Goal: Check status: Check status

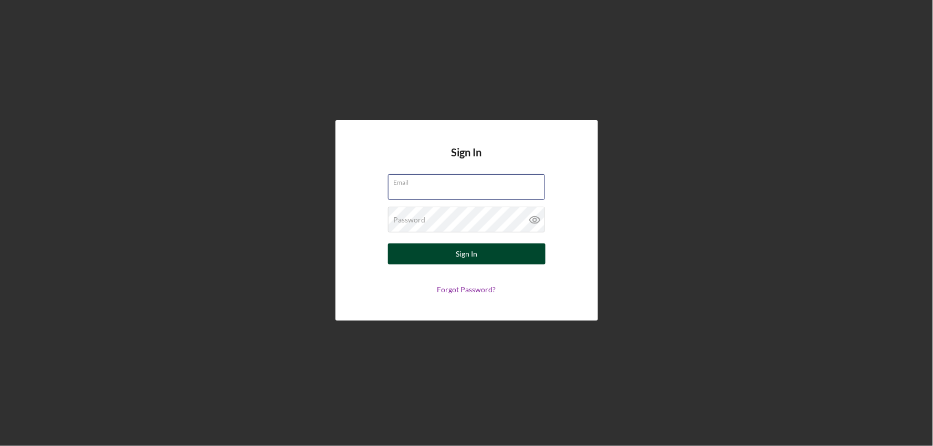
type input "[EMAIL_ADDRESS][DOMAIN_NAME]"
drag, startPoint x: 453, startPoint y: 247, endPoint x: 529, endPoint y: 255, distance: 76.0
click at [453, 247] on button "Sign In" at bounding box center [467, 254] width 158 height 21
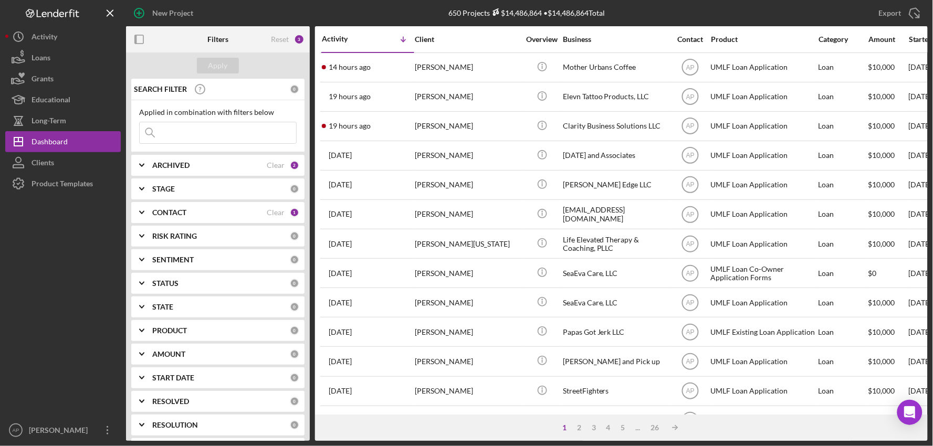
click at [187, 137] on input at bounding box center [218, 132] width 156 height 21
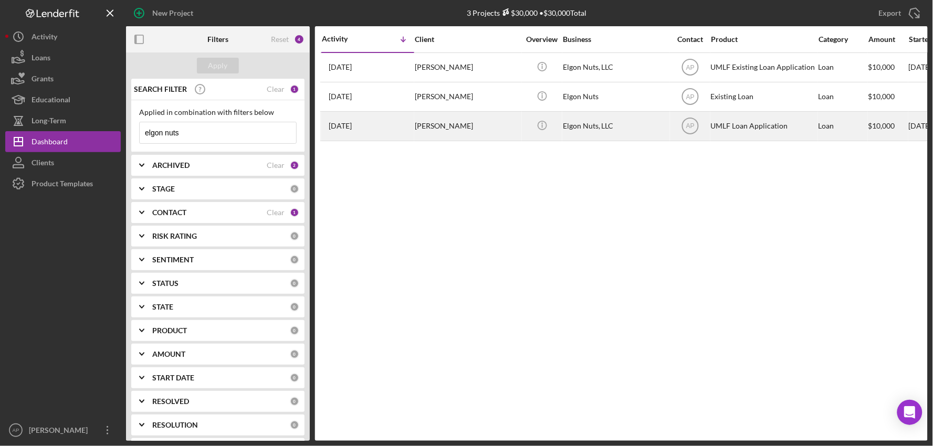
type input "elgon nuts"
click at [629, 129] on div "Elgon Nuts, LLC" at bounding box center [615, 126] width 105 height 28
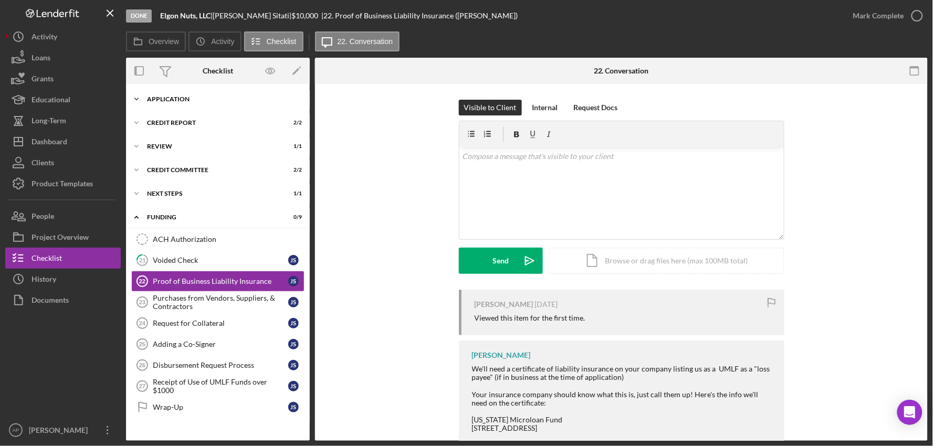
click at [168, 98] on div "Application" at bounding box center [222, 99] width 150 height 6
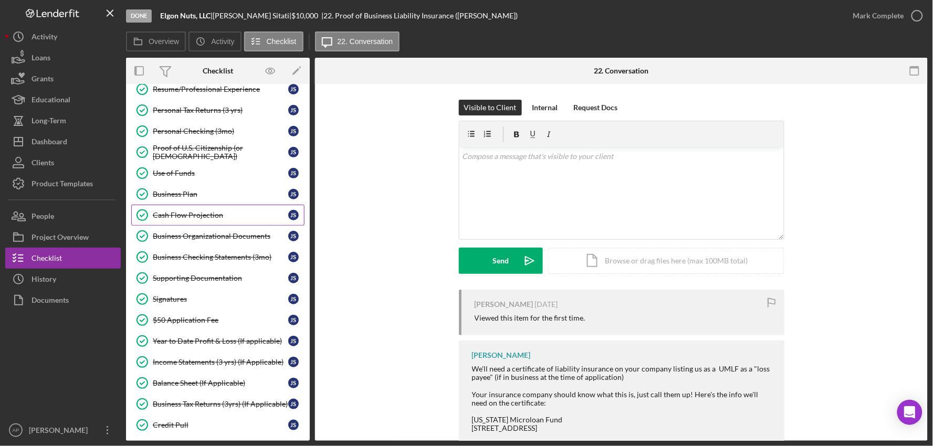
scroll to position [117, 0]
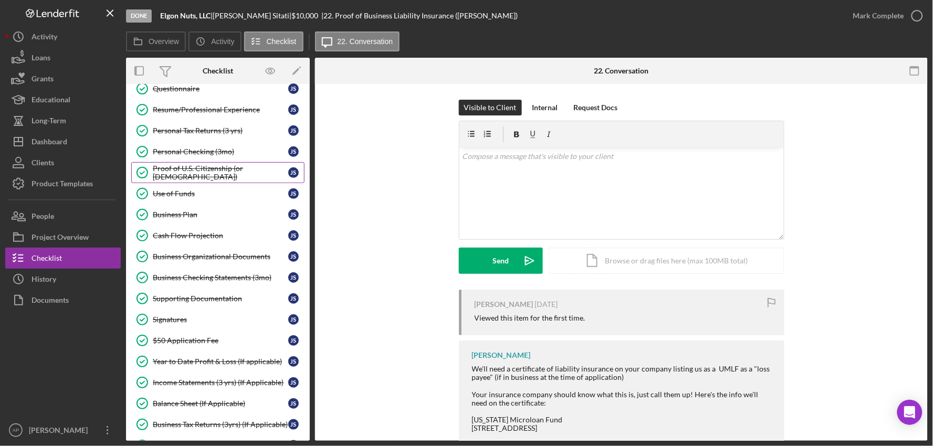
click at [205, 180] on link "Proof of U.S. Citizenship (or [DEMOGRAPHIC_DATA]) Proof of U.S. Citizenship (or…" at bounding box center [217, 172] width 173 height 21
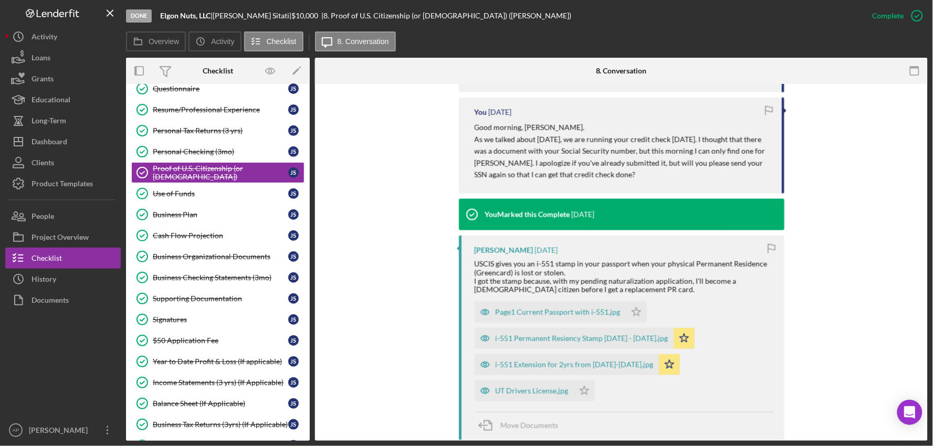
scroll to position [408, 0]
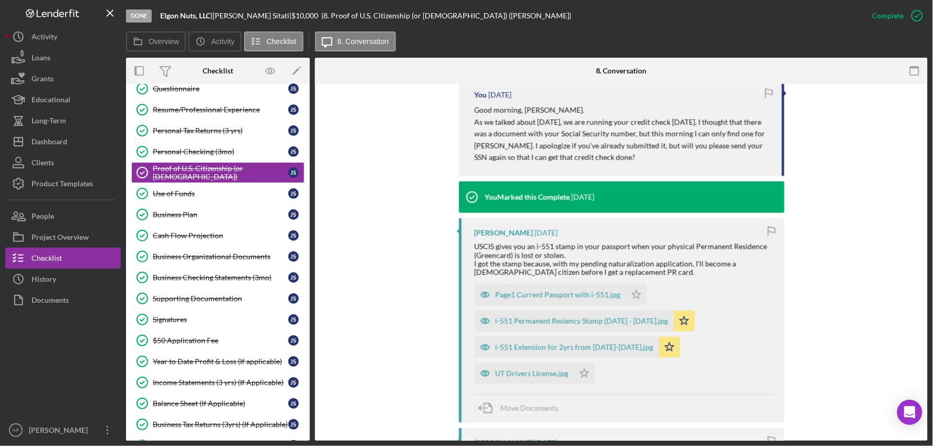
drag, startPoint x: 549, startPoint y: 328, endPoint x: 579, endPoint y: 331, distance: 30.1
click at [549, 328] on div "i-551 Permanent Resiency Stamp [DATE] - [DATE].jpg" at bounding box center [574, 321] width 199 height 21
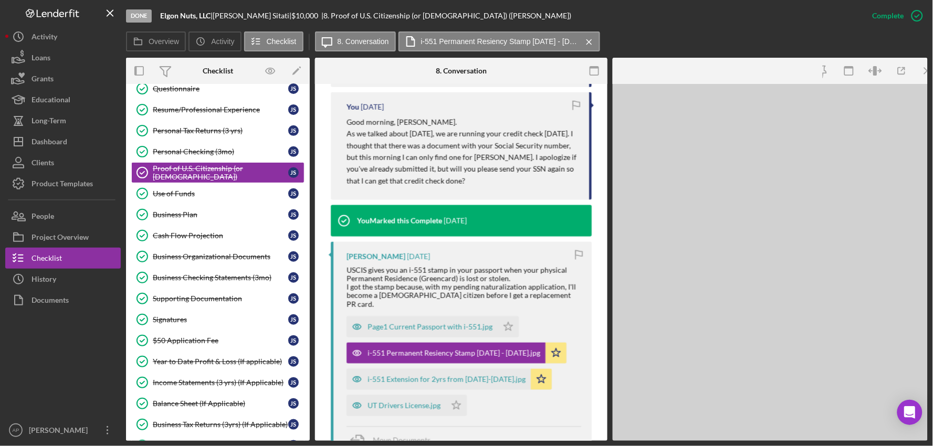
scroll to position [420, 0]
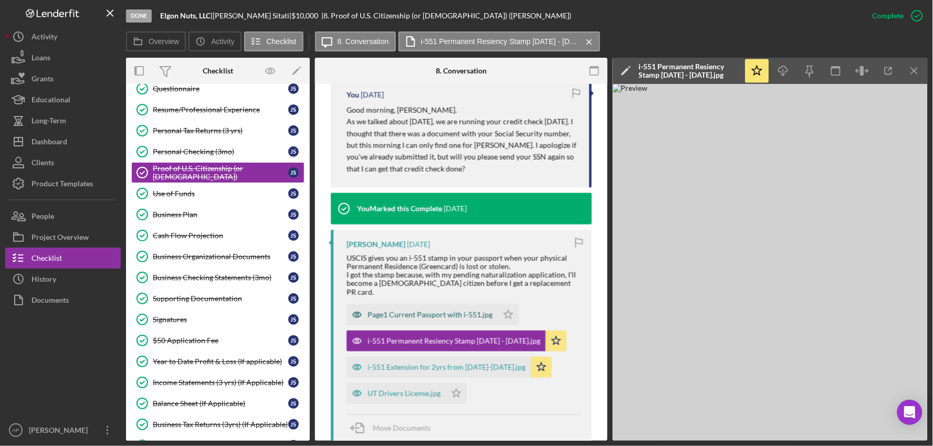
drag, startPoint x: 402, startPoint y: 357, endPoint x: 412, endPoint y: 350, distance: 12.8
click at [401, 363] on div "i-551 Extension for 2yrs from [DATE]-[DATE].jpg" at bounding box center [447, 367] width 158 height 8
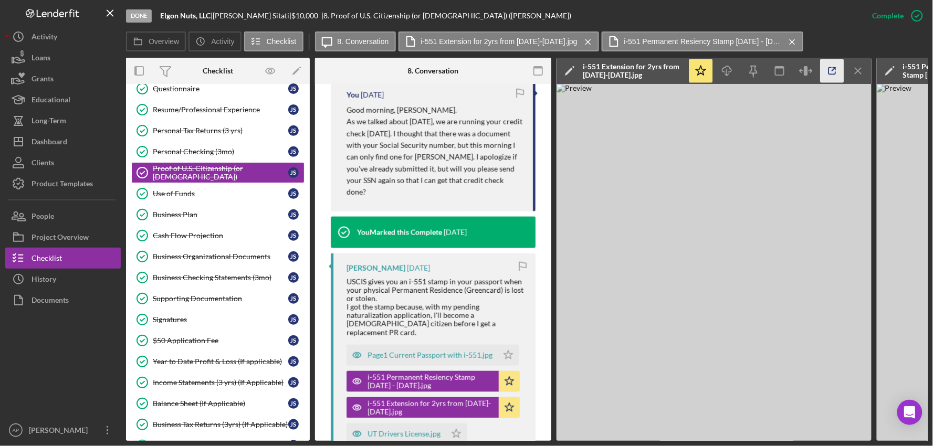
click at [831, 70] on icon "button" at bounding box center [833, 71] width 24 height 24
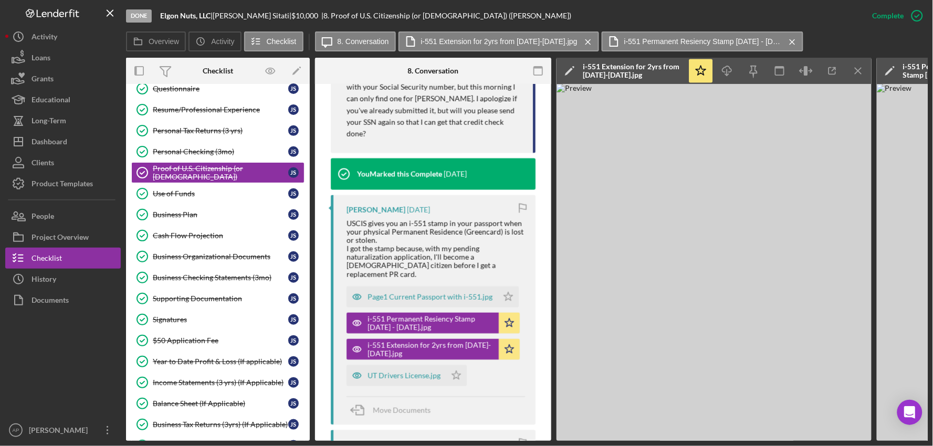
scroll to position [537, 0]
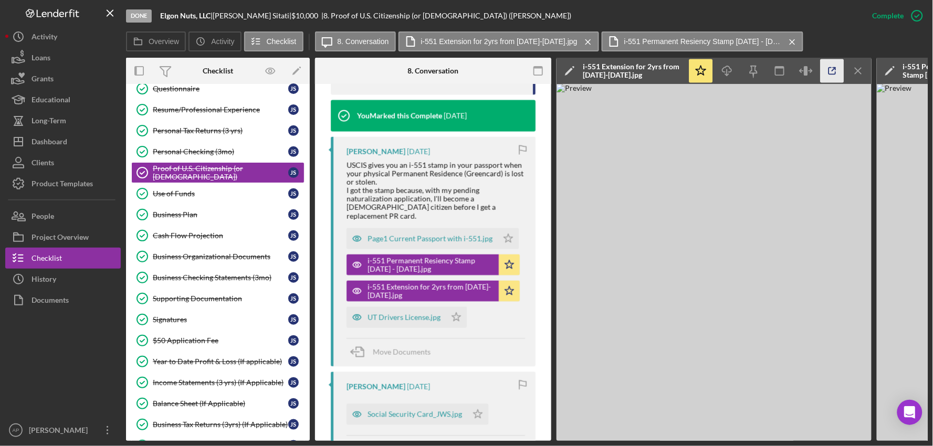
click at [835, 68] on polyline "button" at bounding box center [834, 69] width 3 height 3
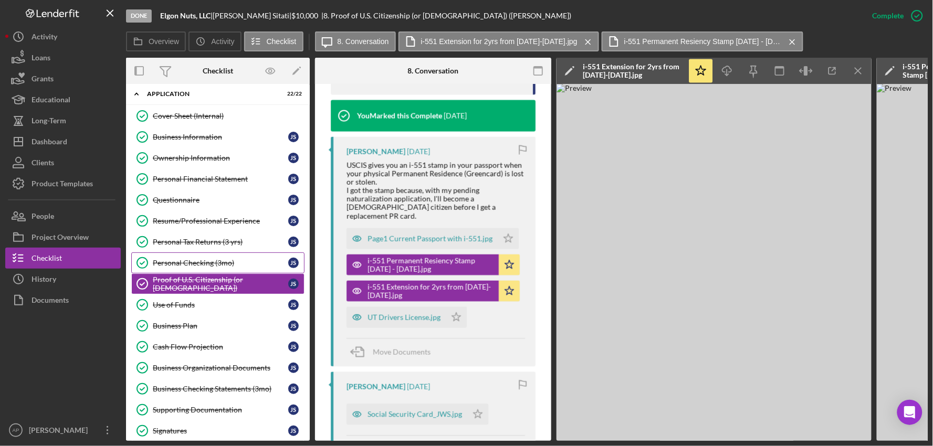
scroll to position [0, 0]
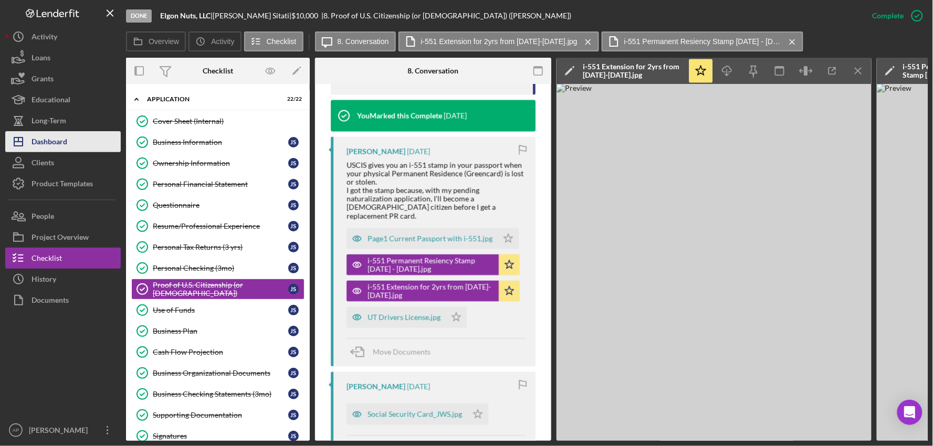
click at [75, 138] on button "Icon/Dashboard Dashboard" at bounding box center [63, 141] width 116 height 21
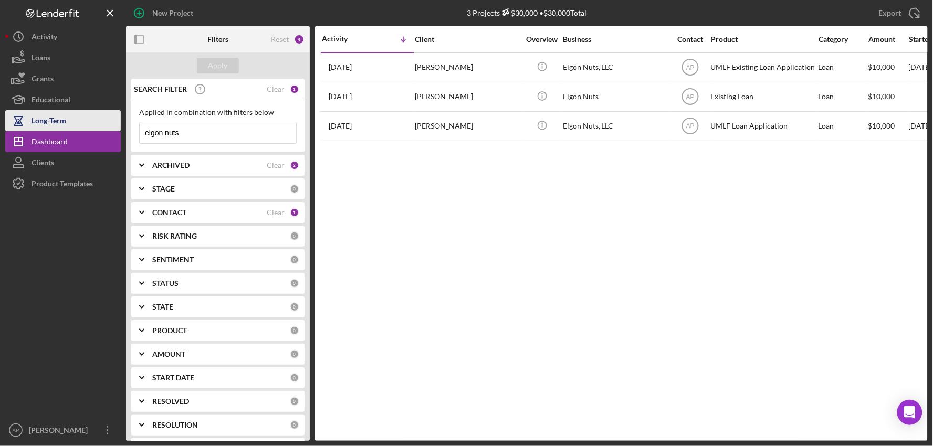
drag, startPoint x: 238, startPoint y: 128, endPoint x: 104, endPoint y: 129, distance: 133.9
click at [104, 129] on div "New Project 3 Projects $30,000 • $30,000 Total elgon nuts Export Icon/Export Fi…" at bounding box center [466, 220] width 923 height 441
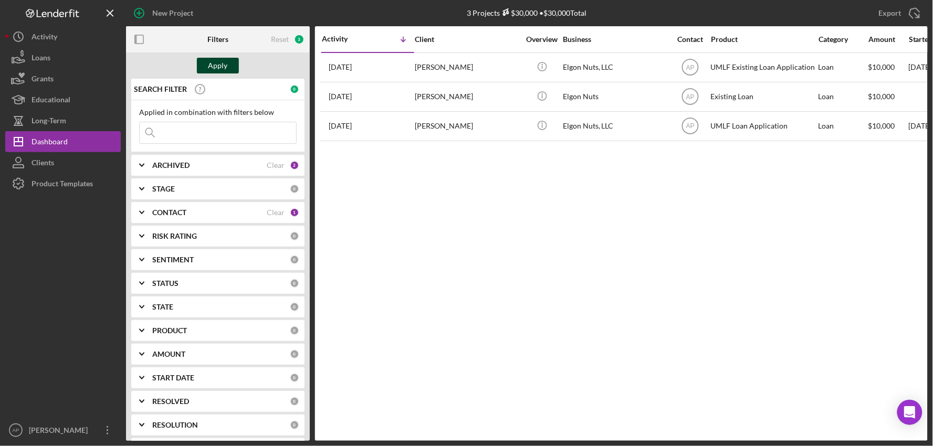
click at [219, 68] on div "Apply" at bounding box center [217, 66] width 19 height 16
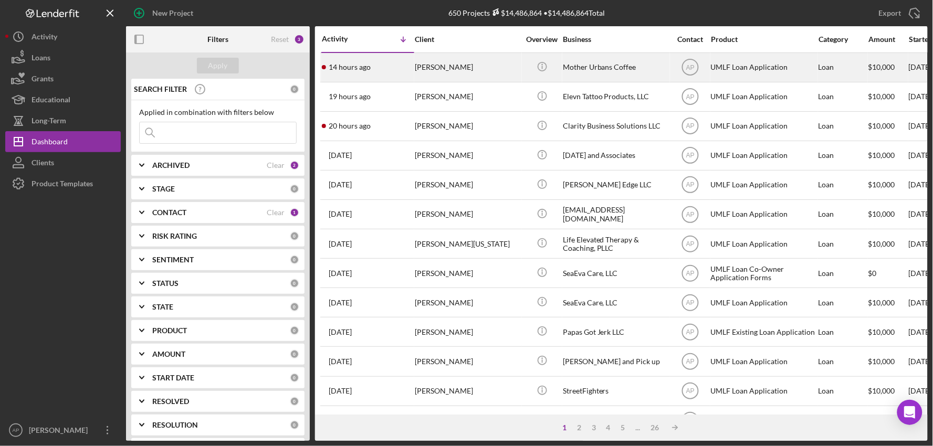
click at [423, 63] on div "[PERSON_NAME]" at bounding box center [467, 68] width 105 height 28
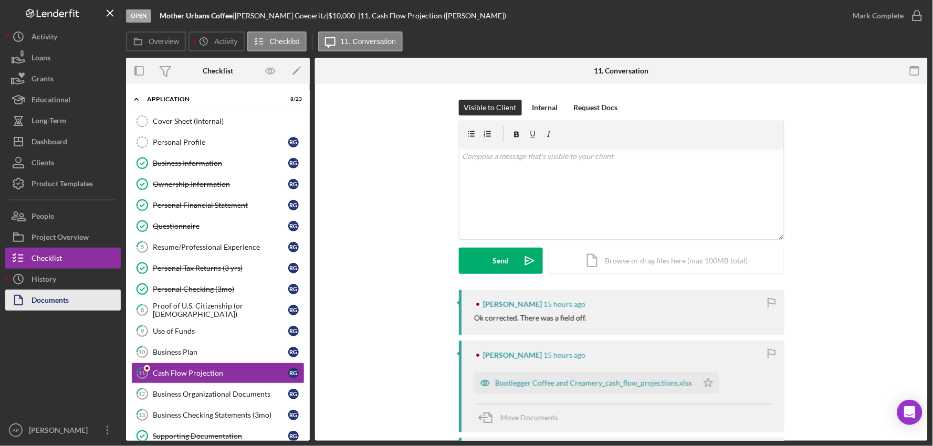
scroll to position [111, 0]
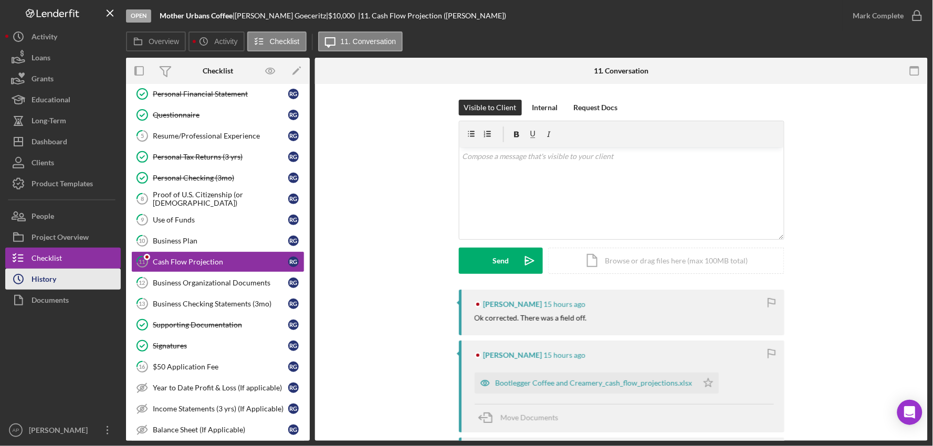
click at [74, 284] on button "Icon/History History" at bounding box center [63, 279] width 116 height 21
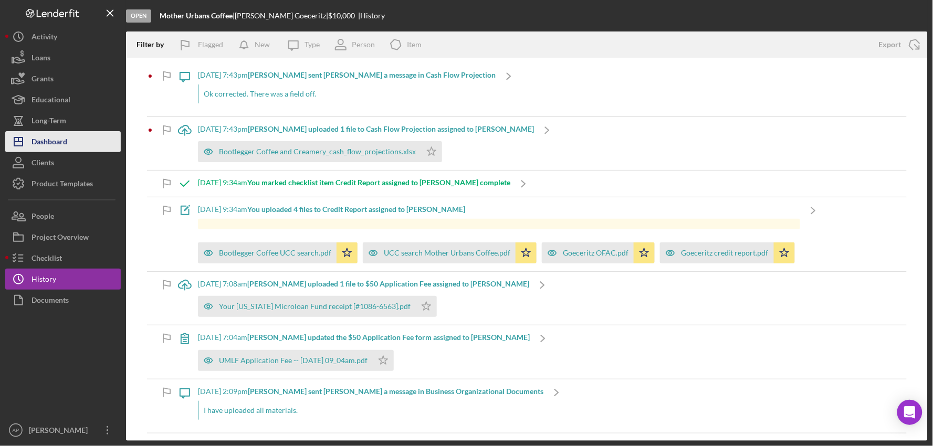
click at [63, 131] on div "Dashboard" at bounding box center [50, 143] width 36 height 24
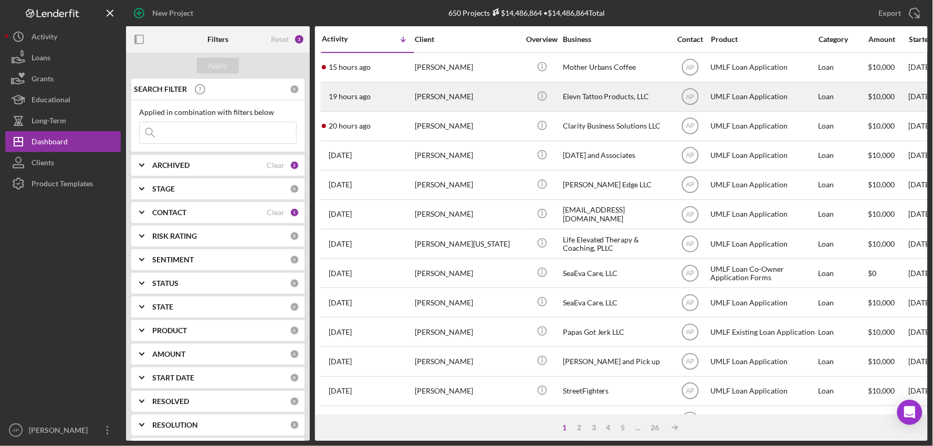
click at [487, 108] on div "[PERSON_NAME]" at bounding box center [467, 97] width 105 height 28
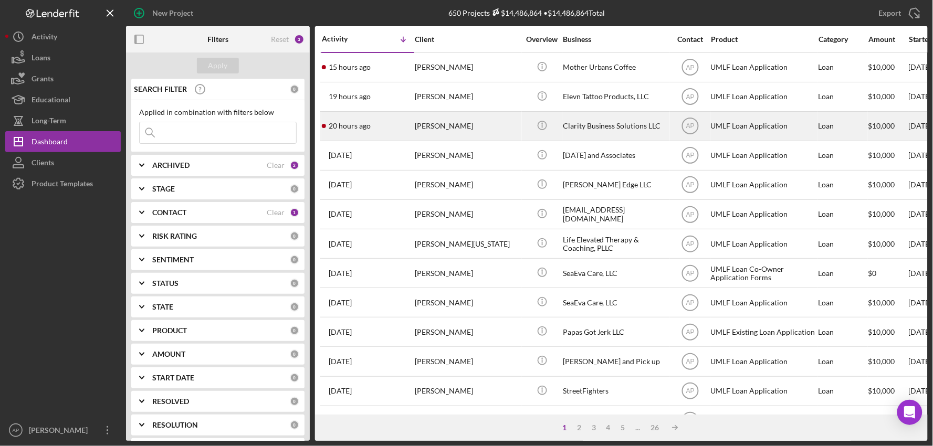
click at [490, 129] on div "[PERSON_NAME]" at bounding box center [467, 126] width 105 height 28
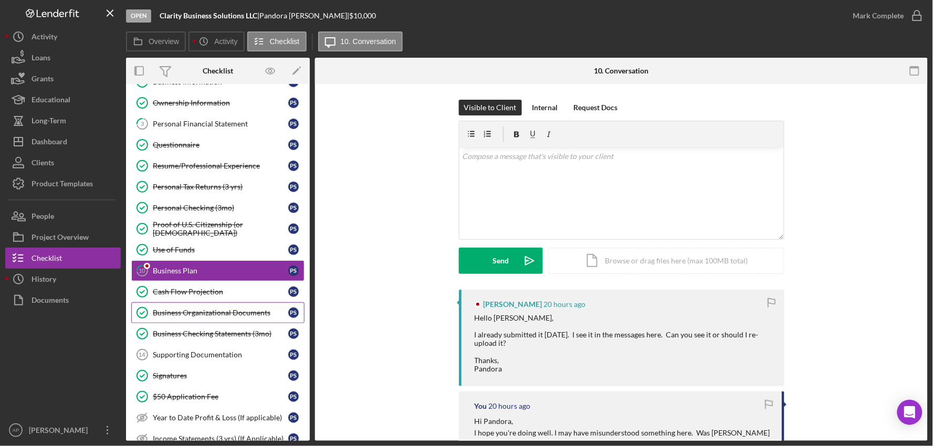
scroll to position [90, 0]
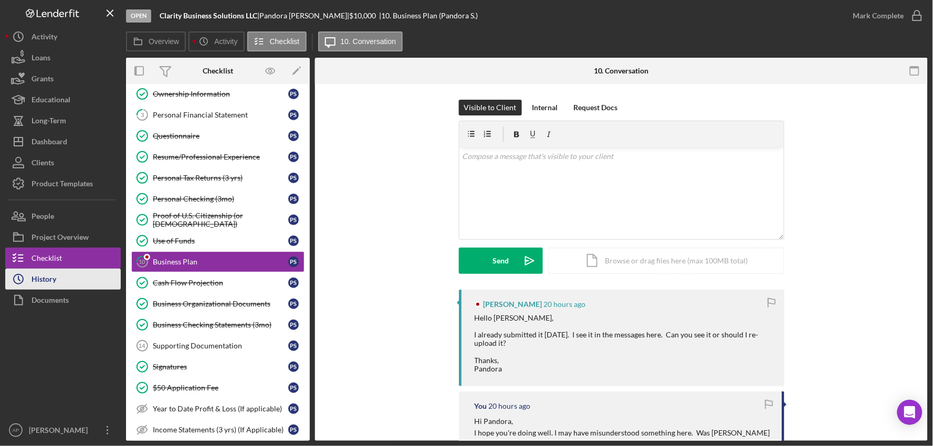
click at [39, 269] on div "History" at bounding box center [44, 281] width 25 height 24
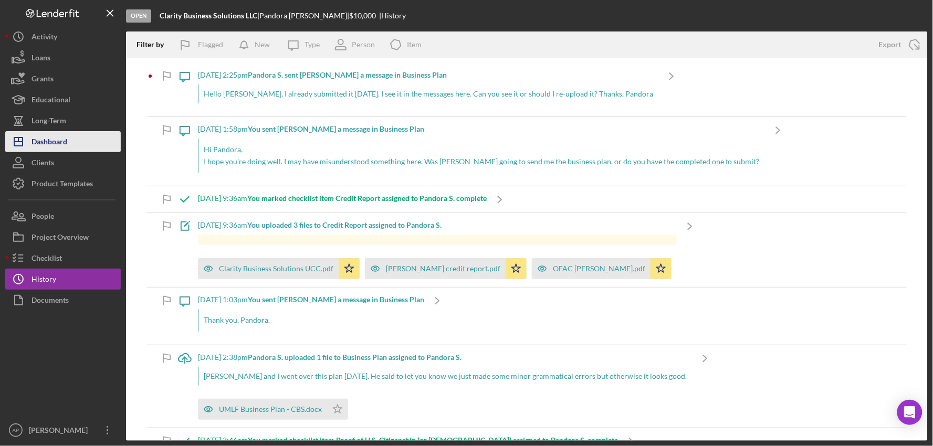
click at [77, 142] on button "Icon/Dashboard Dashboard" at bounding box center [63, 141] width 116 height 21
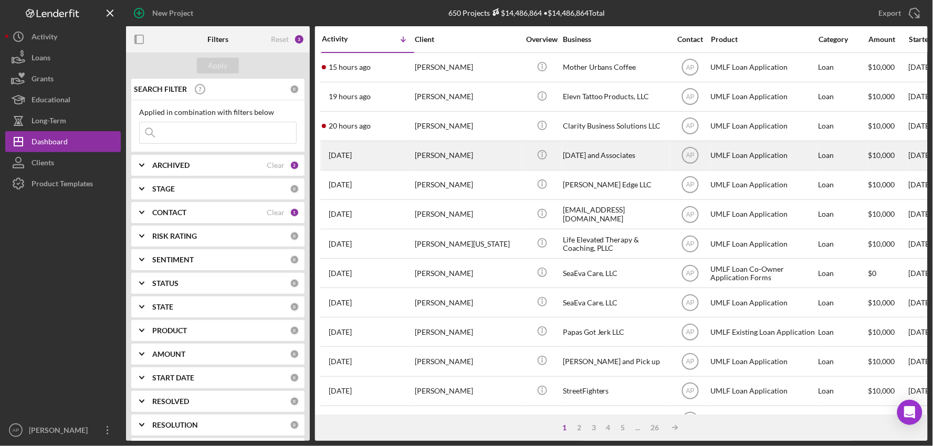
click at [445, 164] on div "[PERSON_NAME]" at bounding box center [467, 156] width 105 height 28
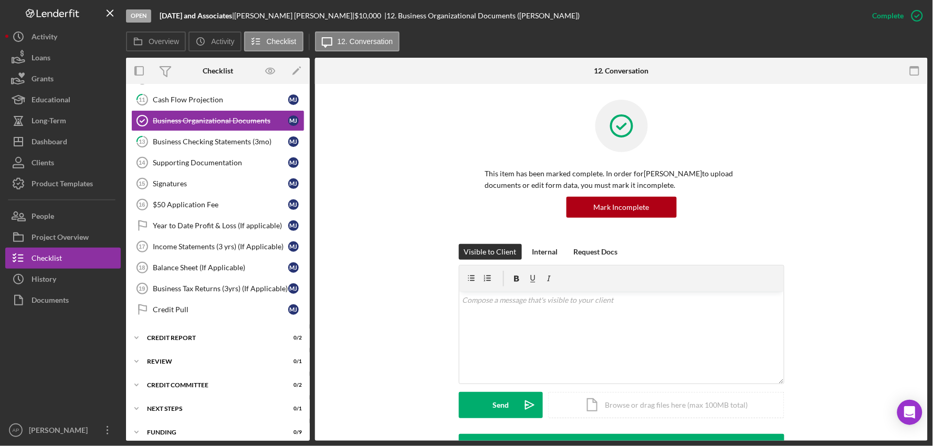
scroll to position [284, 0]
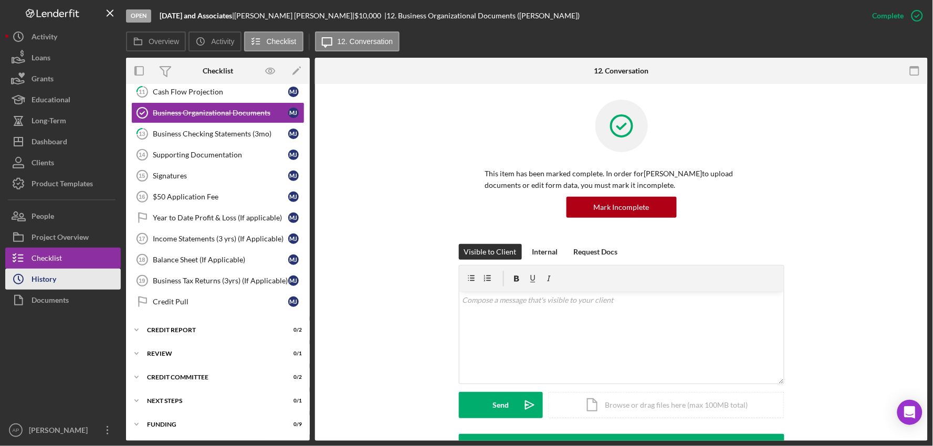
drag, startPoint x: 82, startPoint y: 280, endPoint x: 92, endPoint y: 279, distance: 10.0
click at [84, 280] on button "Icon/History History" at bounding box center [63, 279] width 116 height 21
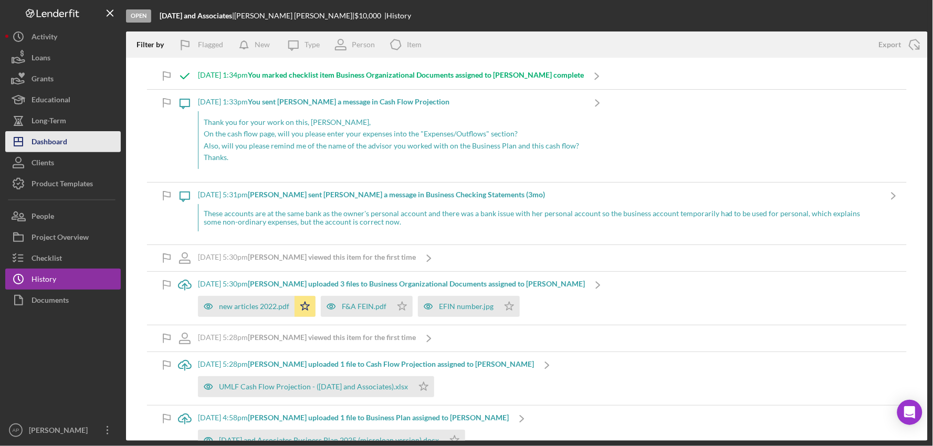
click at [71, 140] on button "Icon/Dashboard Dashboard" at bounding box center [63, 141] width 116 height 21
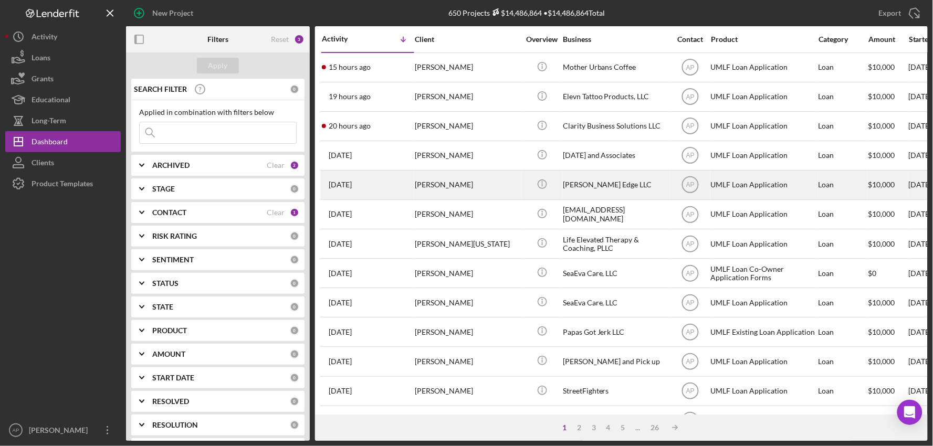
click at [597, 191] on div "[PERSON_NAME] Edge LLC" at bounding box center [615, 185] width 105 height 28
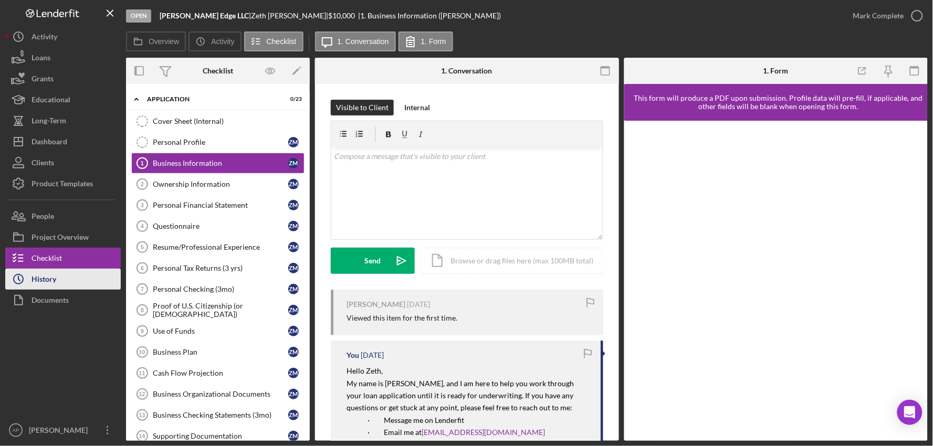
click at [76, 279] on button "Icon/History History" at bounding box center [63, 279] width 116 height 21
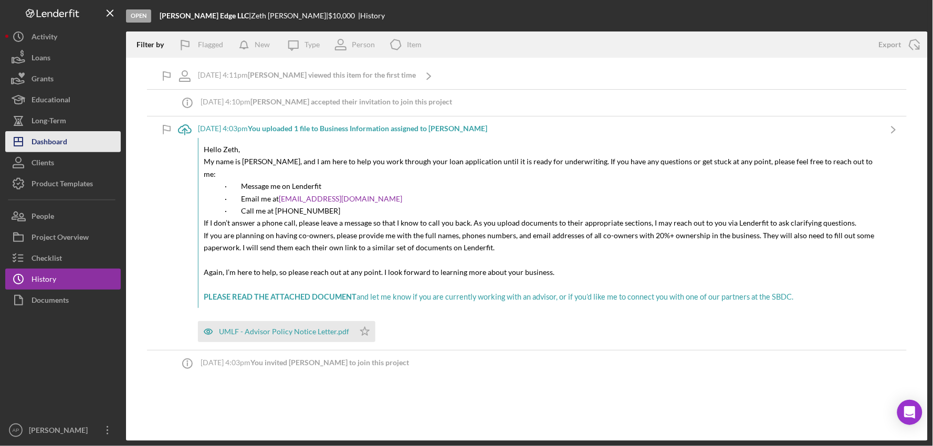
click at [63, 137] on div "Dashboard" at bounding box center [50, 143] width 36 height 24
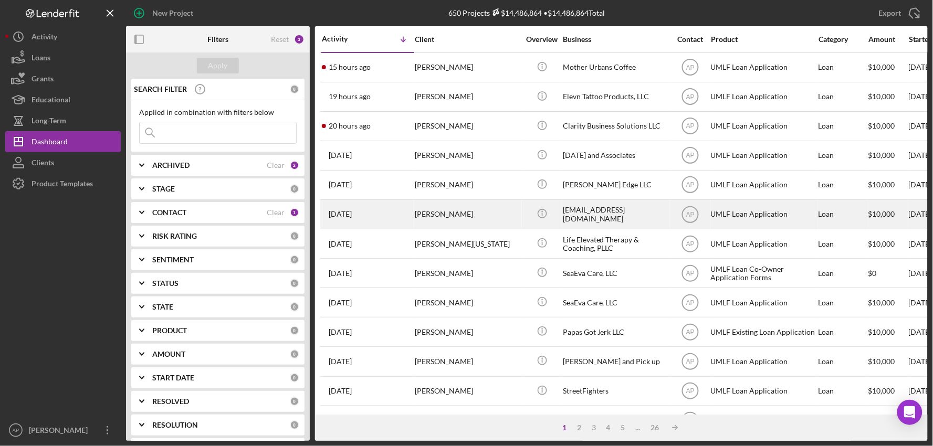
click at [518, 228] on div "[PERSON_NAME]" at bounding box center [467, 215] width 105 height 28
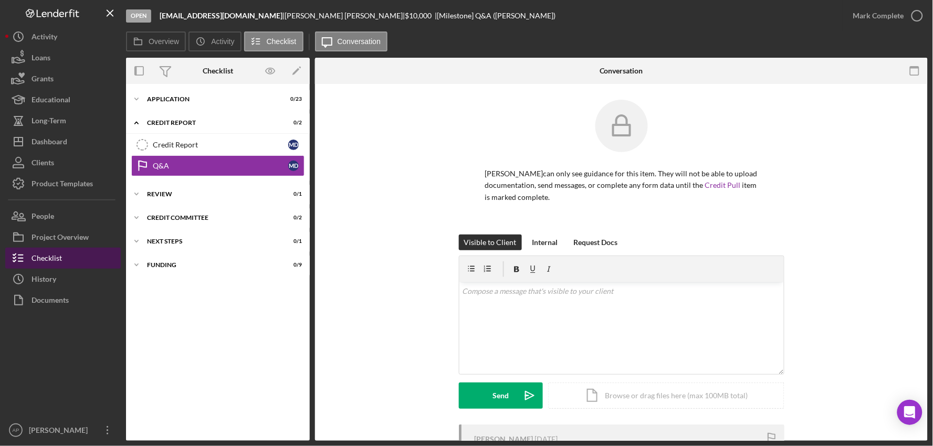
click at [27, 264] on icon "button" at bounding box center [18, 258] width 26 height 26
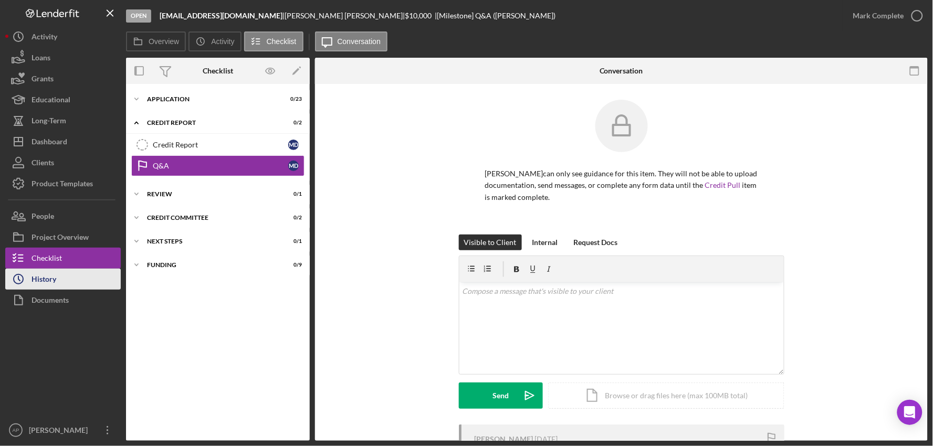
click at [47, 280] on div "History" at bounding box center [44, 281] width 25 height 24
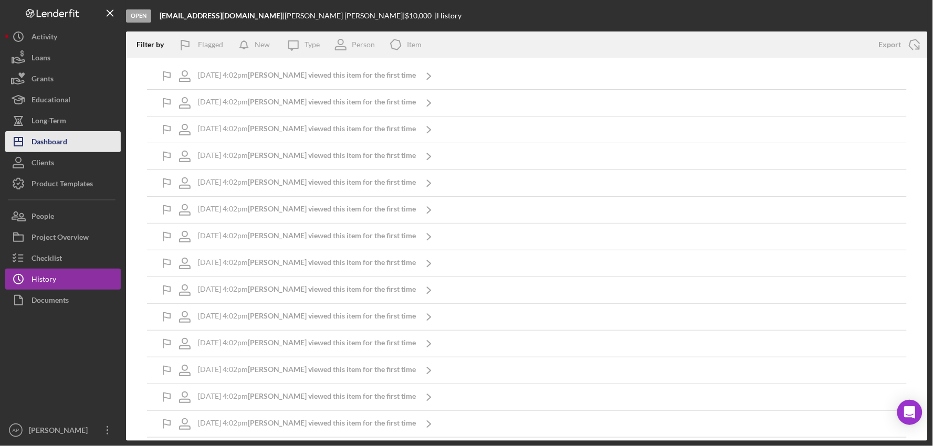
drag, startPoint x: 53, startPoint y: 141, endPoint x: 75, endPoint y: 142, distance: 21.6
click at [53, 141] on div "Dashboard" at bounding box center [50, 143] width 36 height 24
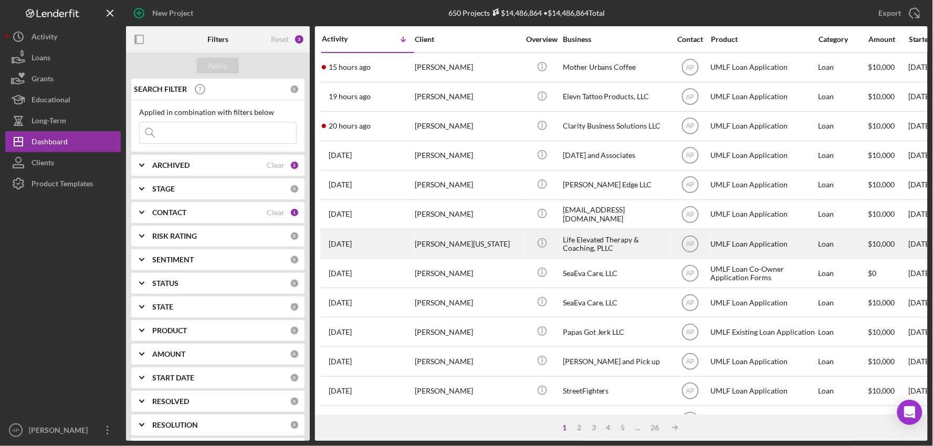
click at [557, 253] on div "Icon/Info" at bounding box center [542, 244] width 39 height 28
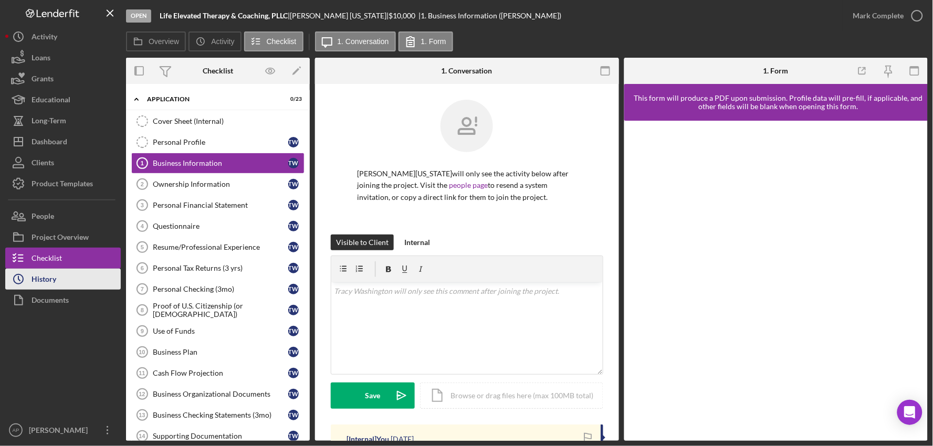
click at [40, 284] on div "History" at bounding box center [44, 281] width 25 height 24
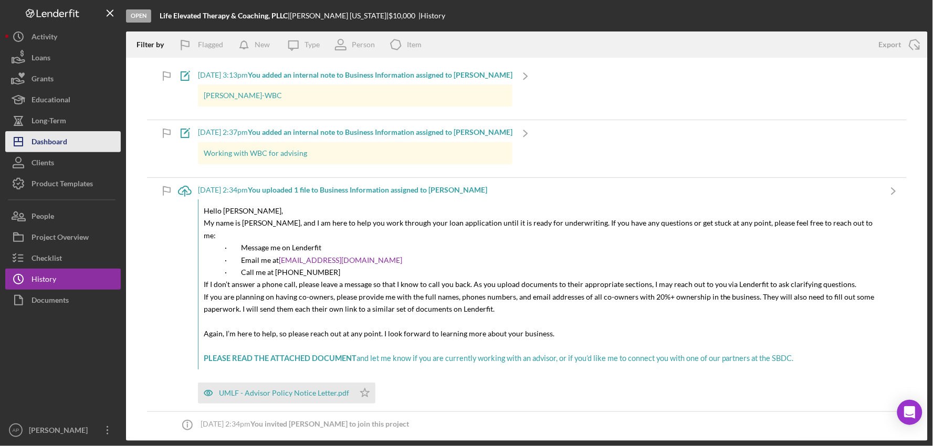
drag, startPoint x: 76, startPoint y: 143, endPoint x: 81, endPoint y: 142, distance: 5.3
click at [76, 143] on button "Icon/Dashboard Dashboard" at bounding box center [63, 141] width 116 height 21
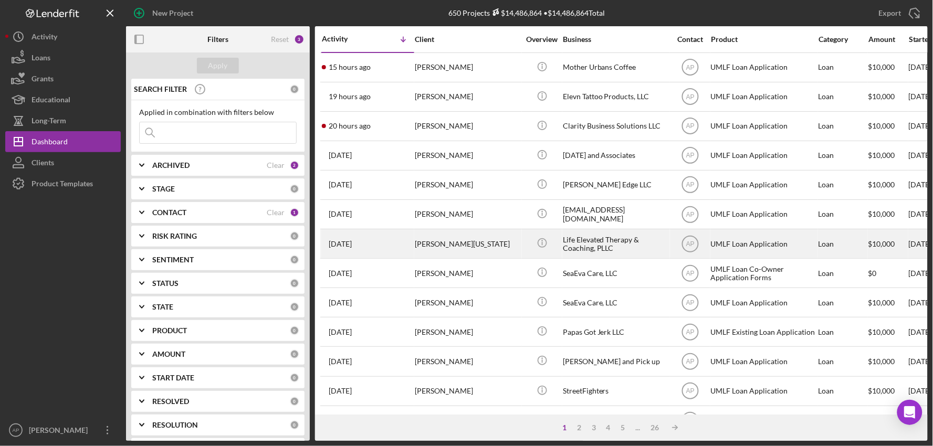
click at [417, 242] on div "[PERSON_NAME][US_STATE]" at bounding box center [467, 244] width 105 height 28
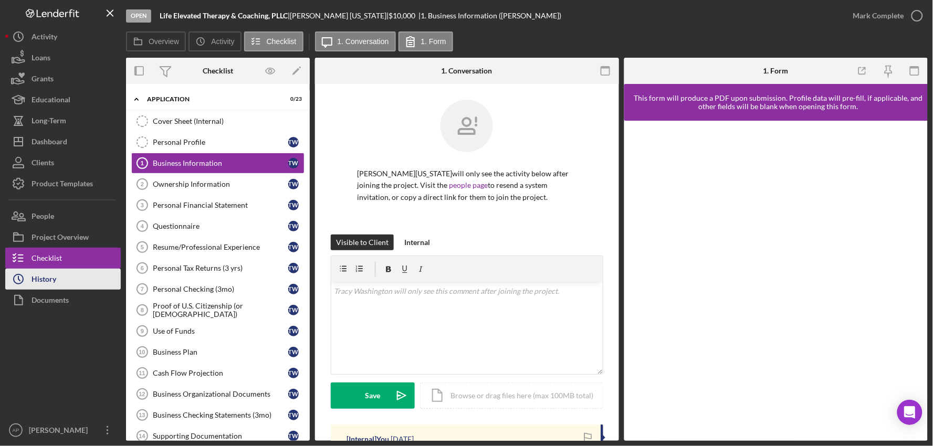
click at [67, 281] on button "Icon/History History" at bounding box center [63, 279] width 116 height 21
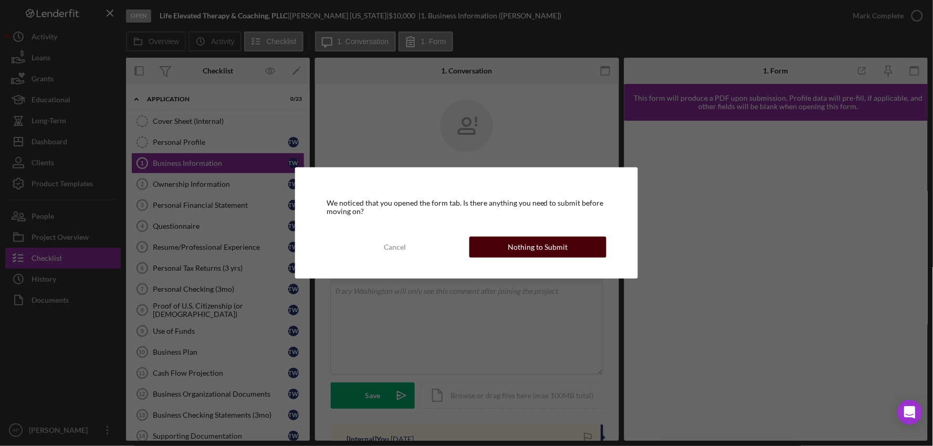
click at [584, 252] on button "Nothing to Submit" at bounding box center [538, 247] width 138 height 21
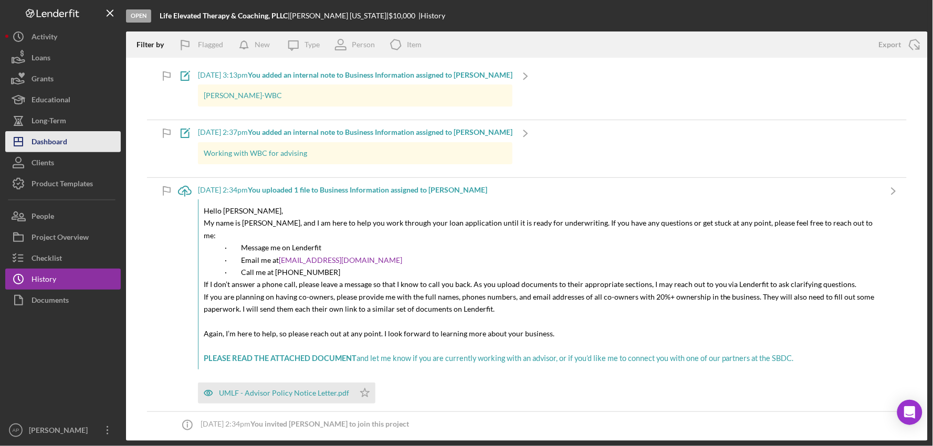
click at [63, 140] on div "Dashboard" at bounding box center [50, 143] width 36 height 24
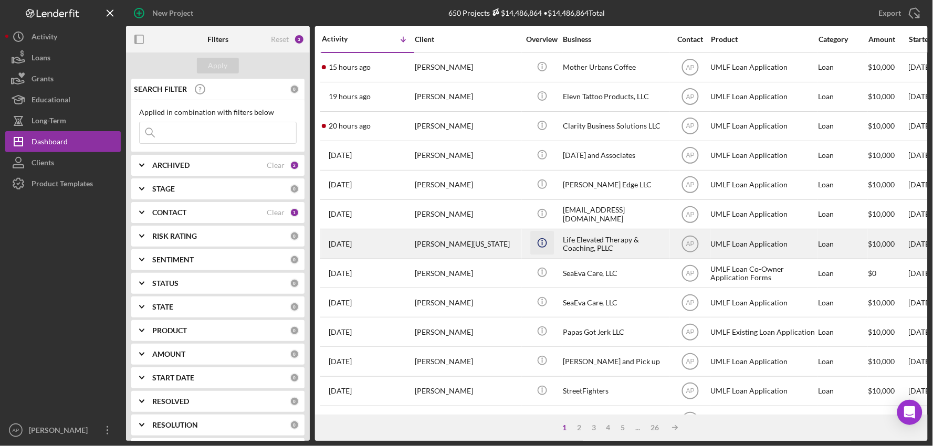
click at [549, 250] on icon "Icon/Info" at bounding box center [542, 244] width 24 height 24
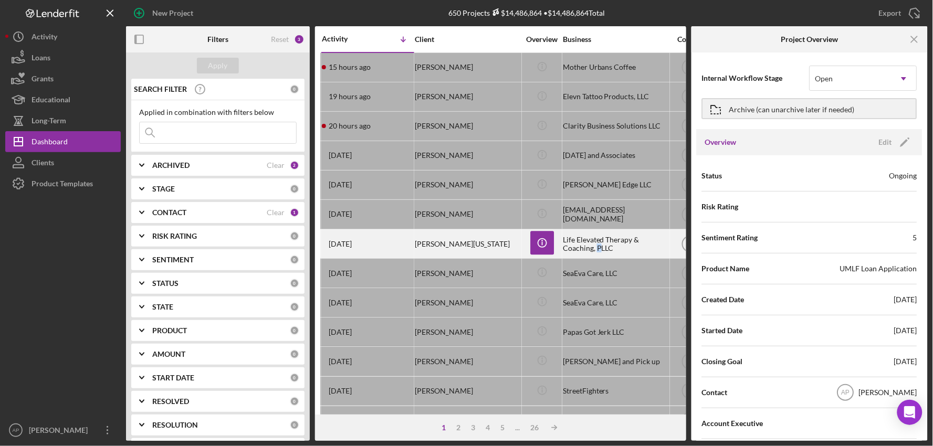
click at [596, 247] on div "Life Elevated Therapy & Coaching, PLLC" at bounding box center [615, 244] width 105 height 28
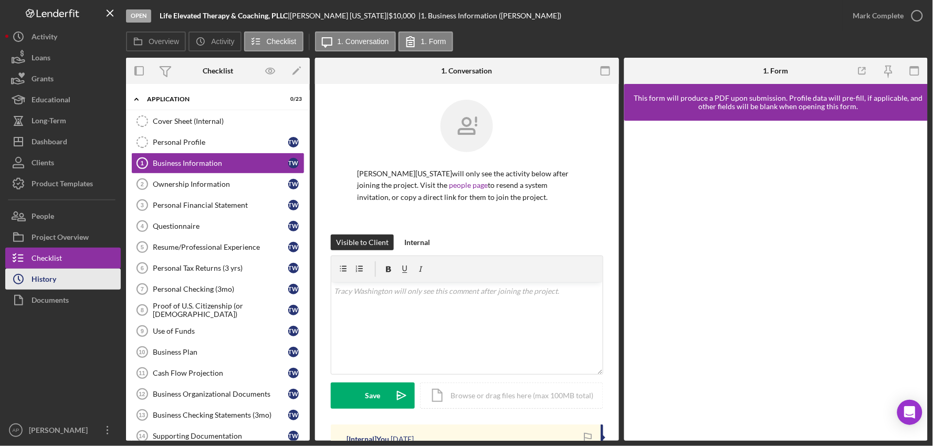
click at [46, 271] on div "History" at bounding box center [44, 281] width 25 height 24
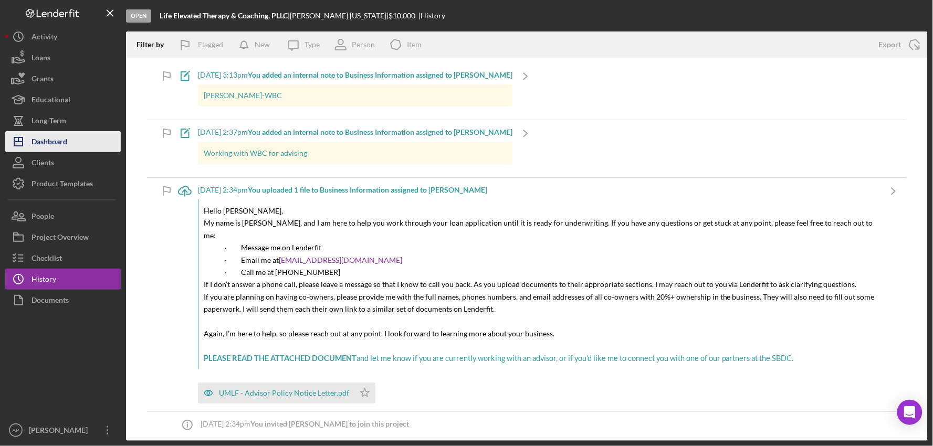
drag, startPoint x: 49, startPoint y: 143, endPoint x: 105, endPoint y: 142, distance: 55.7
click at [49, 142] on div "Dashboard" at bounding box center [50, 143] width 36 height 24
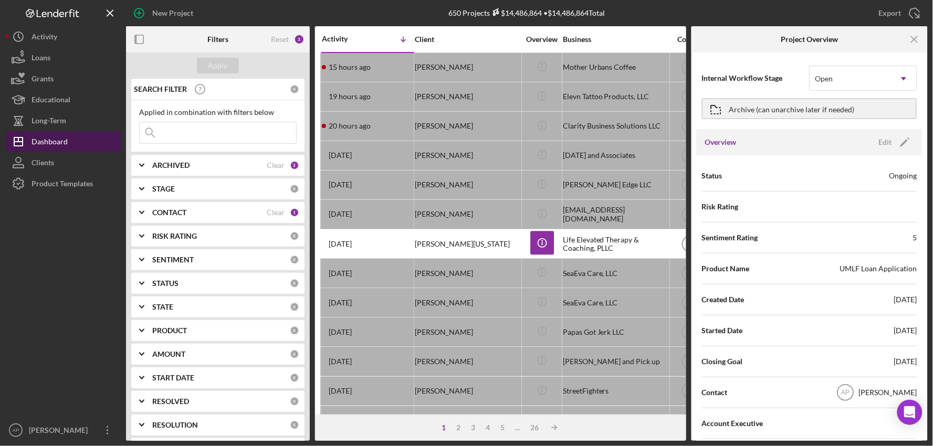
click at [43, 141] on div "Dashboard" at bounding box center [50, 143] width 36 height 24
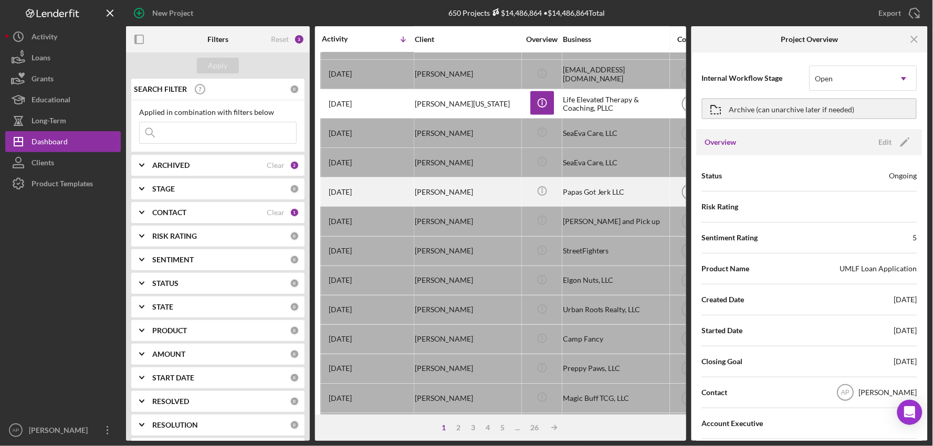
scroll to position [175, 0]
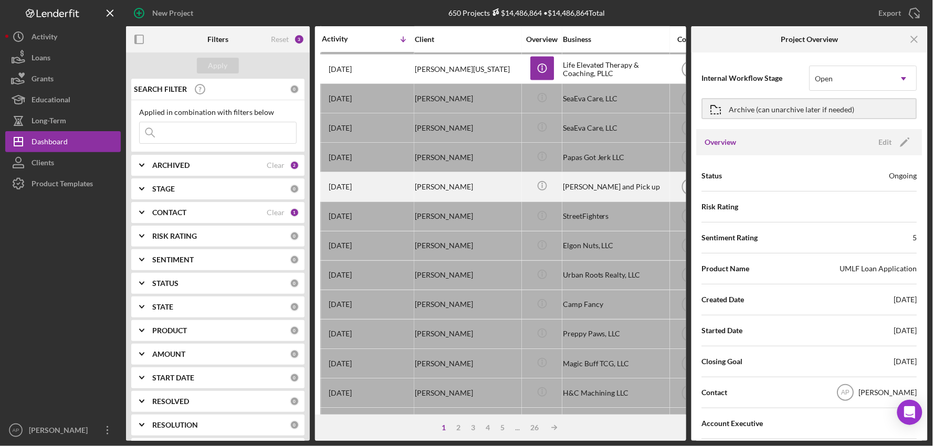
click at [529, 193] on div "Icon/Info" at bounding box center [542, 187] width 39 height 28
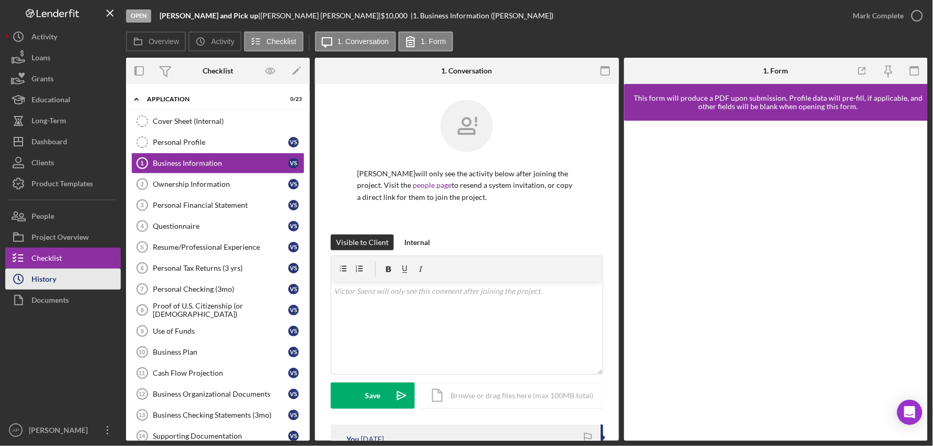
click at [87, 277] on button "Icon/History History" at bounding box center [63, 279] width 116 height 21
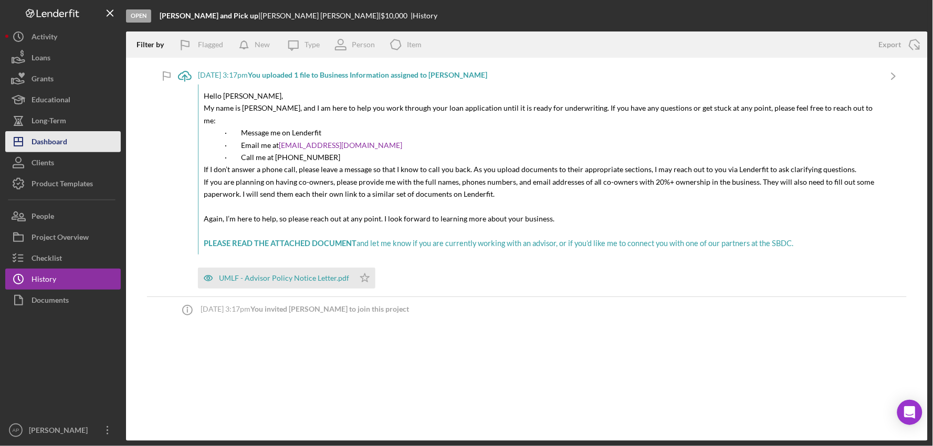
click at [64, 143] on div "Dashboard" at bounding box center [50, 143] width 36 height 24
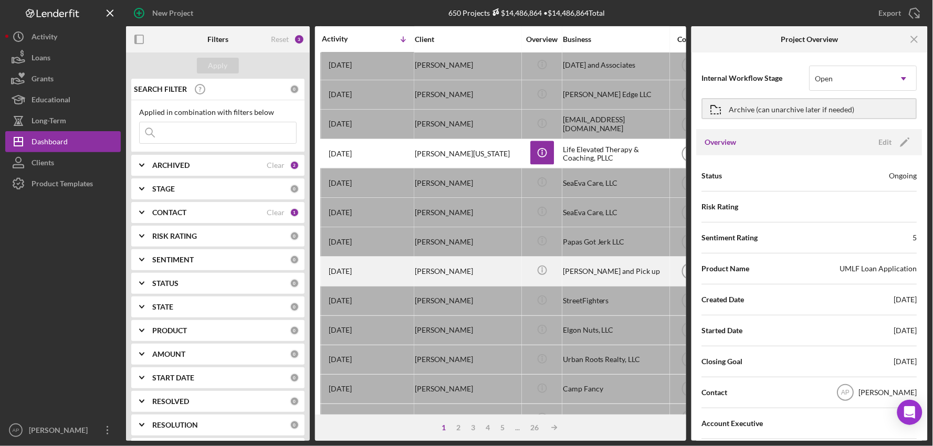
scroll to position [117, 0]
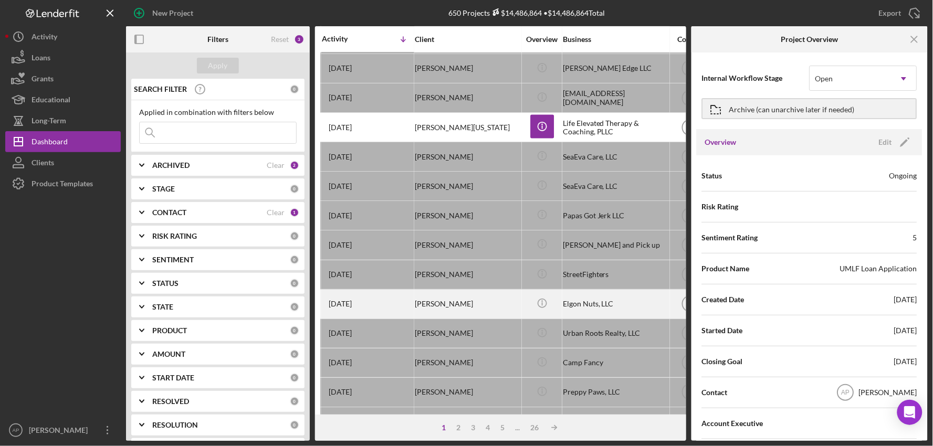
click at [441, 304] on div "[PERSON_NAME]" at bounding box center [467, 304] width 105 height 28
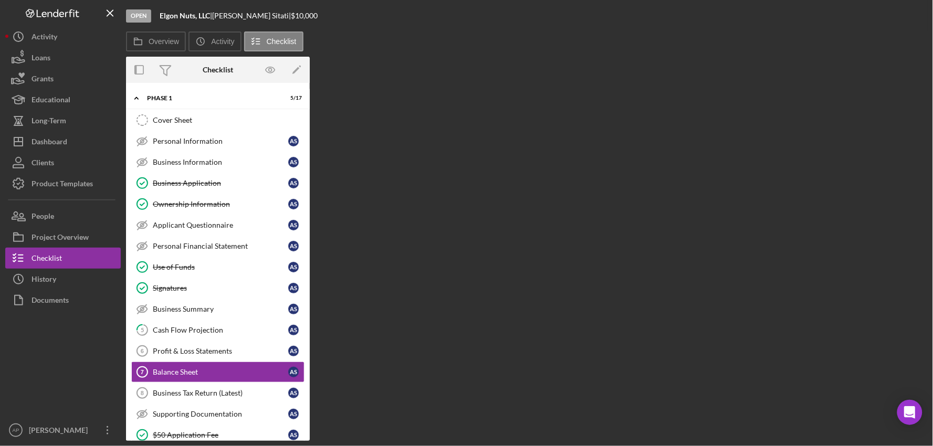
scroll to position [38, 0]
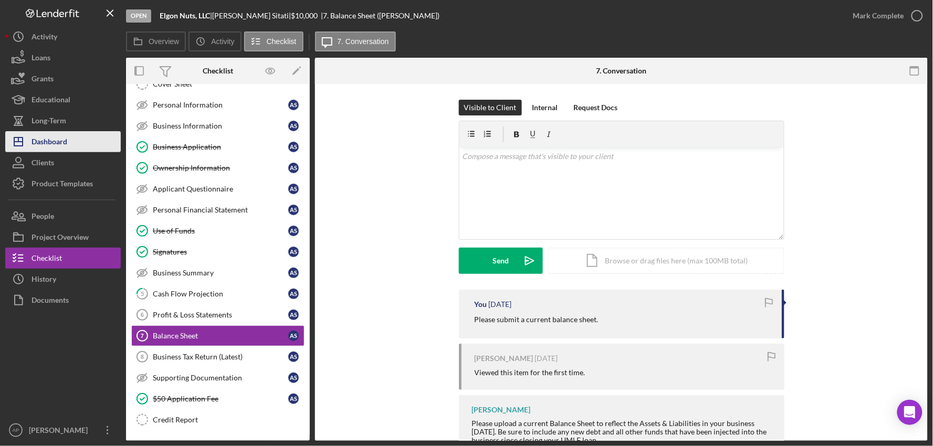
click at [66, 145] on div "Dashboard" at bounding box center [50, 143] width 36 height 24
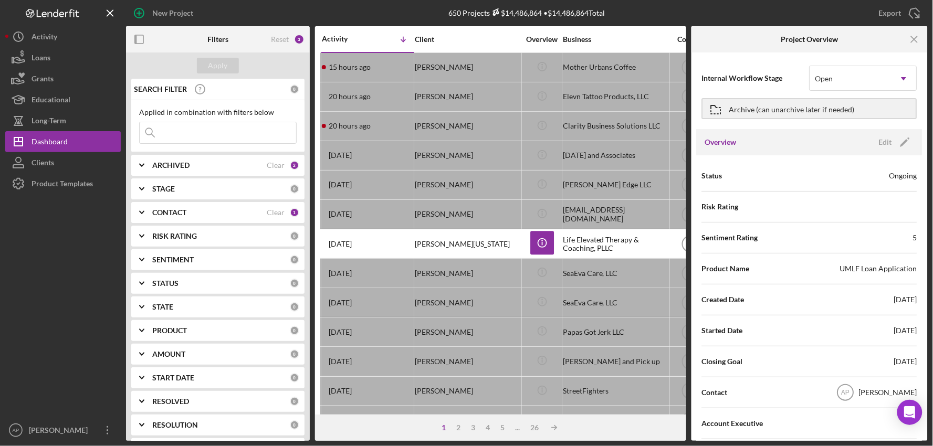
click at [81, 346] on div at bounding box center [63, 307] width 116 height 226
click at [495, 40] on div "Client" at bounding box center [467, 39] width 105 height 8
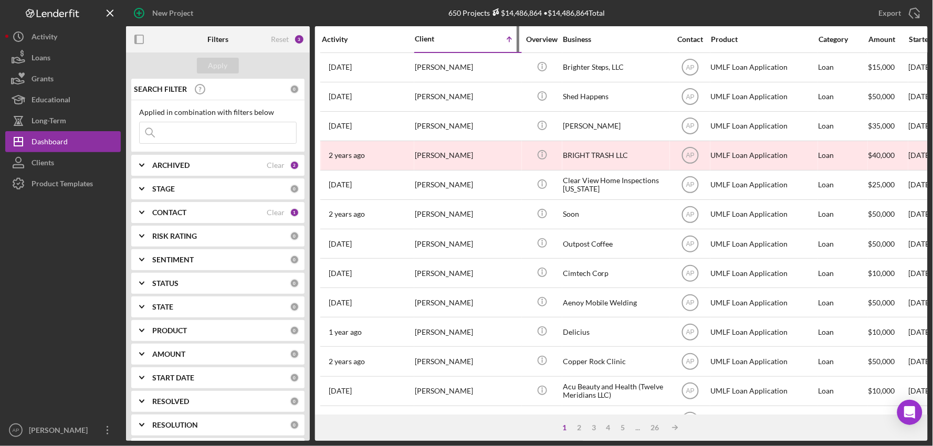
click at [485, 38] on div "Icon/Table Sort Arrow" at bounding box center [493, 39] width 53 height 21
click at [512, 37] on icon "Icon/Table Sort Arrow" at bounding box center [509, 39] width 21 height 21
click at [506, 38] on icon "Icon/Table Sort Arrow" at bounding box center [509, 39] width 21 height 21
click at [444, 35] on div "Client" at bounding box center [441, 39] width 53 height 8
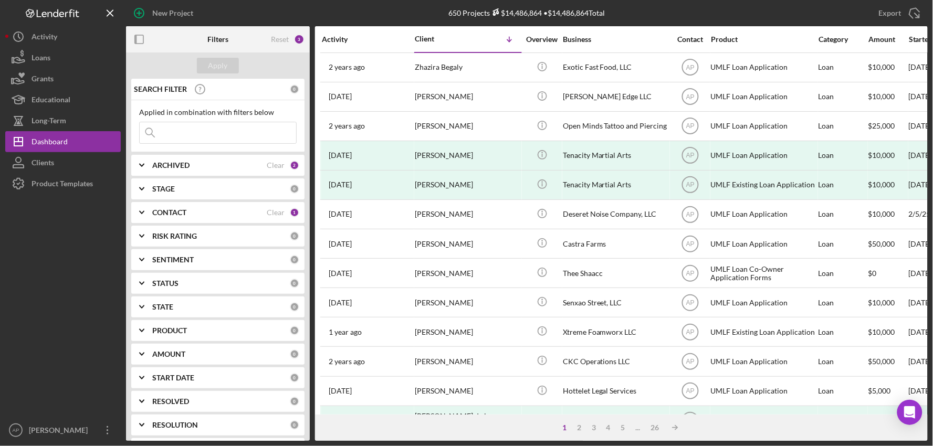
click at [358, 28] on div "Activity" at bounding box center [368, 39] width 92 height 25
click at [350, 39] on div "Activity" at bounding box center [368, 39] width 92 height 8
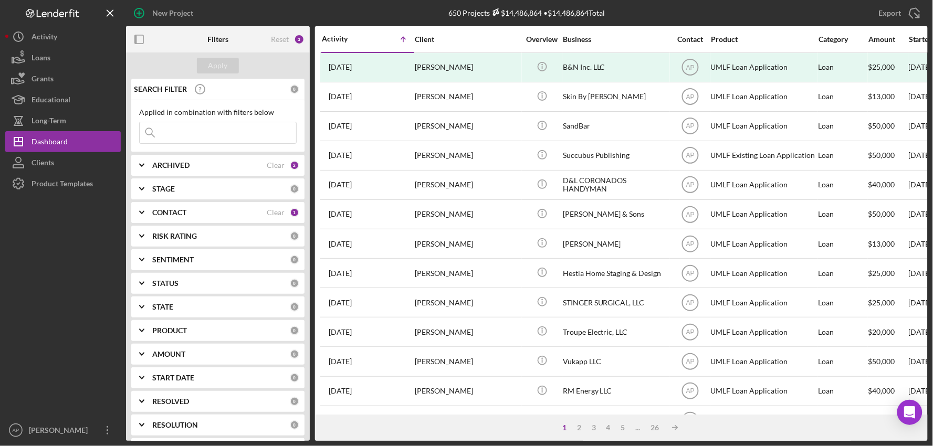
click at [349, 39] on div "Activity" at bounding box center [345, 39] width 46 height 8
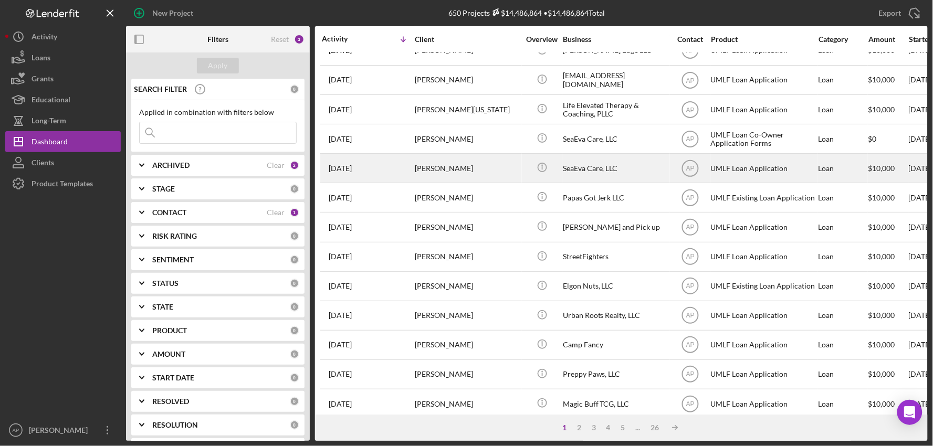
scroll to position [175, 0]
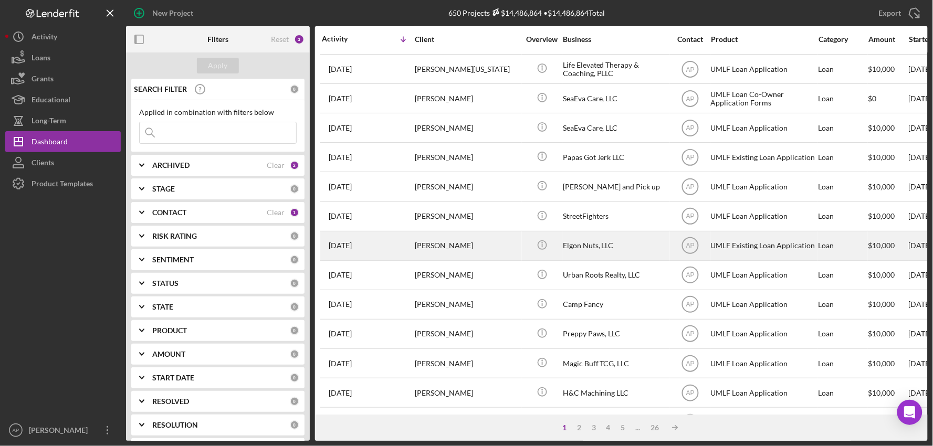
click at [645, 258] on div "Elgon Nuts, LLC" at bounding box center [615, 246] width 105 height 28
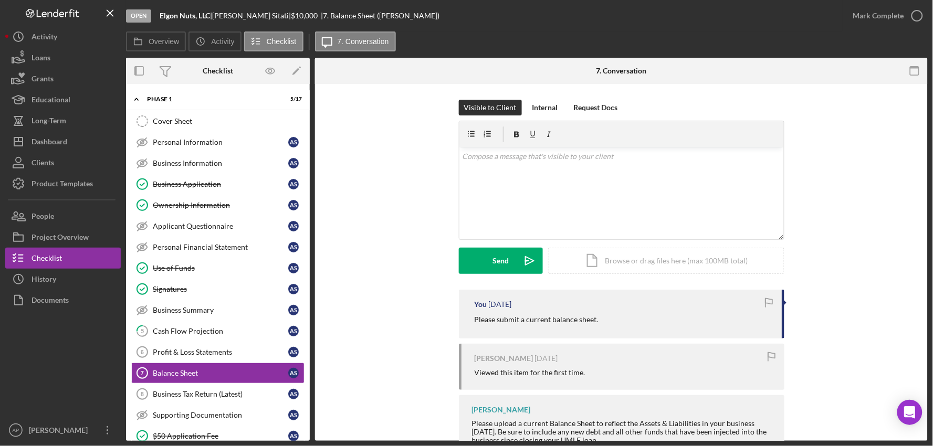
scroll to position [38, 0]
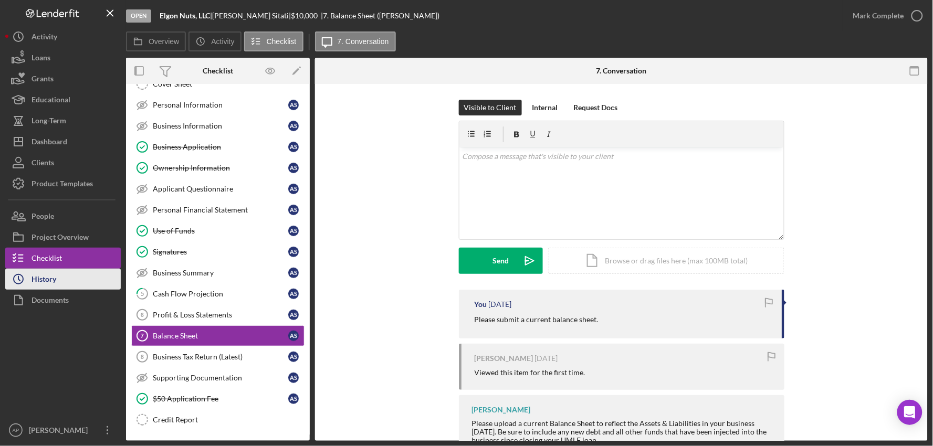
drag, startPoint x: 46, startPoint y: 280, endPoint x: 103, endPoint y: 280, distance: 57.2
click at [46, 280] on div "History" at bounding box center [44, 281] width 25 height 24
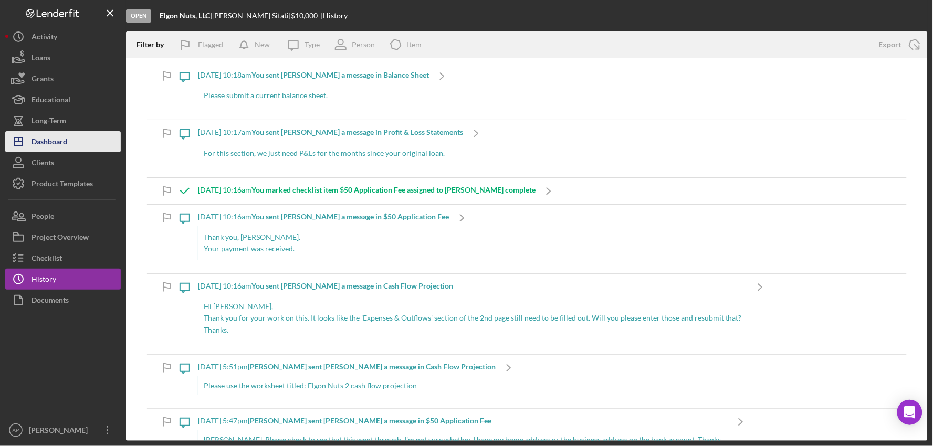
click at [109, 137] on button "Icon/Dashboard Dashboard" at bounding box center [63, 141] width 116 height 21
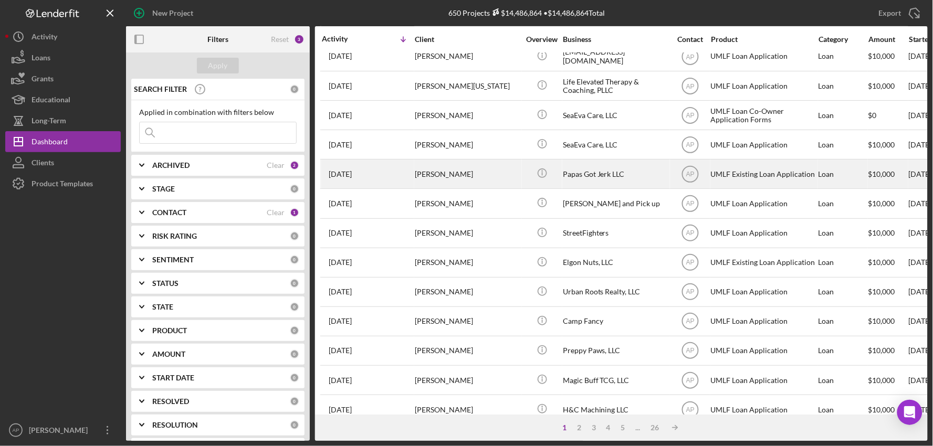
scroll to position [175, 0]
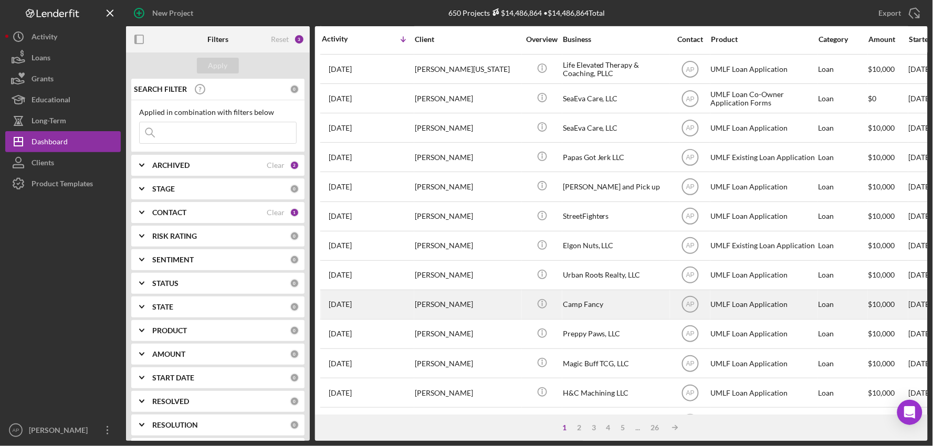
click at [622, 308] on div "Camp Fancy" at bounding box center [615, 305] width 105 height 28
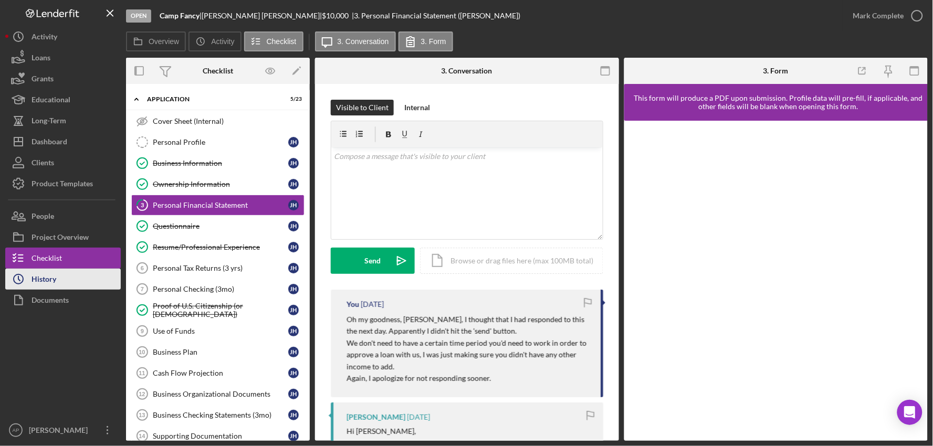
drag, startPoint x: 59, startPoint y: 273, endPoint x: 64, endPoint y: 270, distance: 6.1
click at [59, 273] on button "Icon/History History" at bounding box center [63, 279] width 116 height 21
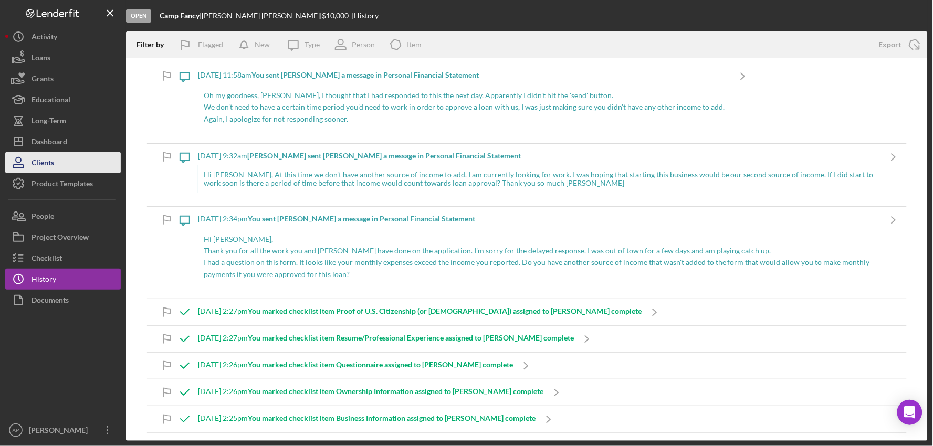
click at [64, 152] on button "Clients" at bounding box center [63, 162] width 116 height 21
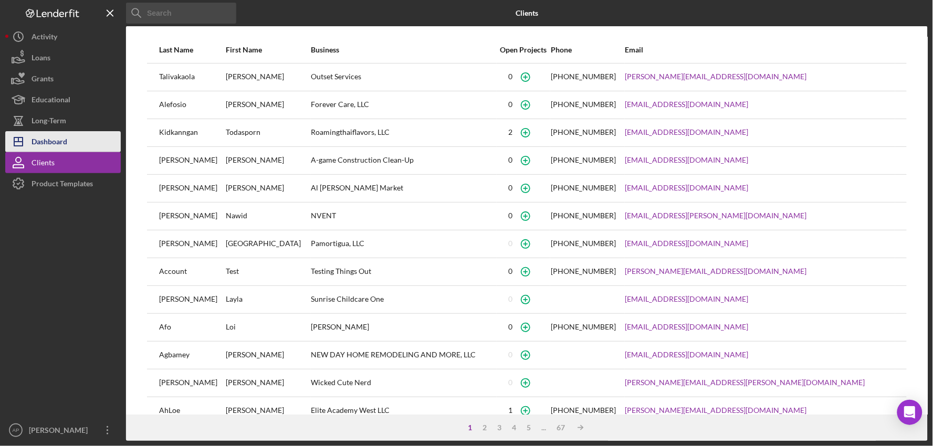
click at [69, 142] on button "Icon/Dashboard Dashboard" at bounding box center [63, 141] width 116 height 21
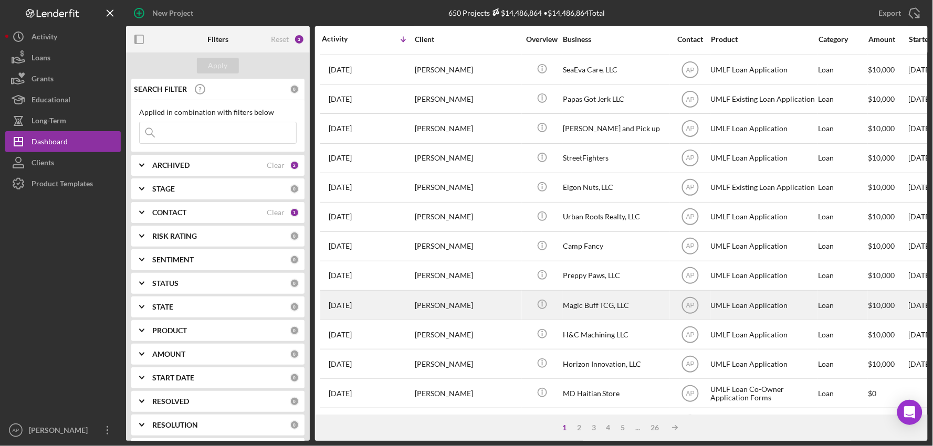
scroll to position [291, 0]
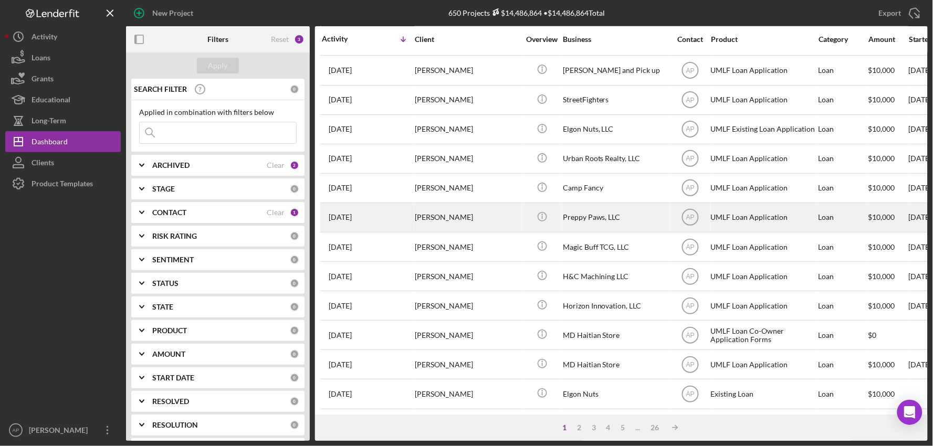
click at [563, 219] on div "Preppy Paws, LLC" at bounding box center [615, 218] width 105 height 28
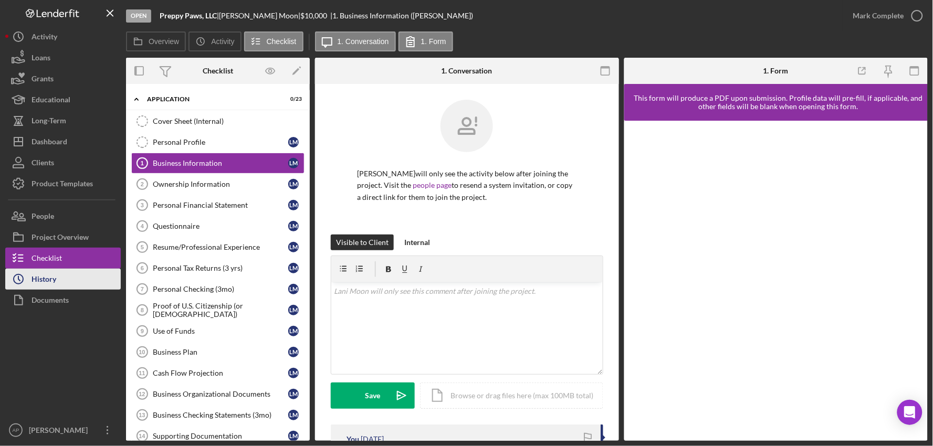
click at [87, 278] on button "Icon/History History" at bounding box center [63, 279] width 116 height 21
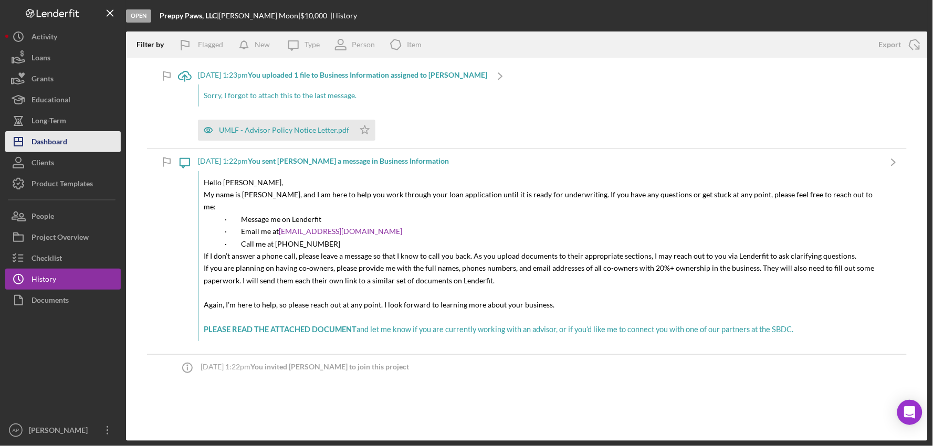
click at [71, 135] on button "Icon/Dashboard Dashboard" at bounding box center [63, 141] width 116 height 21
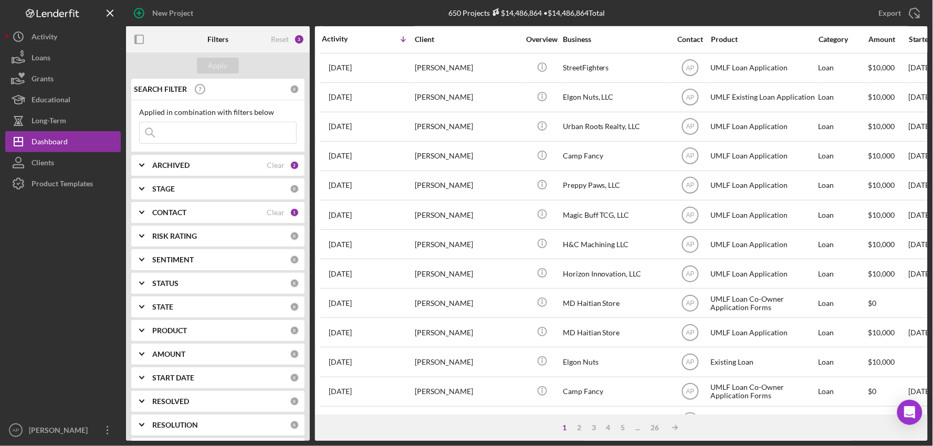
scroll to position [400, 0]
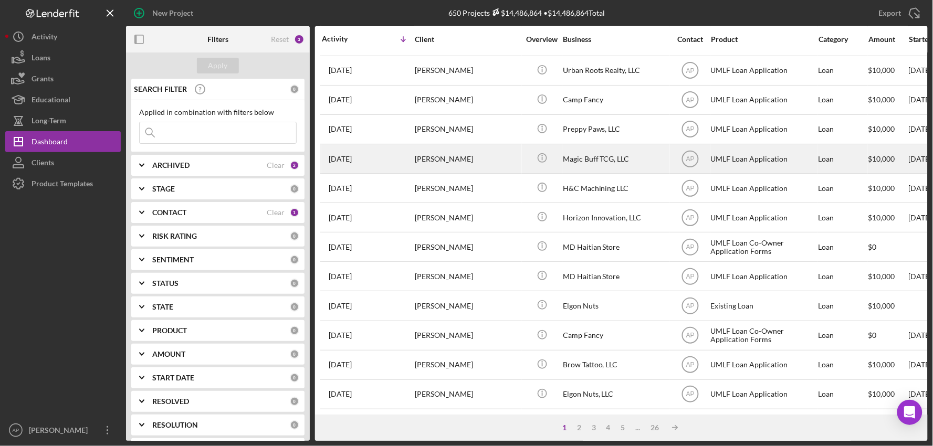
click at [611, 153] on div "Magic Buff TCG, LLC" at bounding box center [615, 159] width 105 height 28
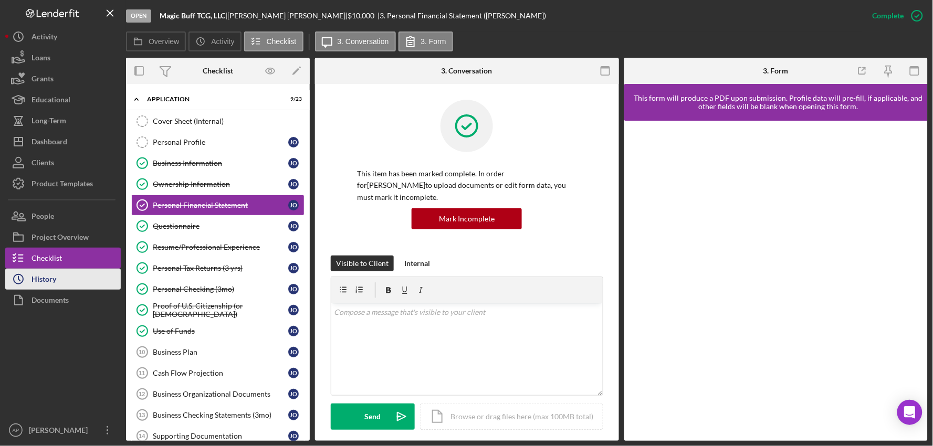
click at [70, 275] on button "Icon/History History" at bounding box center [63, 279] width 116 height 21
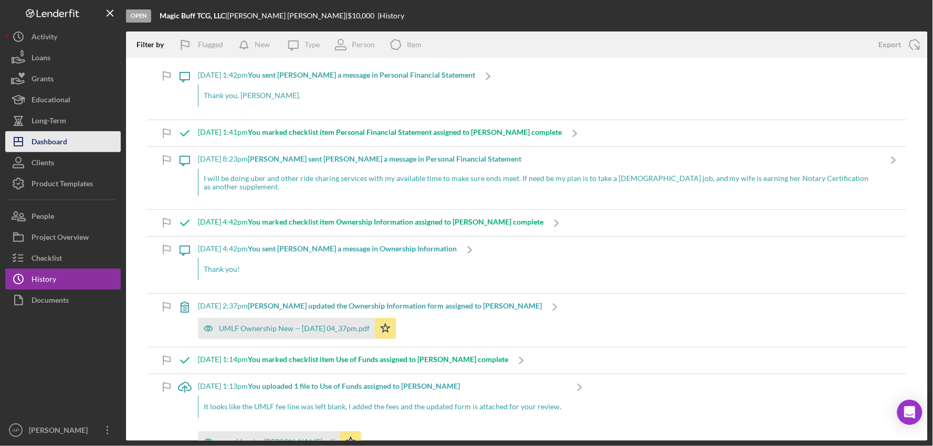
click at [75, 138] on button "Icon/Dashboard Dashboard" at bounding box center [63, 141] width 116 height 21
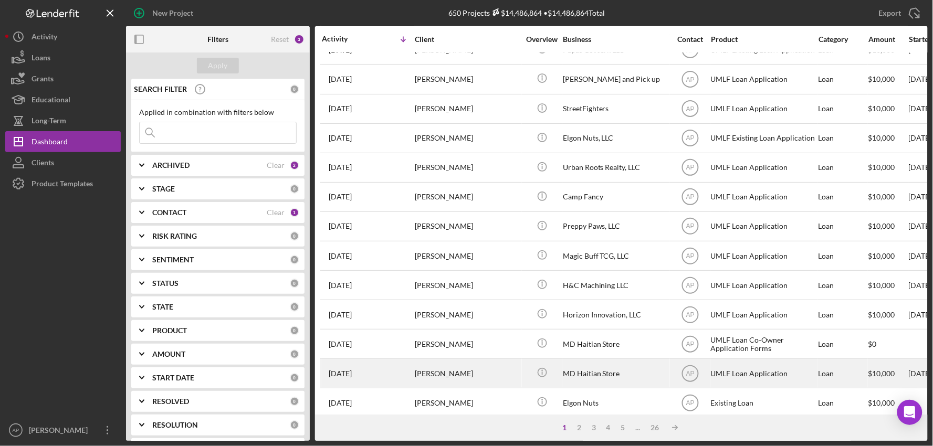
scroll to position [291, 0]
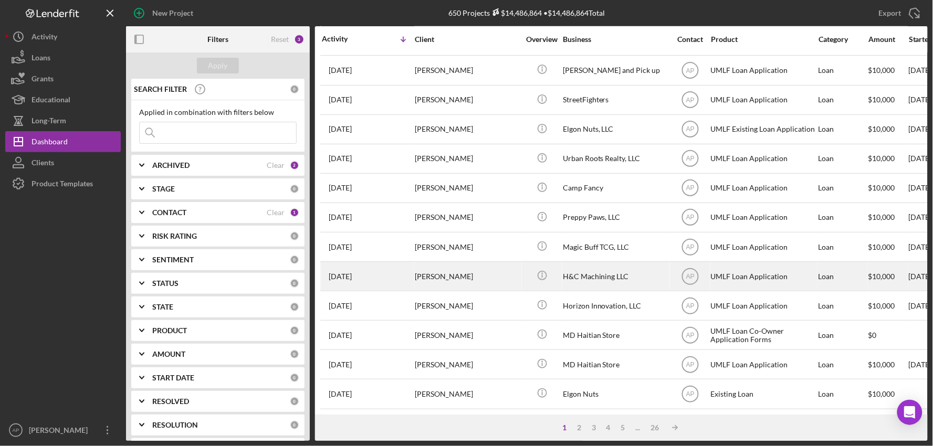
click at [508, 288] on div "[PERSON_NAME]" at bounding box center [467, 277] width 105 height 28
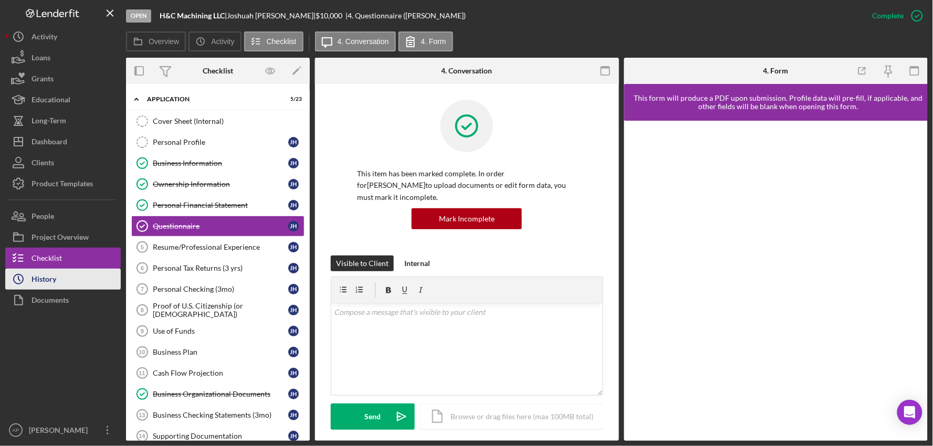
click at [82, 288] on button "Icon/History History" at bounding box center [63, 279] width 116 height 21
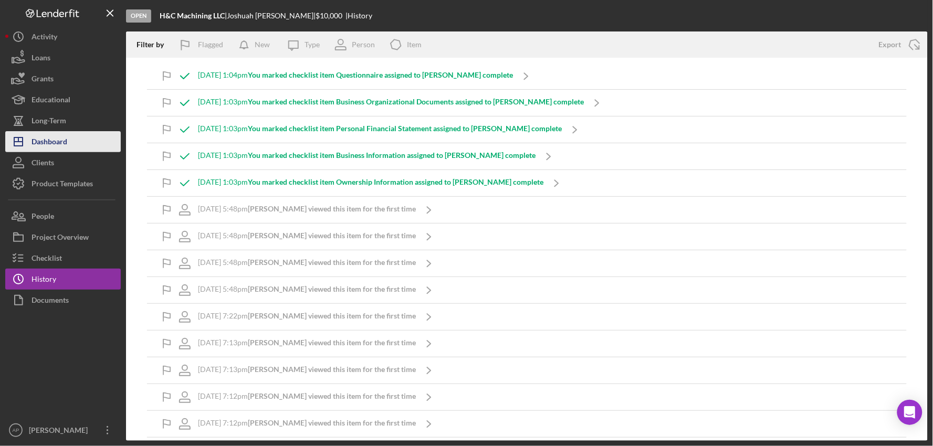
click at [71, 140] on button "Icon/Dashboard Dashboard" at bounding box center [63, 141] width 116 height 21
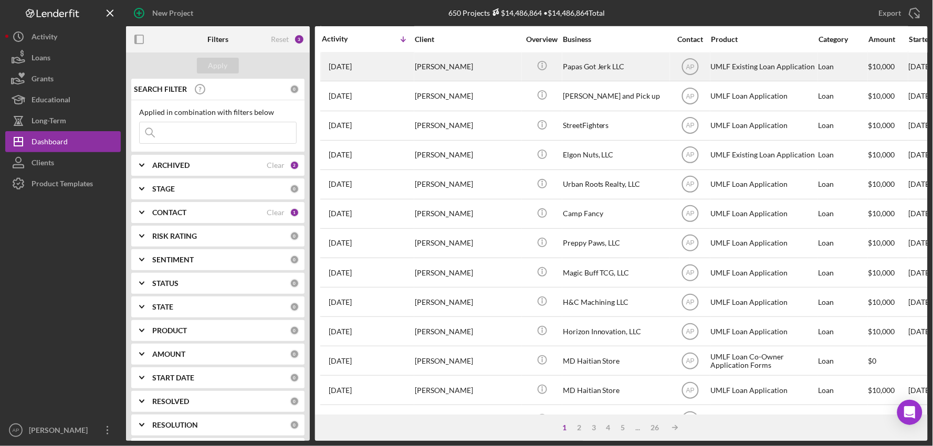
scroll to position [400, 0]
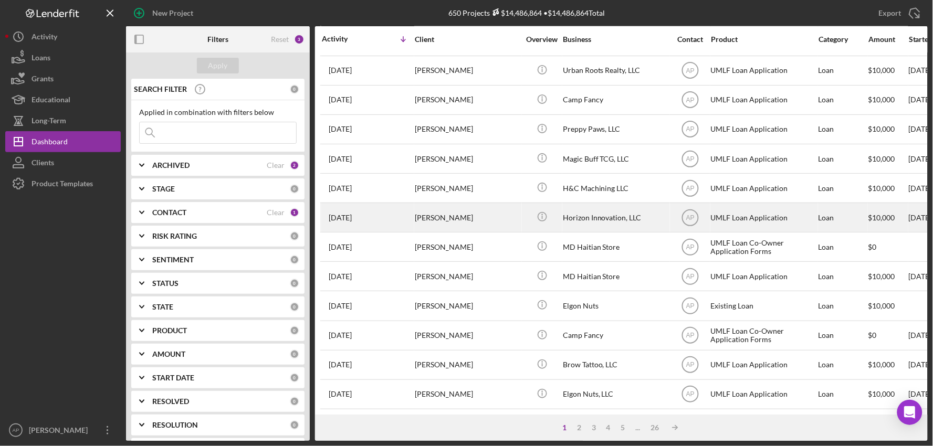
click at [529, 205] on div "Icon/Info" at bounding box center [542, 218] width 39 height 28
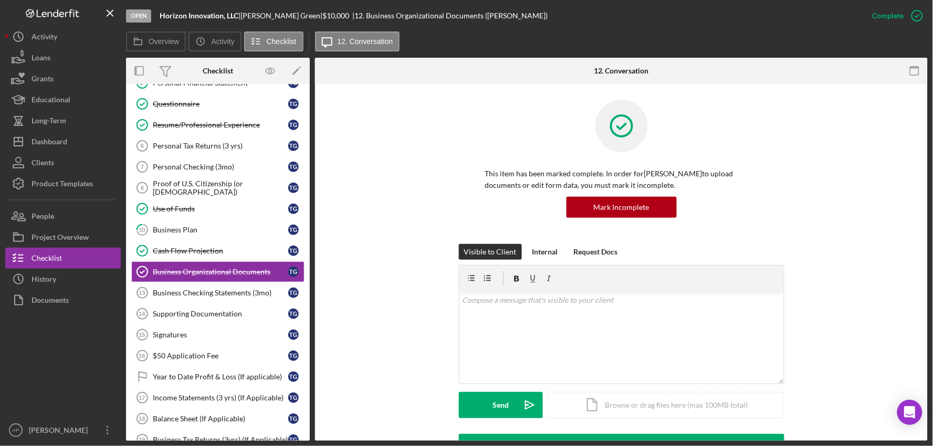
scroll to position [133, 0]
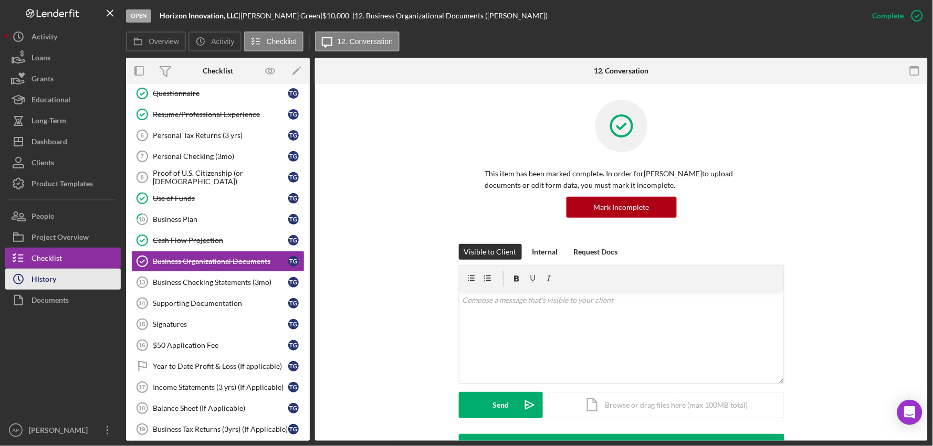
drag, startPoint x: 24, startPoint y: 288, endPoint x: 30, endPoint y: 287, distance: 5.8
click at [26, 288] on icon "Icon/History" at bounding box center [18, 279] width 26 height 26
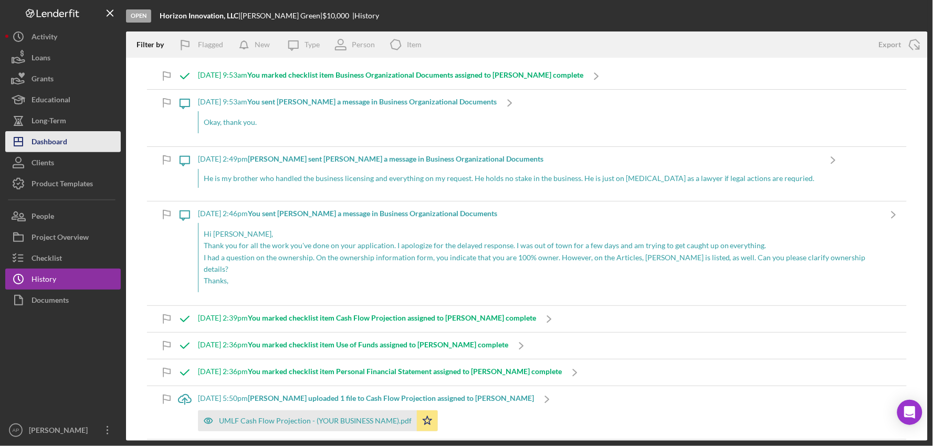
click at [50, 145] on div "Dashboard" at bounding box center [50, 143] width 36 height 24
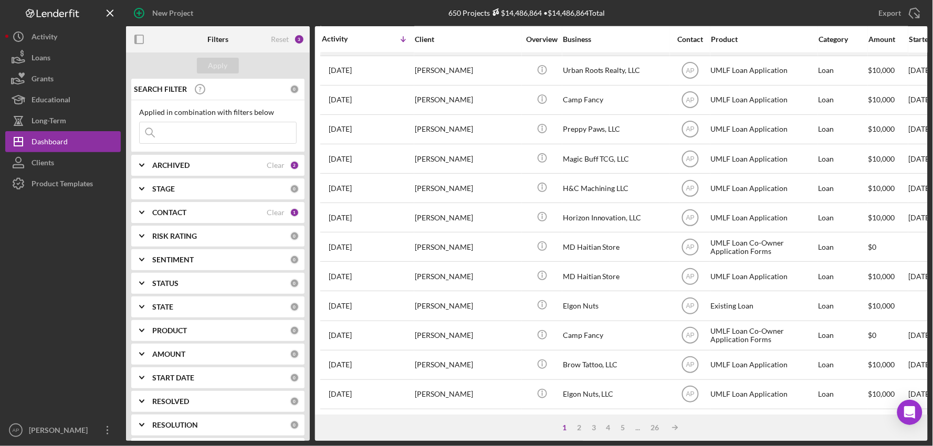
scroll to position [400, 0]
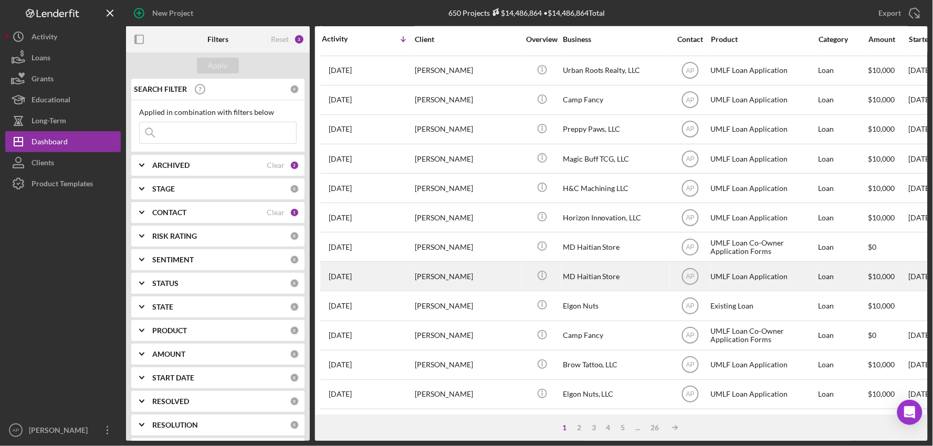
click at [615, 263] on div "MD Haitian Store" at bounding box center [615, 277] width 105 height 28
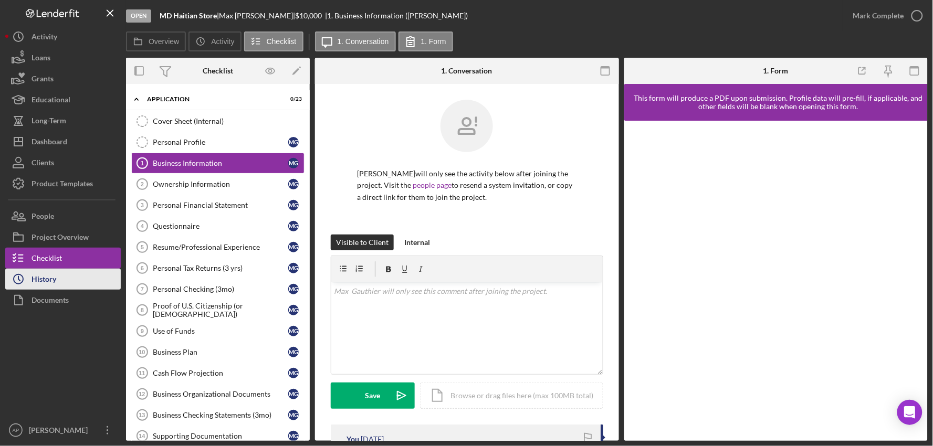
click at [86, 288] on button "Icon/History History" at bounding box center [63, 279] width 116 height 21
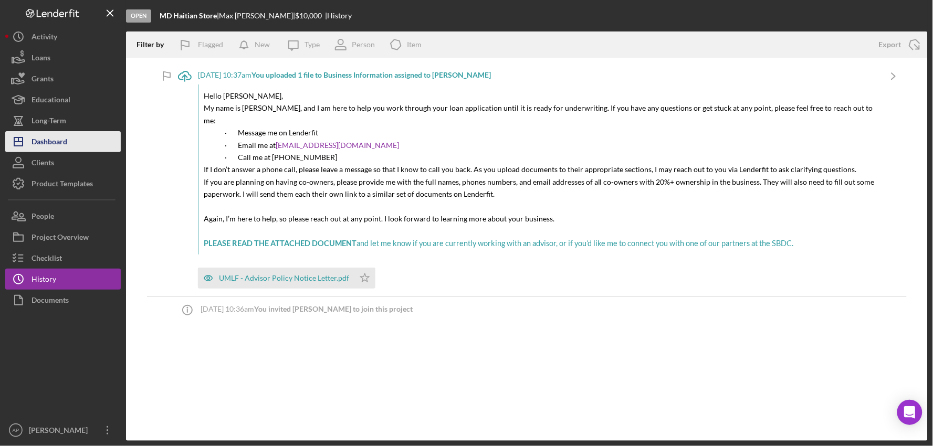
click at [69, 138] on button "Icon/Dashboard Dashboard" at bounding box center [63, 141] width 116 height 21
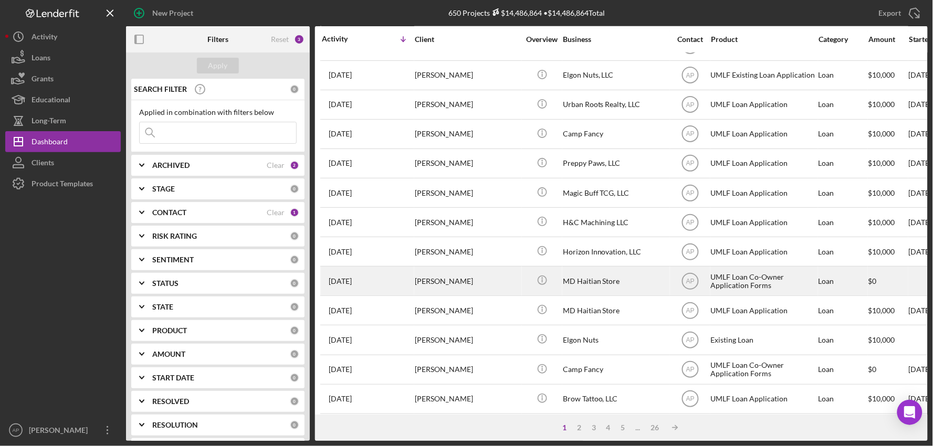
scroll to position [400, 0]
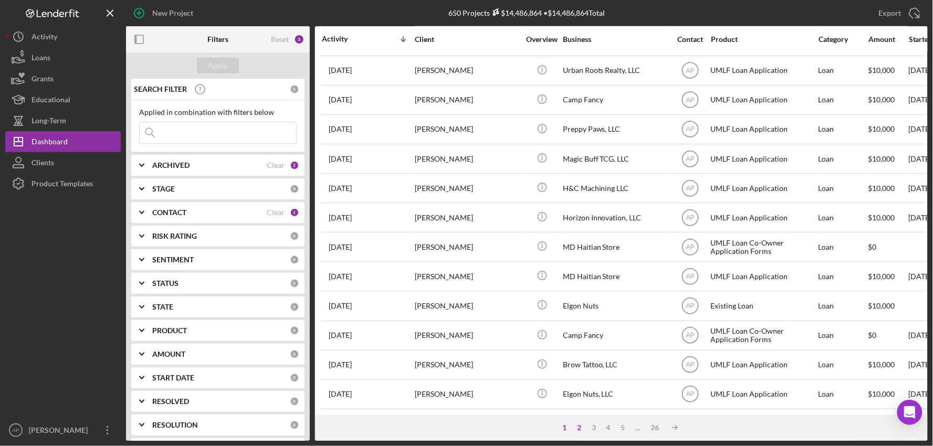
click at [578, 427] on div "2" at bounding box center [579, 428] width 15 height 8
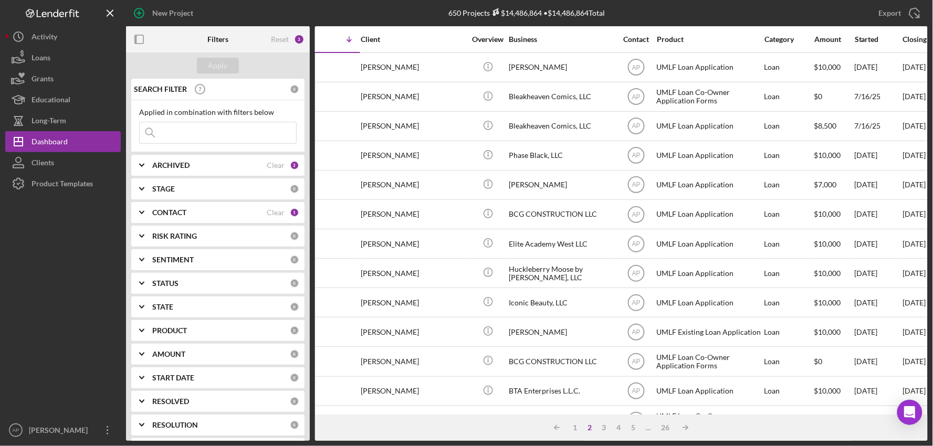
scroll to position [0, 0]
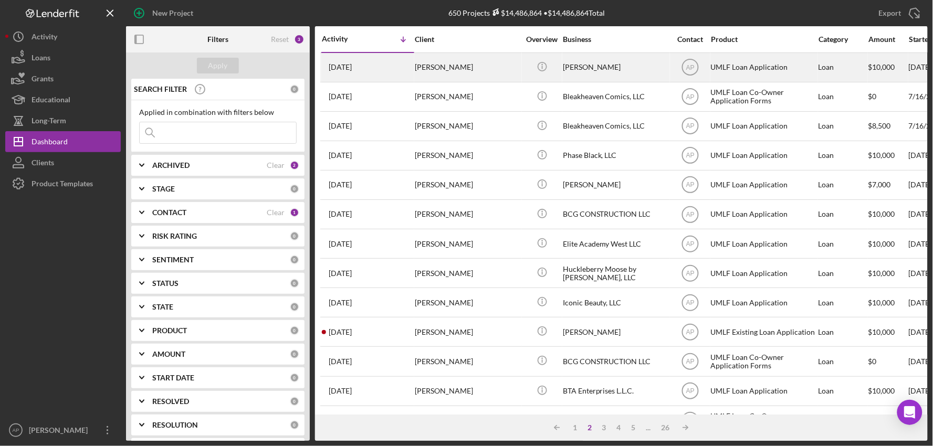
click at [454, 66] on div "[PERSON_NAME]" at bounding box center [467, 68] width 105 height 28
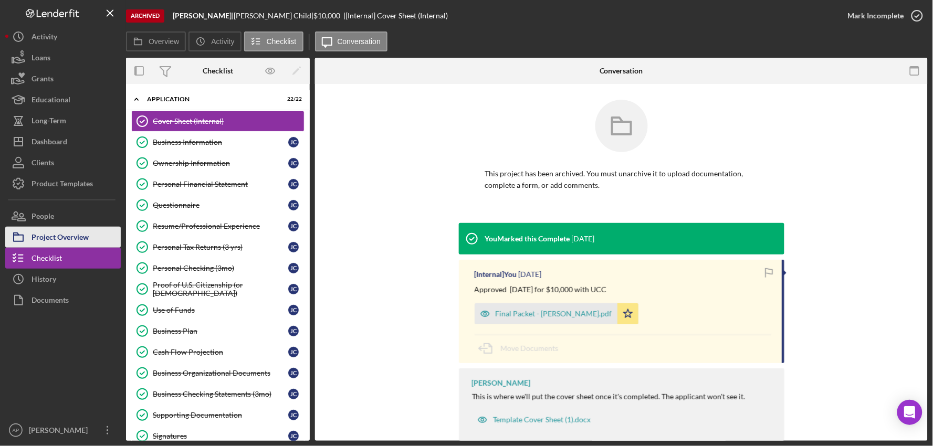
click at [58, 243] on div "Project Overview" at bounding box center [60, 239] width 57 height 24
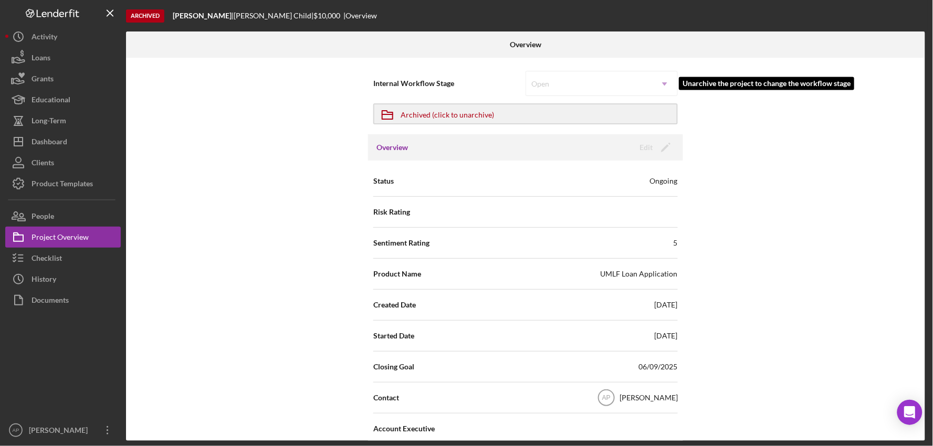
click at [580, 88] on div "Open Icon/Dropdown Arrow" at bounding box center [602, 83] width 152 height 25
click at [607, 79] on div "Open Icon/Dropdown Arrow" at bounding box center [602, 83] width 152 height 25
click at [665, 83] on div "Open Icon/Dropdown Arrow" at bounding box center [602, 83] width 152 height 25
click at [661, 83] on div "Open Icon/Dropdown Arrow" at bounding box center [602, 83] width 152 height 25
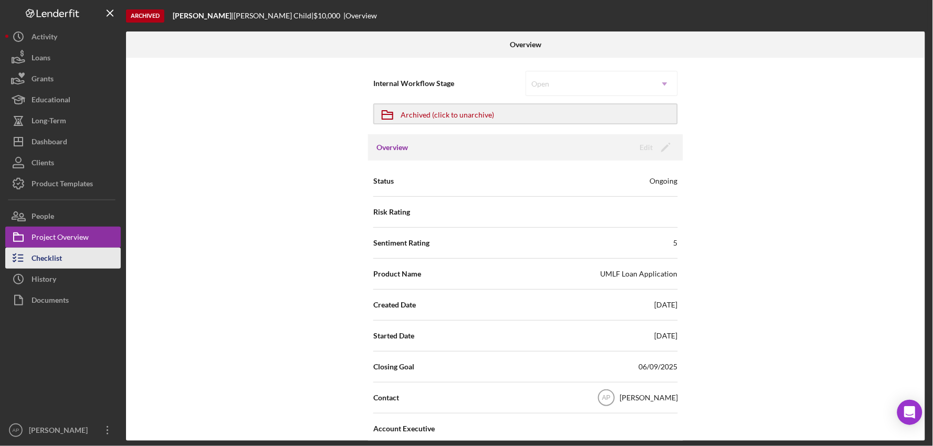
click at [60, 260] on div "Checklist" at bounding box center [47, 260] width 30 height 24
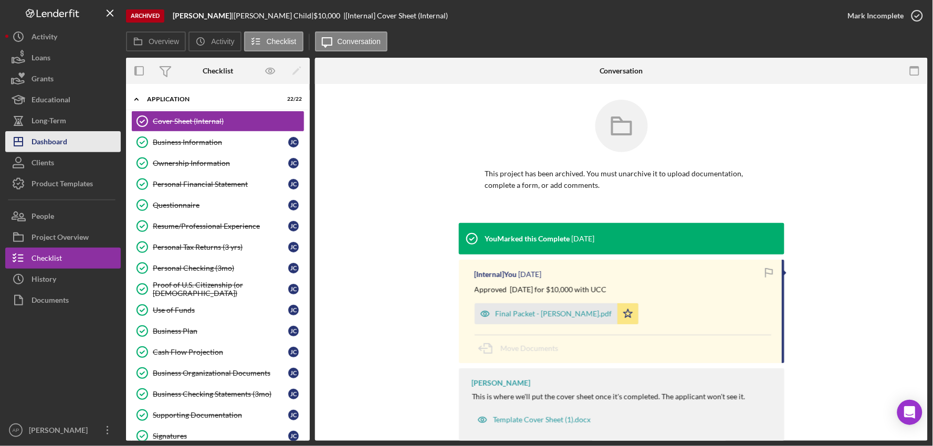
click at [67, 145] on button "Icon/Dashboard Dashboard" at bounding box center [63, 141] width 116 height 21
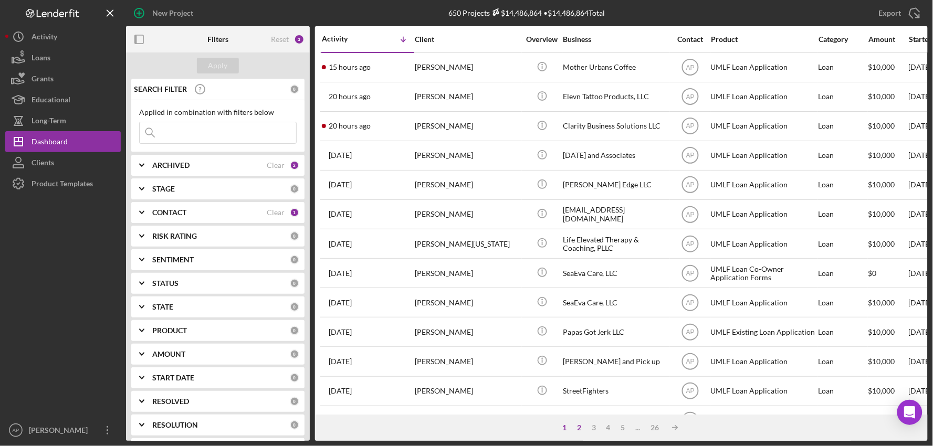
click at [578, 426] on div "2" at bounding box center [579, 428] width 15 height 8
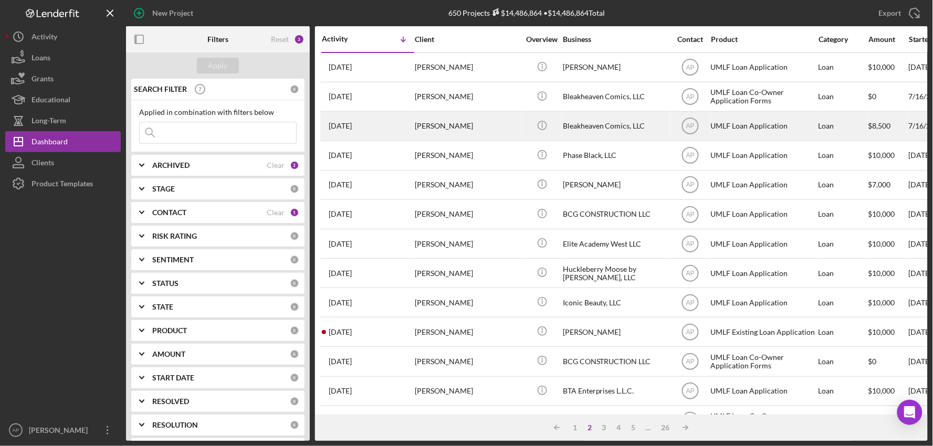
click at [568, 127] on div "Bleakheaven Comics, LLC" at bounding box center [615, 126] width 105 height 28
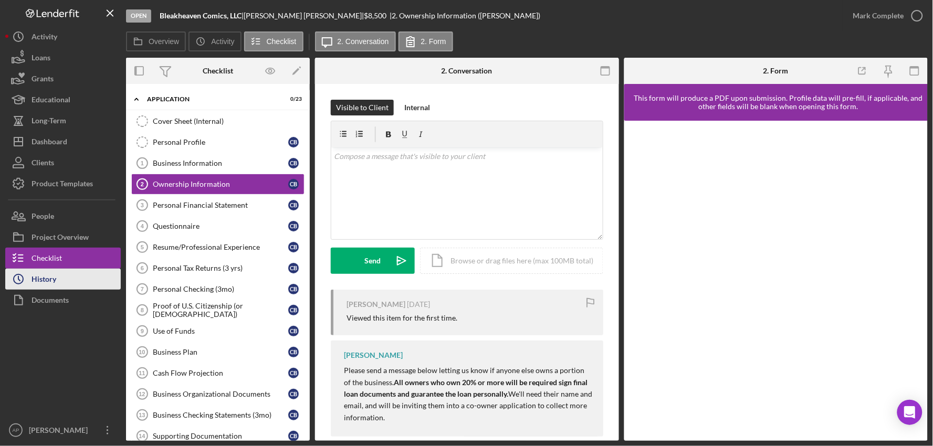
click at [60, 286] on button "Icon/History History" at bounding box center [63, 279] width 116 height 21
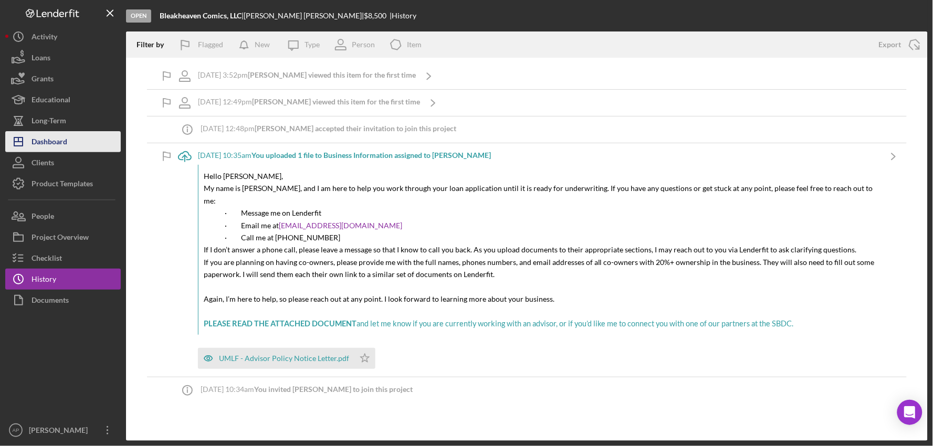
click at [57, 141] on div "Dashboard" at bounding box center [50, 143] width 36 height 24
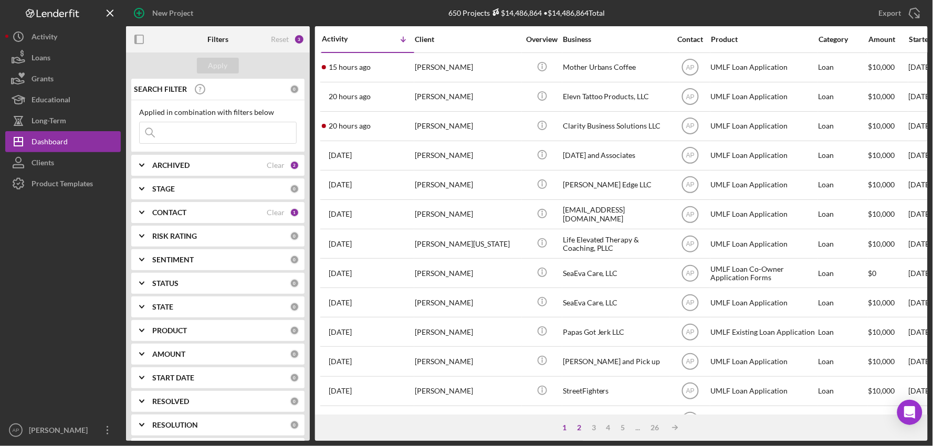
click at [581, 431] on div "2" at bounding box center [579, 428] width 15 height 8
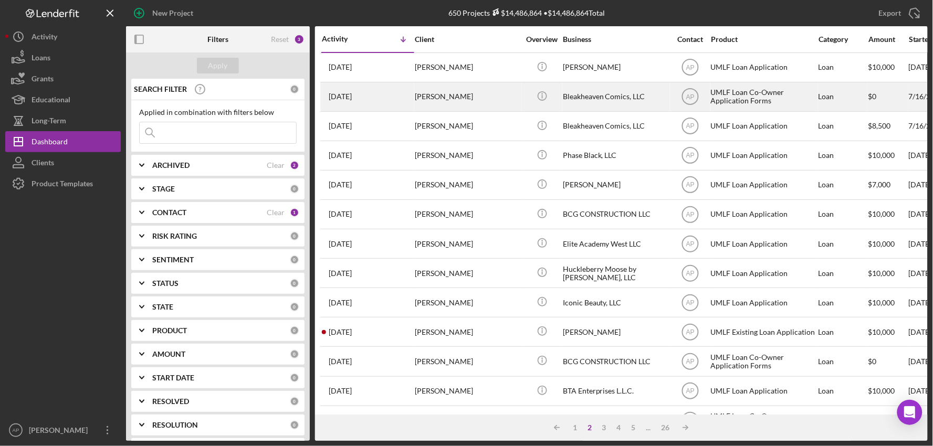
click at [490, 95] on div "[PERSON_NAME]" at bounding box center [467, 97] width 105 height 28
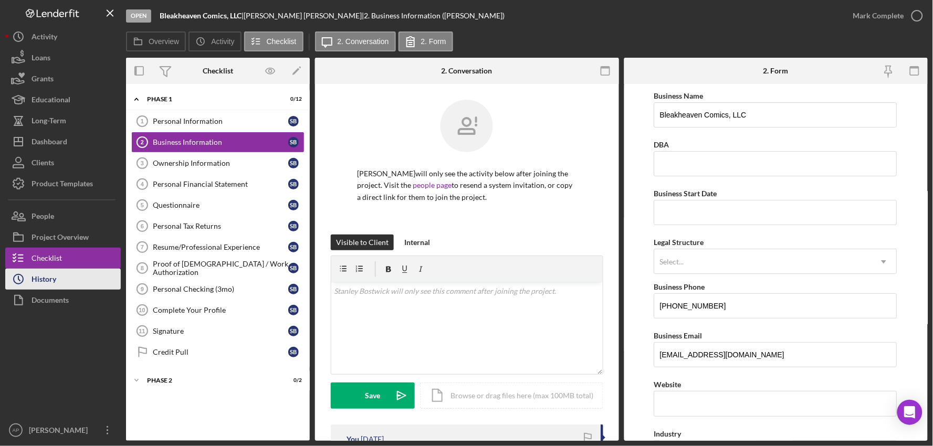
click at [25, 282] on icon "Icon/History" at bounding box center [18, 279] width 26 height 26
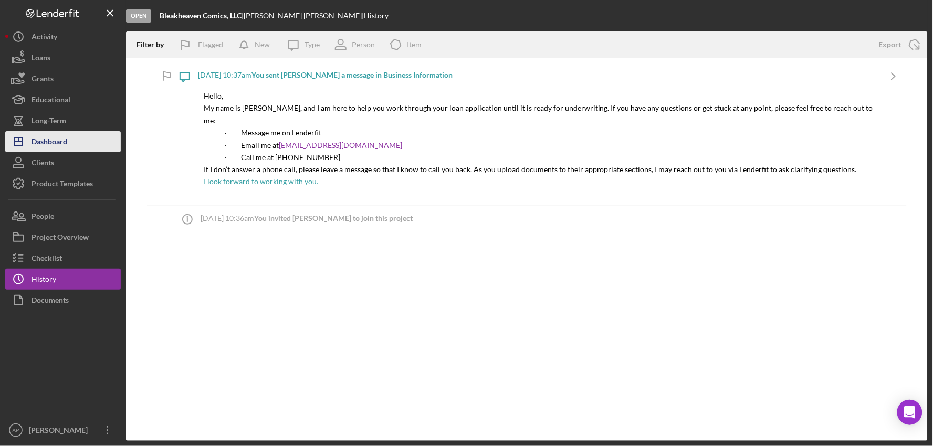
click at [70, 134] on button "Icon/Dashboard Dashboard" at bounding box center [63, 141] width 116 height 21
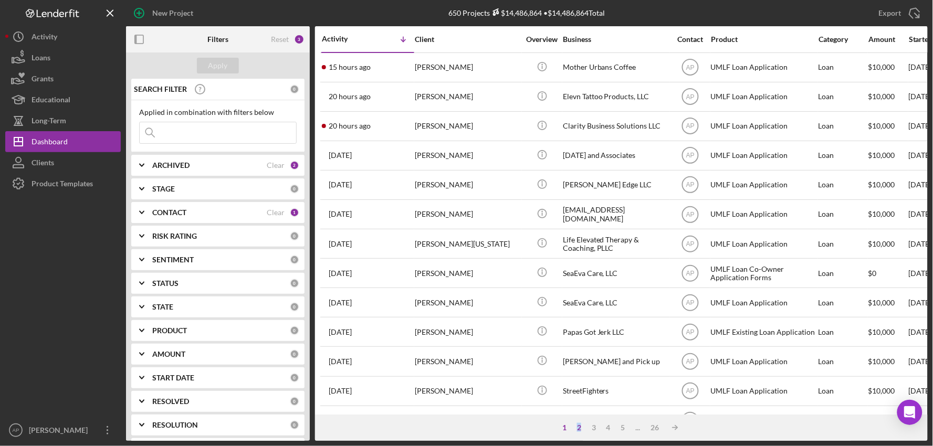
click at [578, 427] on div "2" at bounding box center [579, 428] width 15 height 8
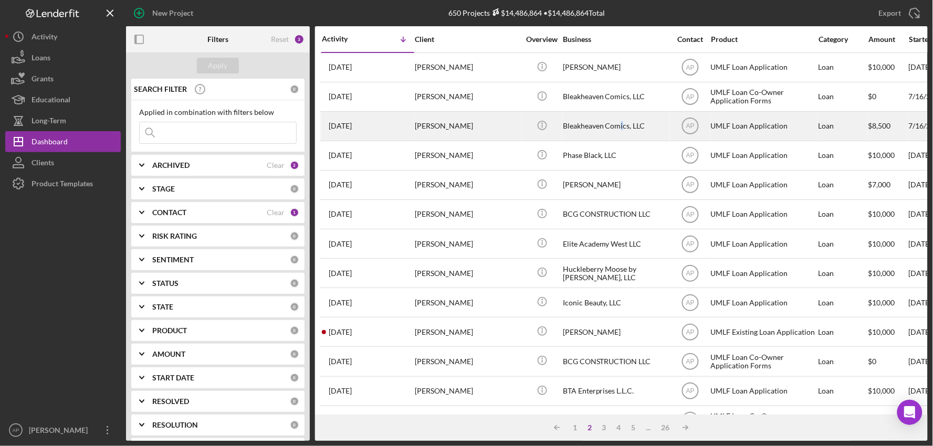
click at [621, 133] on div "Bleakheaven Comics, LLC" at bounding box center [615, 126] width 105 height 28
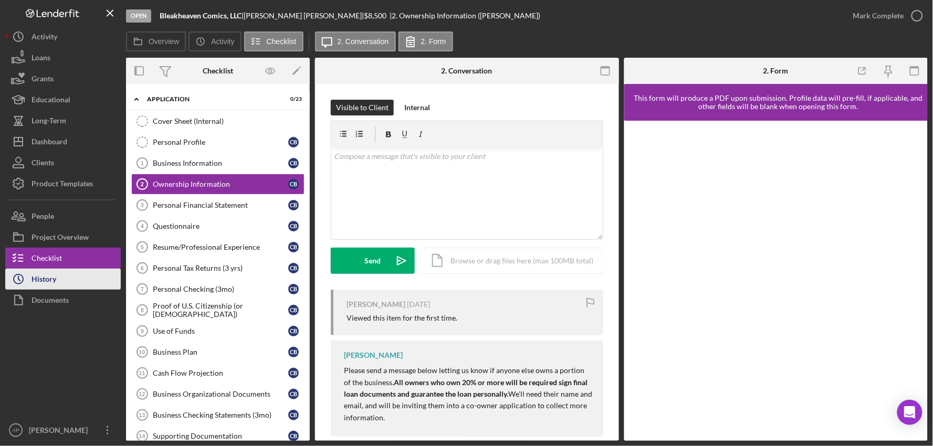
click at [50, 282] on div "History" at bounding box center [44, 281] width 25 height 24
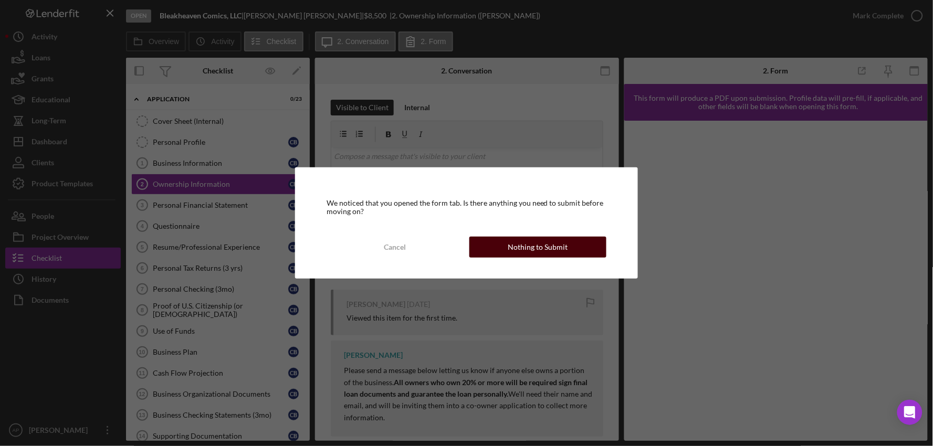
click at [537, 247] on div "Nothing to Submit" at bounding box center [538, 247] width 60 height 21
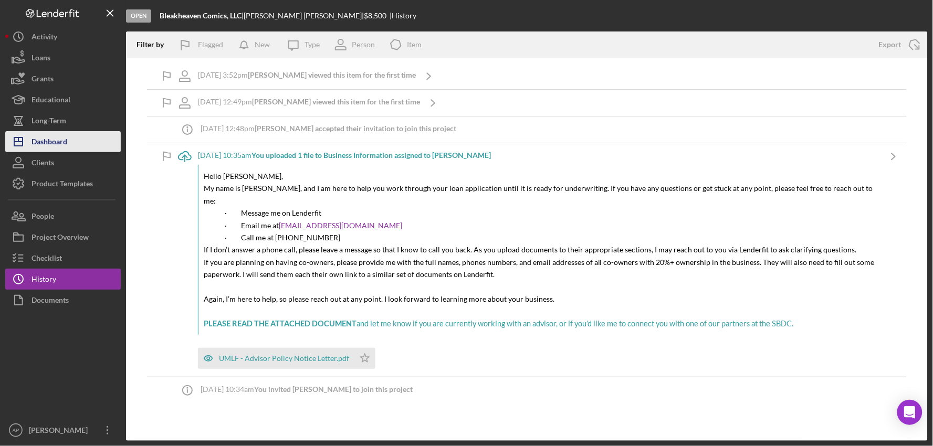
click at [51, 146] on div "Dashboard" at bounding box center [50, 143] width 36 height 24
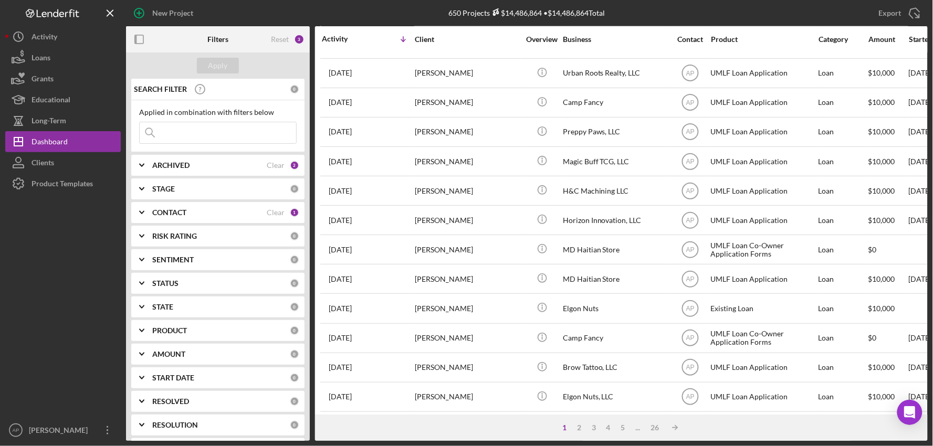
scroll to position [400, 0]
click at [578, 426] on div "2" at bounding box center [579, 428] width 15 height 8
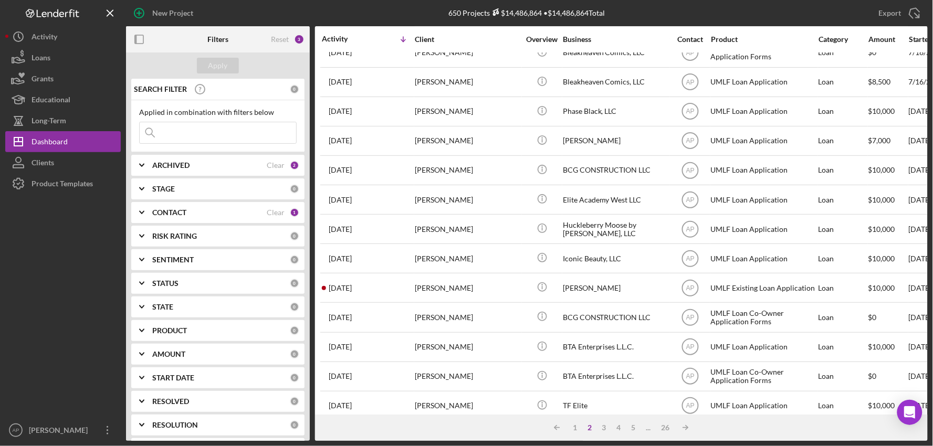
scroll to position [0, 0]
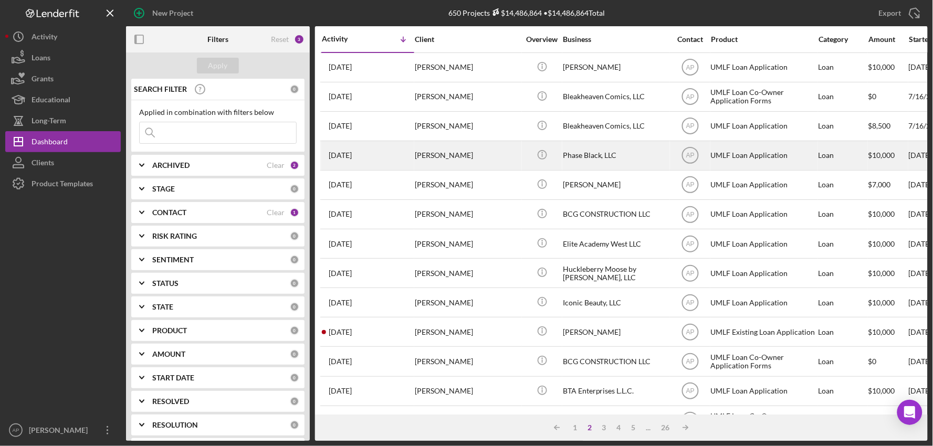
click at [480, 156] on div "[PERSON_NAME]" at bounding box center [467, 156] width 105 height 28
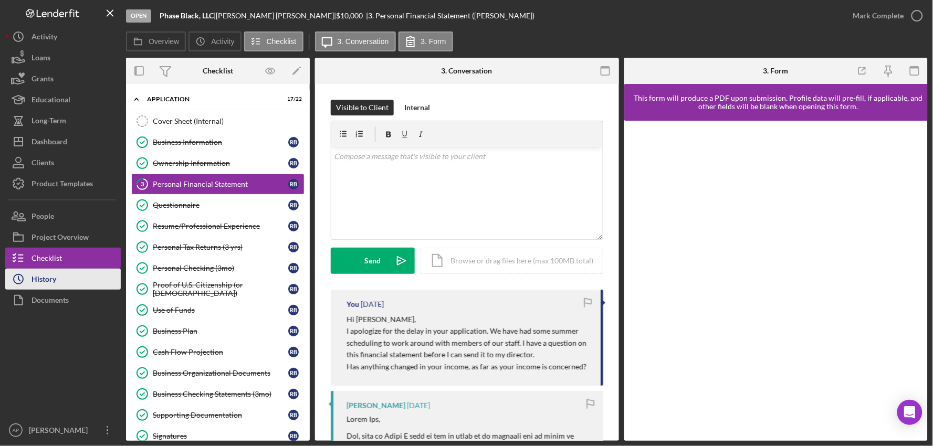
click at [45, 286] on div "History" at bounding box center [44, 281] width 25 height 24
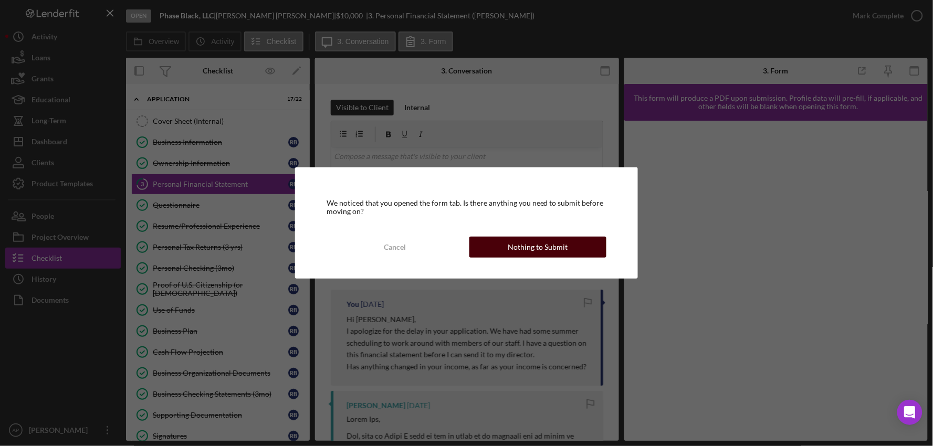
click at [521, 249] on div "Nothing to Submit" at bounding box center [538, 247] width 60 height 21
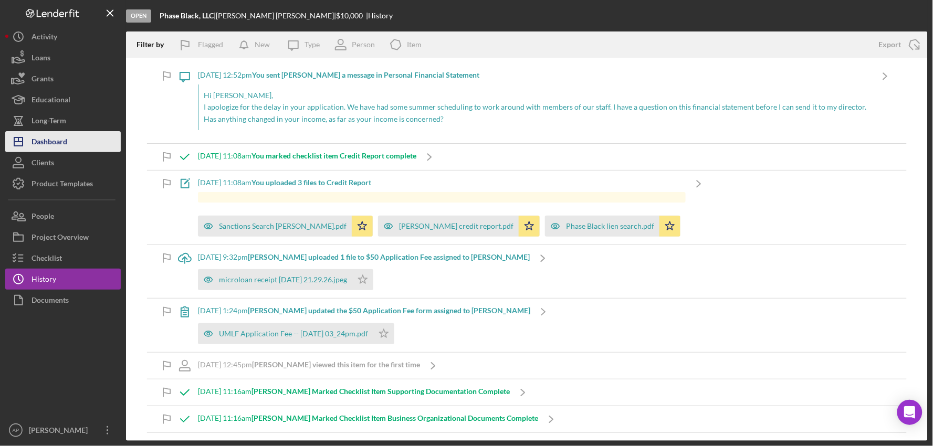
click at [53, 145] on div "Dashboard" at bounding box center [50, 143] width 36 height 24
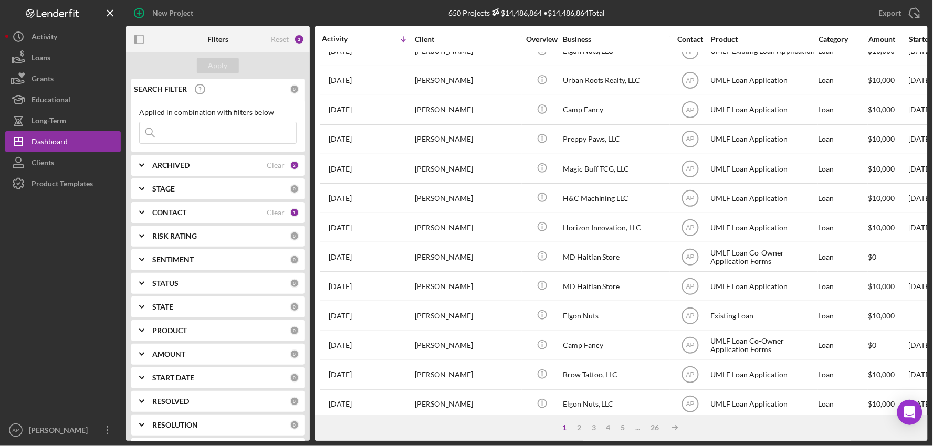
scroll to position [400, 0]
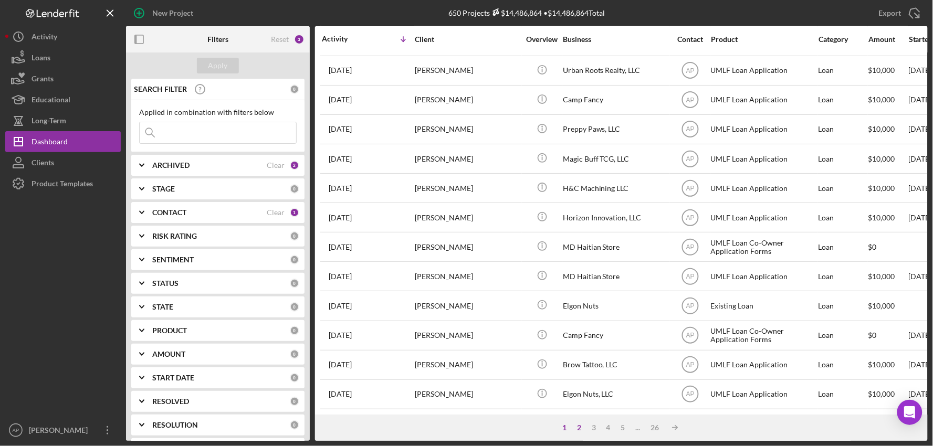
click at [579, 426] on div "2" at bounding box center [579, 428] width 15 height 8
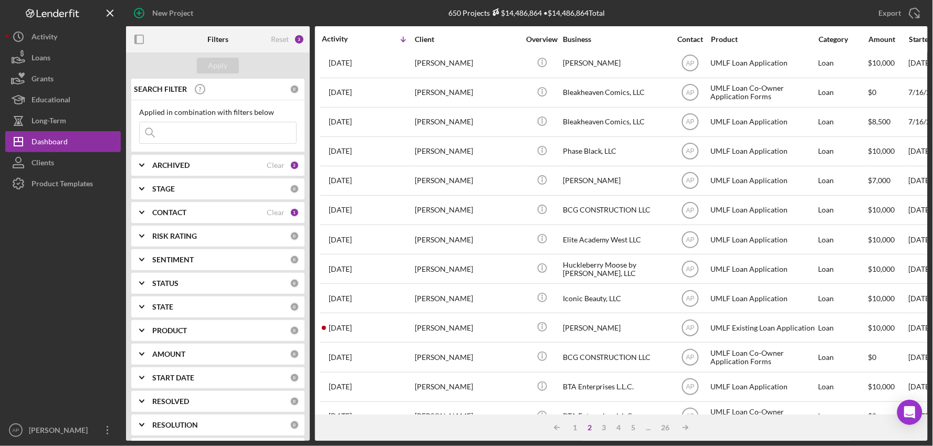
scroll to position [0, 0]
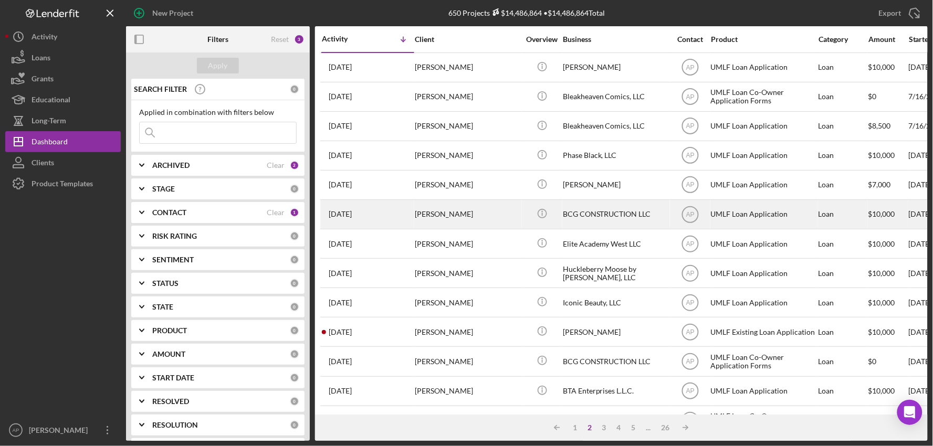
click at [615, 209] on div "BCG CONSTRUCTION LLC" at bounding box center [615, 215] width 105 height 28
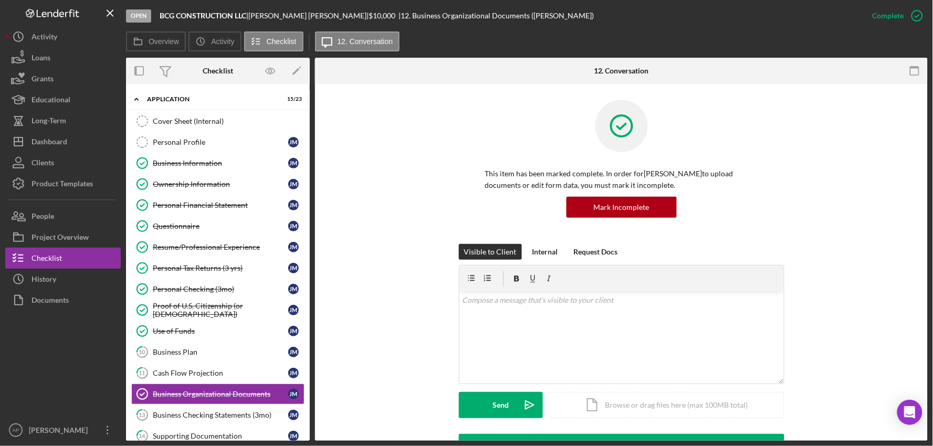
scroll to position [133, 0]
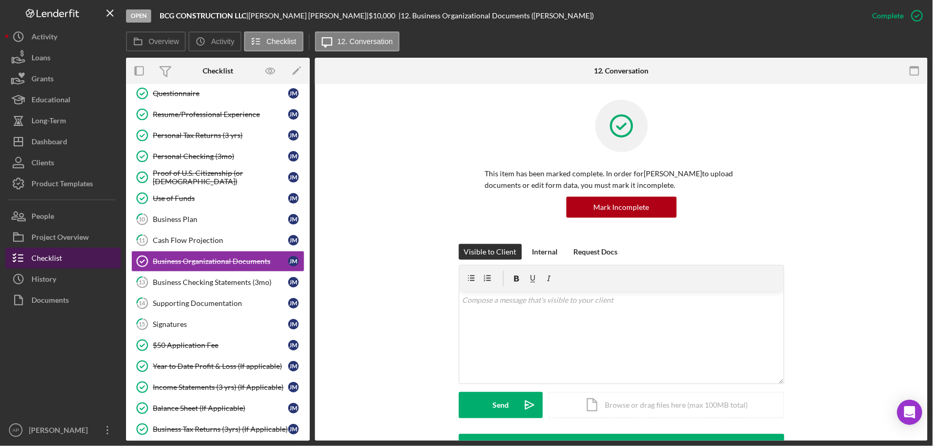
drag, startPoint x: 65, startPoint y: 271, endPoint x: 75, endPoint y: 268, distance: 10.5
click at [65, 271] on button "Icon/History History" at bounding box center [63, 279] width 116 height 21
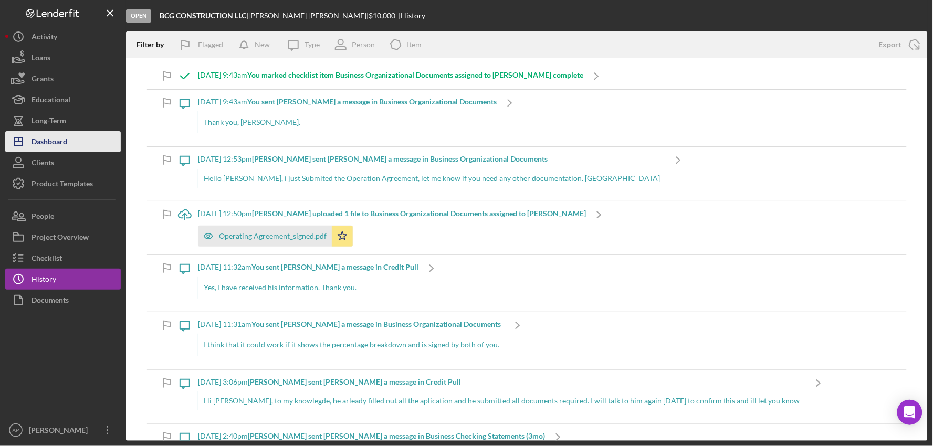
drag, startPoint x: 37, startPoint y: 143, endPoint x: 87, endPoint y: 143, distance: 49.4
click at [38, 143] on div "Dashboard" at bounding box center [50, 143] width 36 height 24
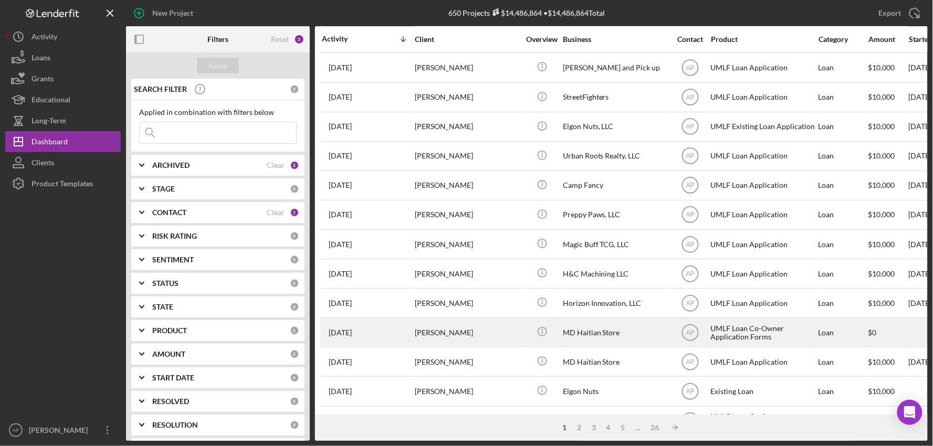
scroll to position [400, 0]
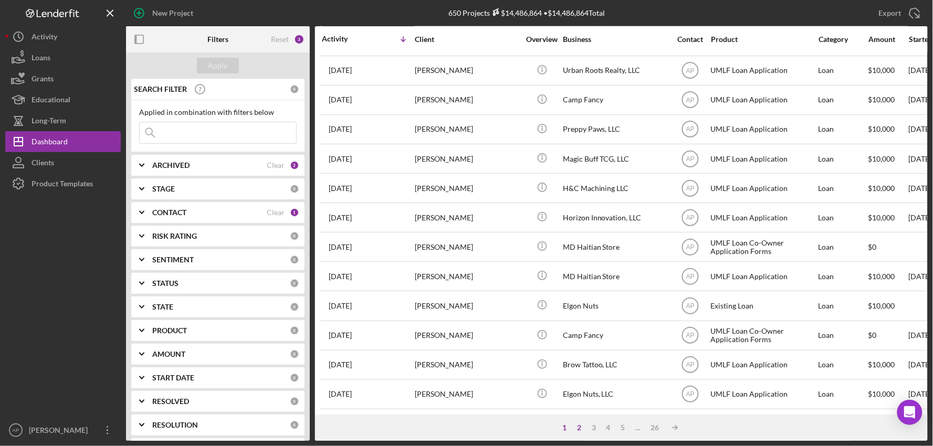
click at [581, 426] on div "2" at bounding box center [579, 428] width 15 height 8
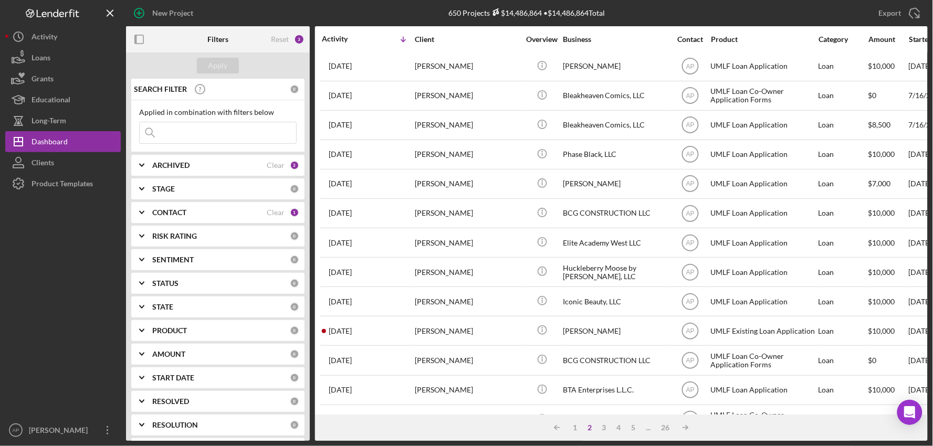
scroll to position [0, 0]
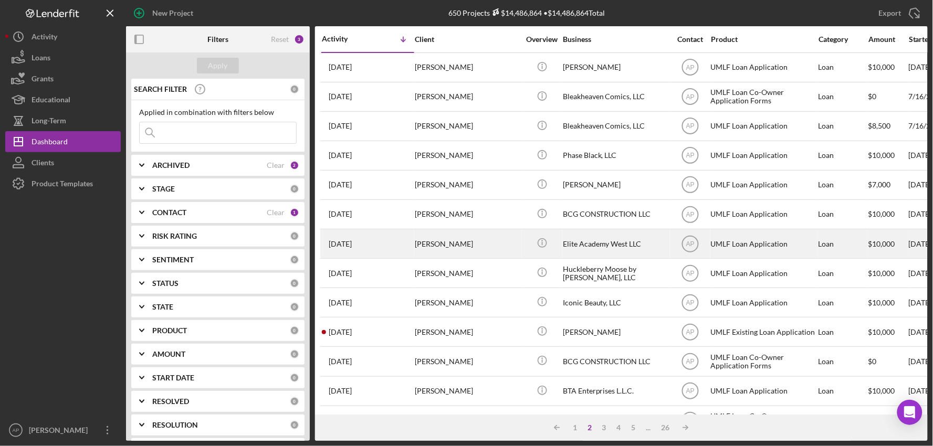
click at [587, 242] on div "Elite Academy West LLC" at bounding box center [615, 244] width 105 height 28
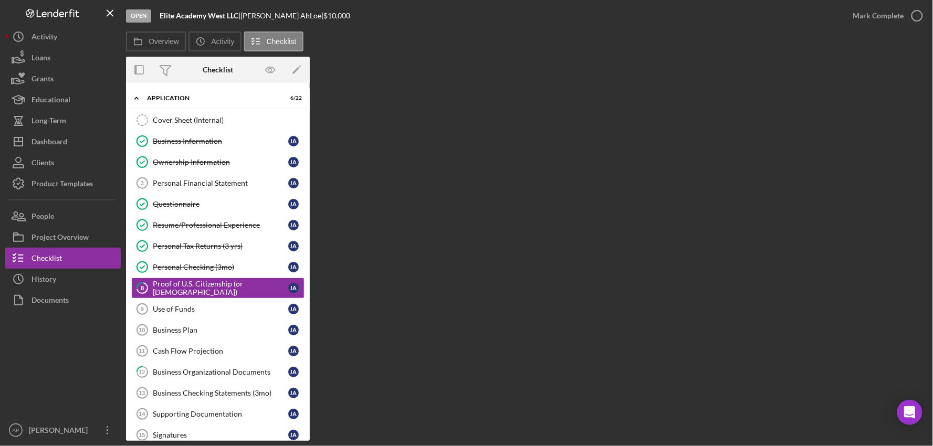
scroll to position [27, 0]
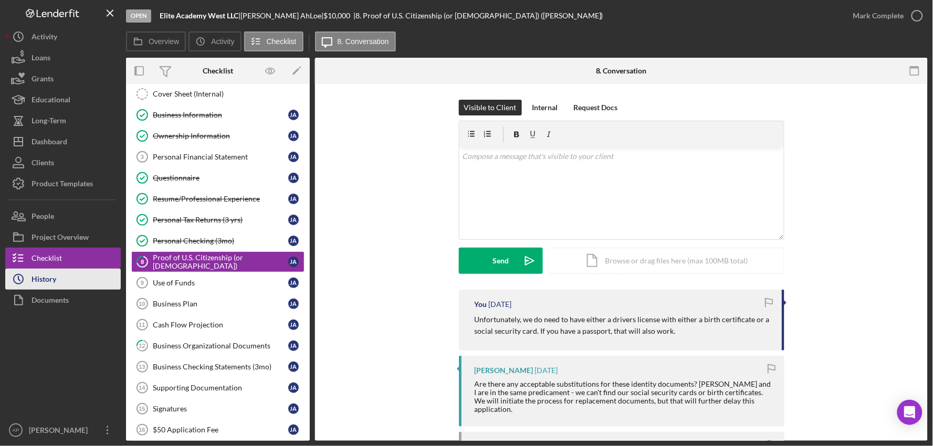
drag, startPoint x: 35, startPoint y: 284, endPoint x: 66, endPoint y: 283, distance: 30.5
click at [35, 284] on div "History" at bounding box center [44, 281] width 25 height 24
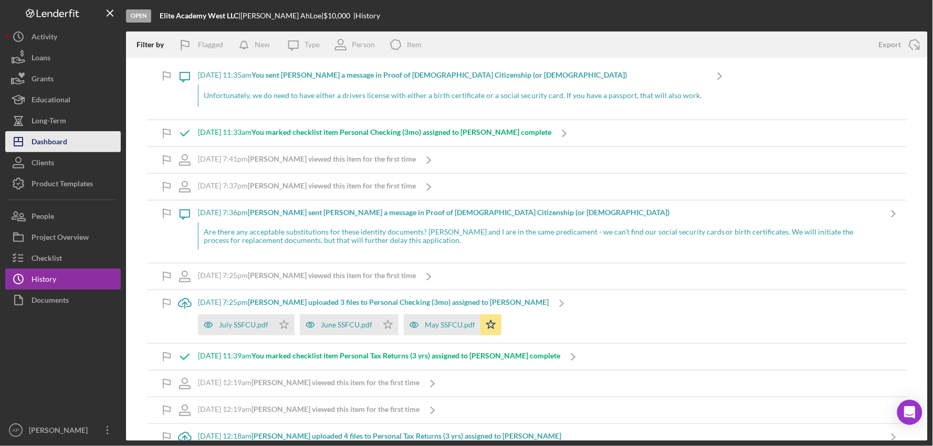
click at [90, 135] on button "Icon/Dashboard Dashboard" at bounding box center [63, 141] width 116 height 21
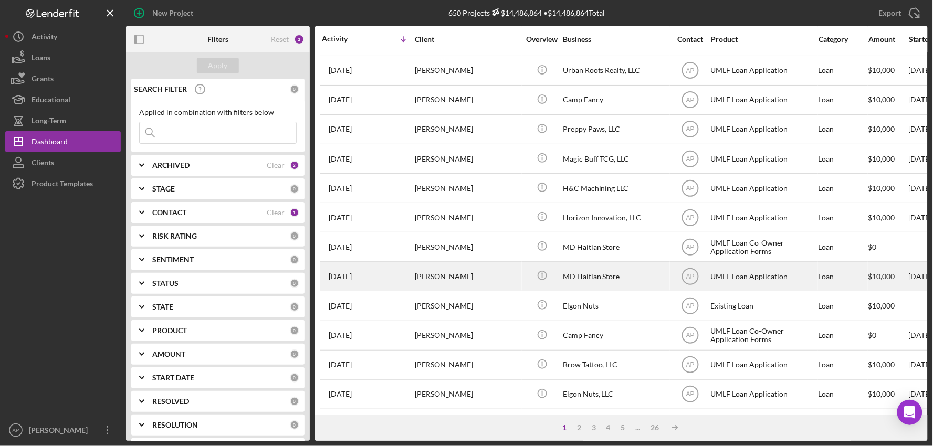
scroll to position [400, 0]
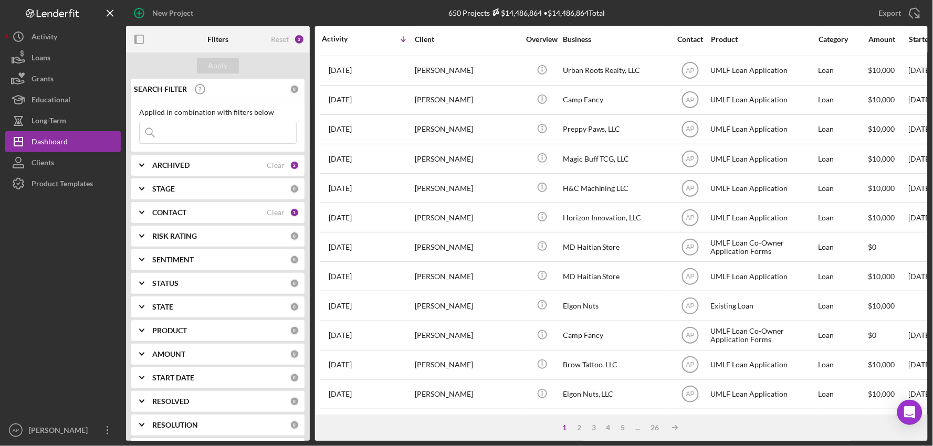
click at [578, 422] on div "1 2 3 4 5 ... 26 Icon/Table Sort Arrow" at bounding box center [621, 428] width 613 height 26
click at [578, 426] on div "2" at bounding box center [579, 428] width 15 height 8
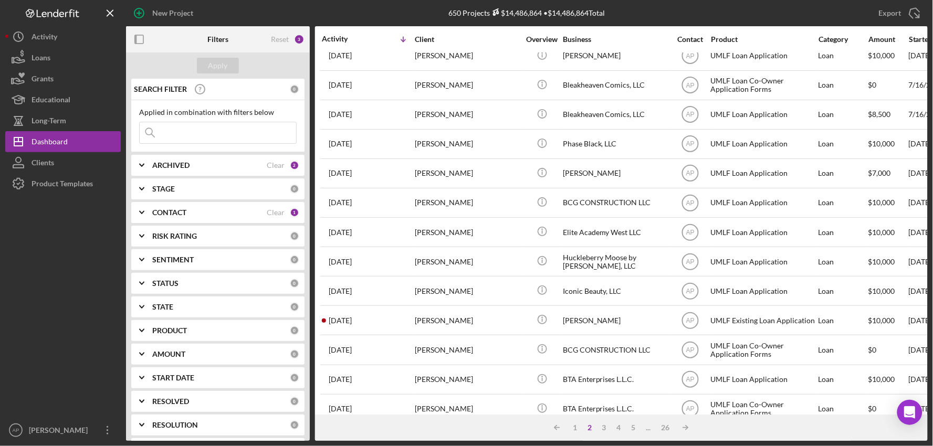
scroll to position [0, 0]
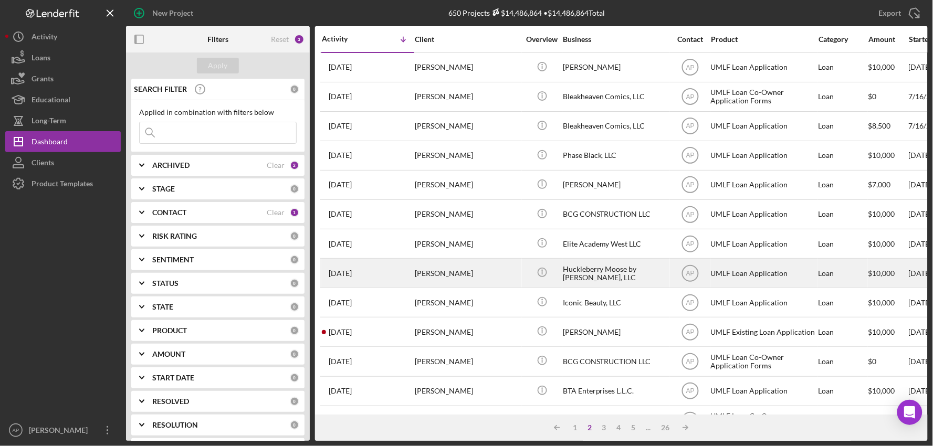
click at [600, 284] on div "Huckleberry Moose by [PERSON_NAME], LLC" at bounding box center [615, 273] width 105 height 28
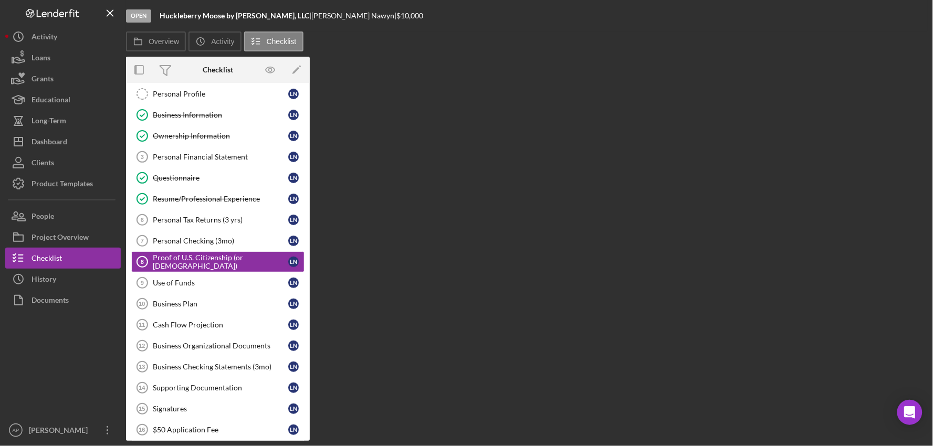
scroll to position [48, 0]
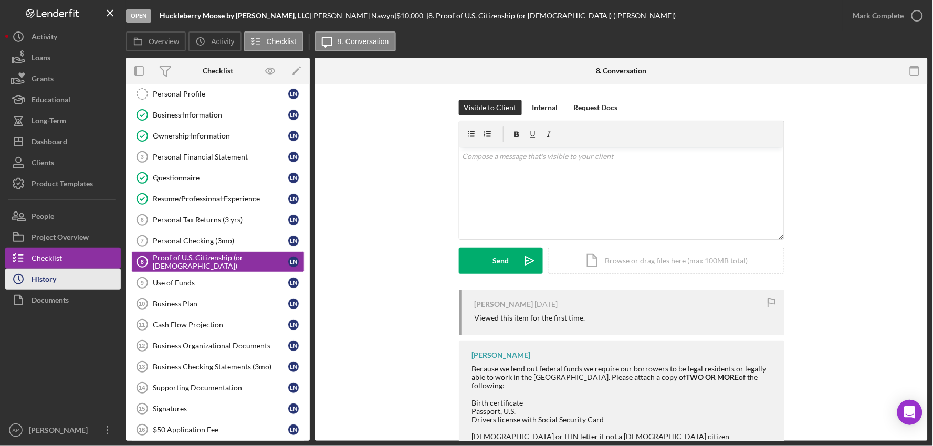
click at [53, 286] on div "History" at bounding box center [44, 281] width 25 height 24
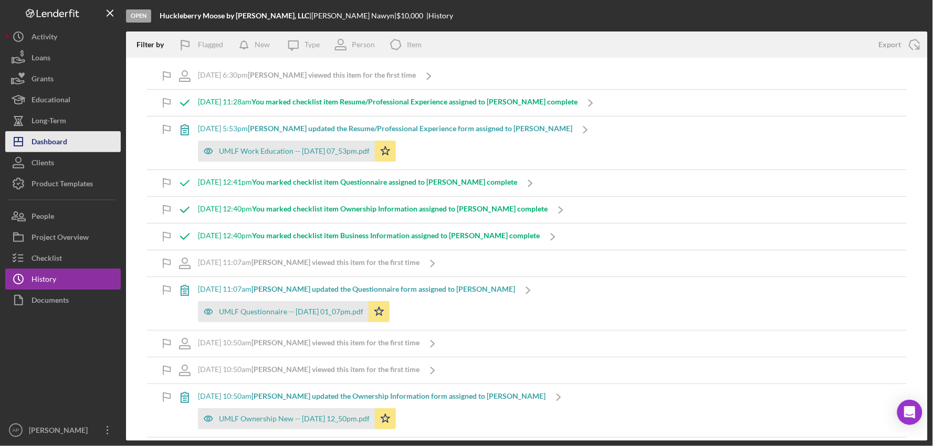
click at [62, 134] on div "Dashboard" at bounding box center [50, 143] width 36 height 24
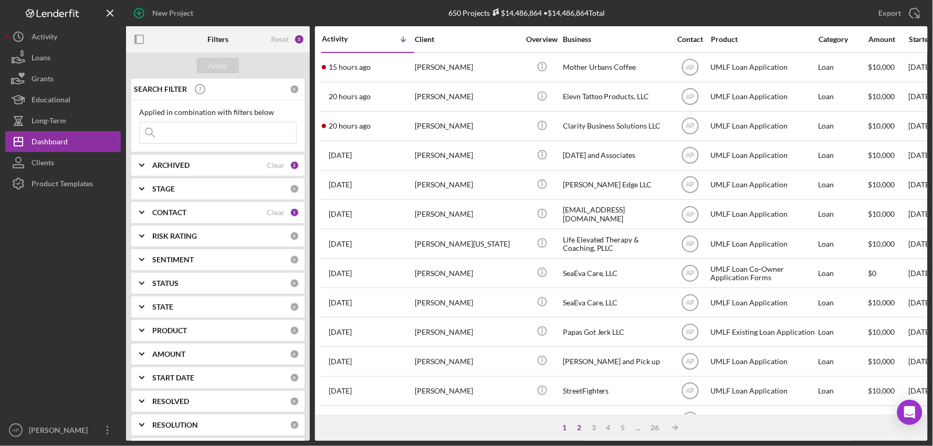
click at [579, 426] on div "2" at bounding box center [579, 428] width 15 height 8
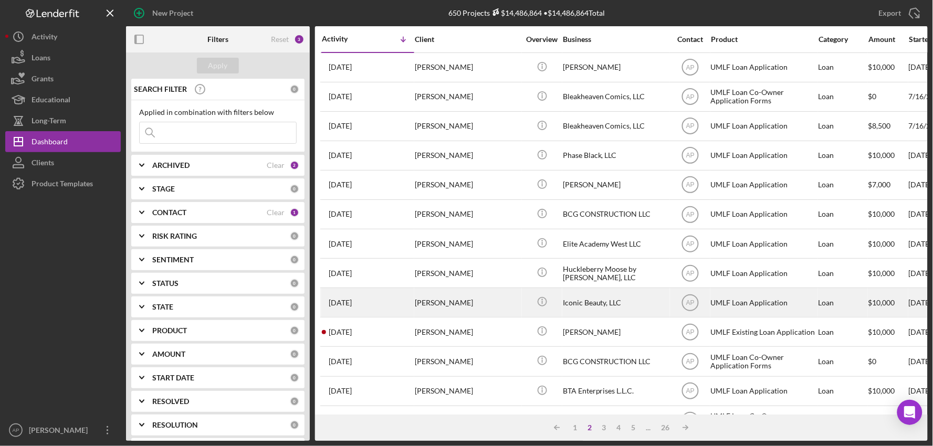
click at [612, 305] on div "Iconic Beauty, LLC" at bounding box center [615, 303] width 105 height 28
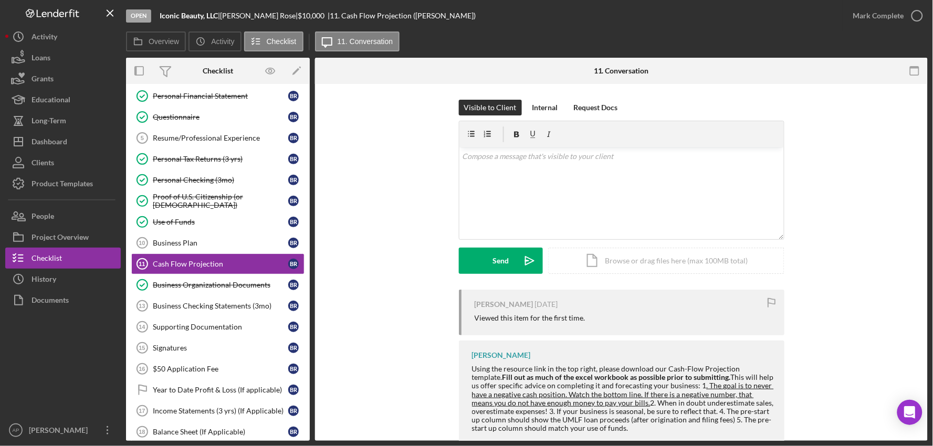
scroll to position [111, 0]
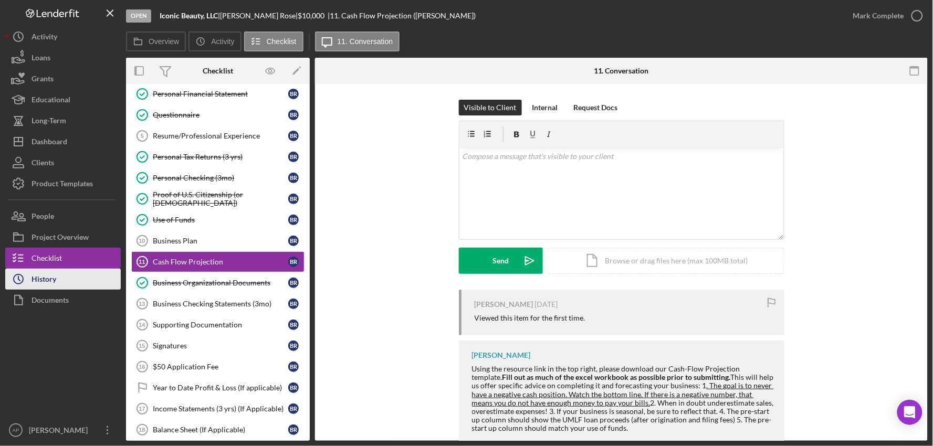
click at [48, 272] on div "History" at bounding box center [44, 281] width 25 height 24
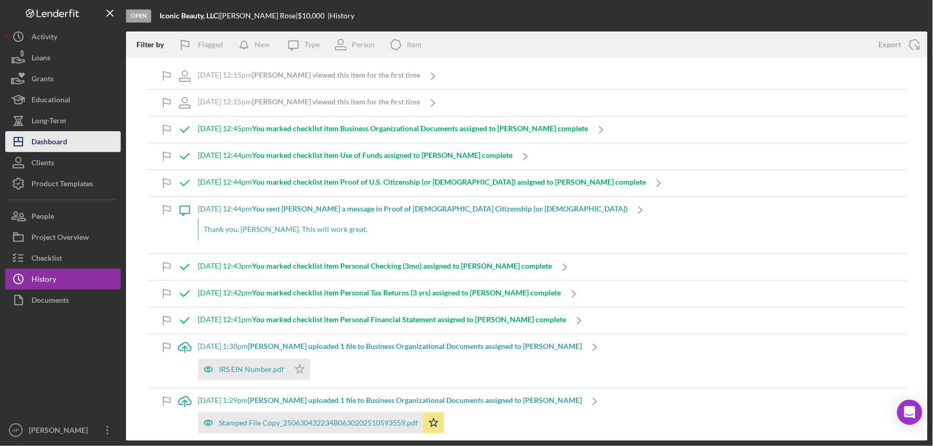
click at [81, 142] on button "Icon/Dashboard Dashboard" at bounding box center [63, 141] width 116 height 21
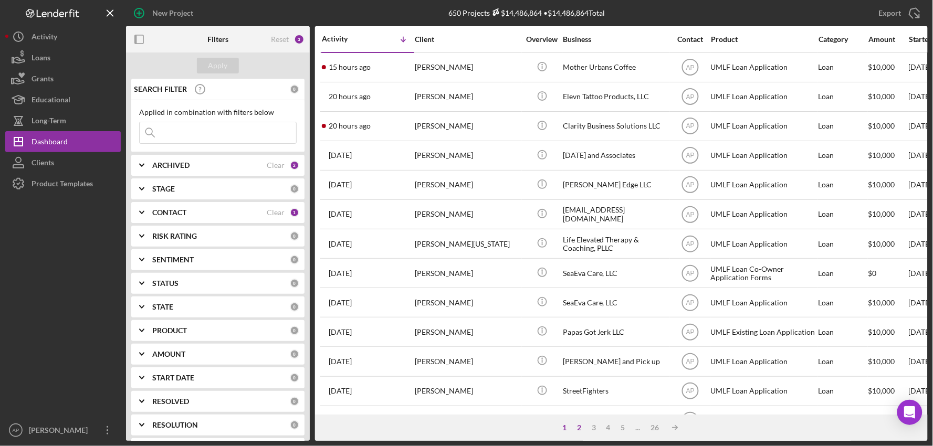
click at [580, 427] on div "2" at bounding box center [579, 428] width 15 height 8
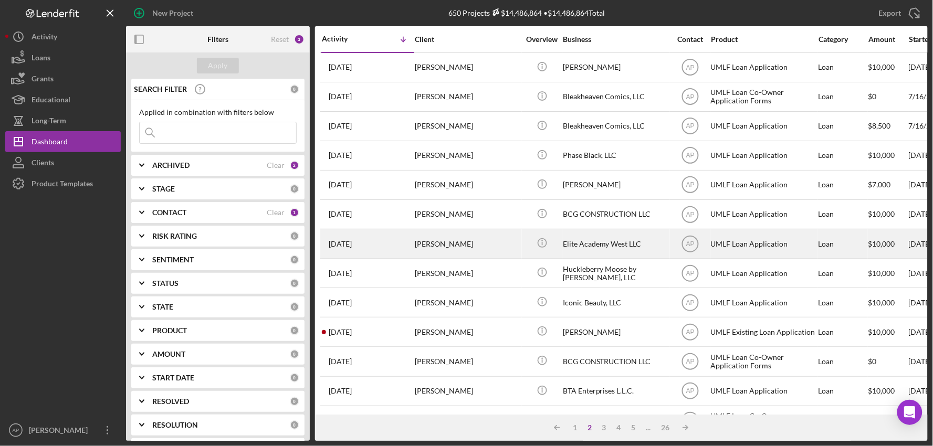
click at [579, 254] on div "Elite Academy West LLC" at bounding box center [615, 244] width 105 height 28
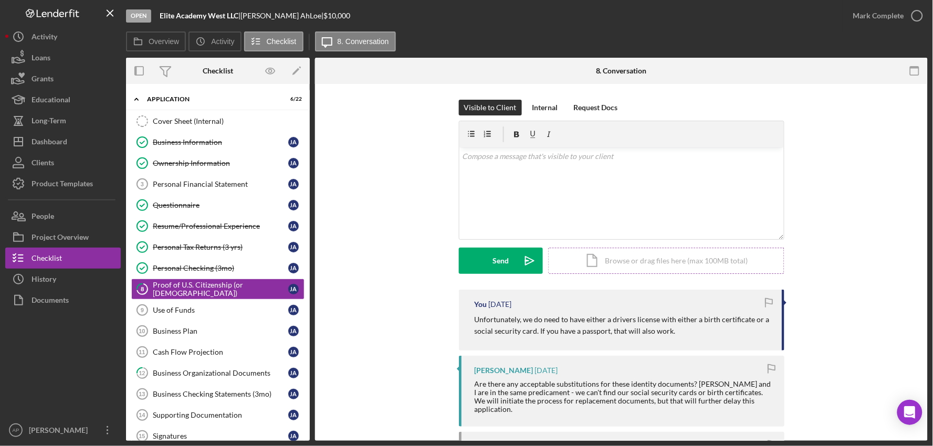
scroll to position [27, 0]
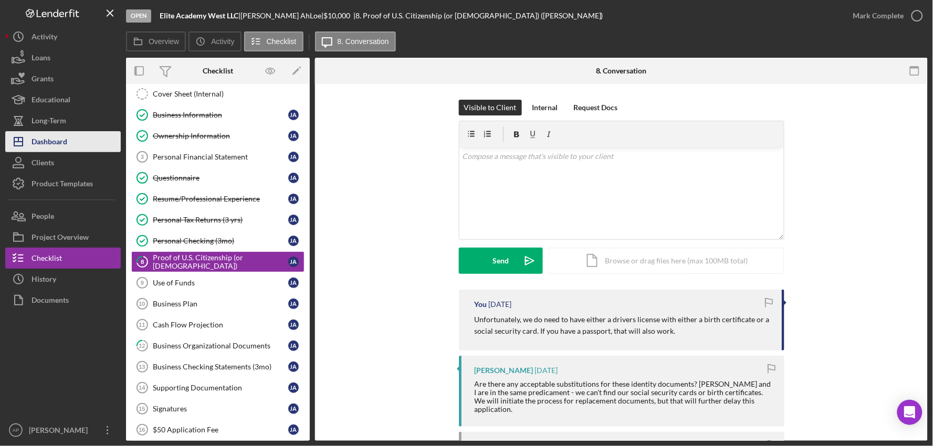
click at [65, 142] on div "Dashboard" at bounding box center [50, 143] width 36 height 24
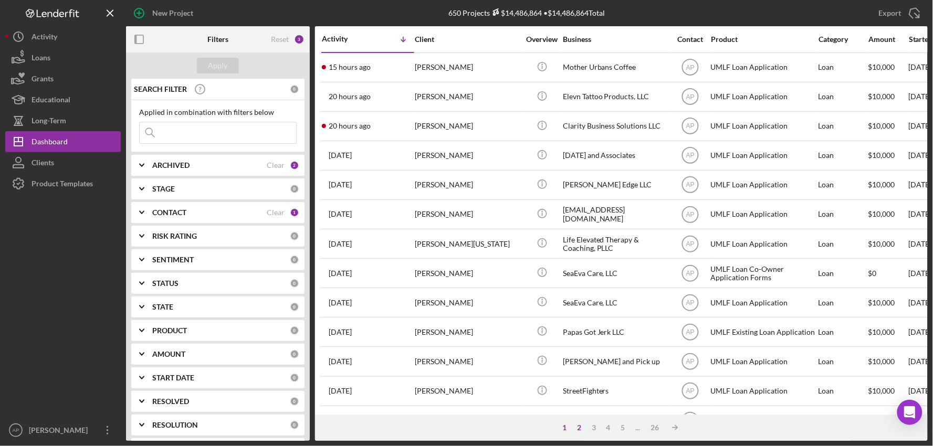
click at [579, 424] on div "2" at bounding box center [579, 428] width 15 height 8
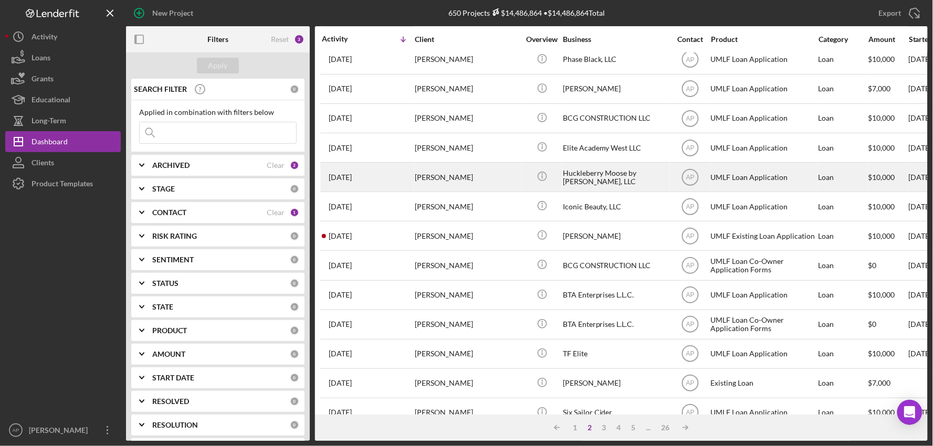
scroll to position [117, 0]
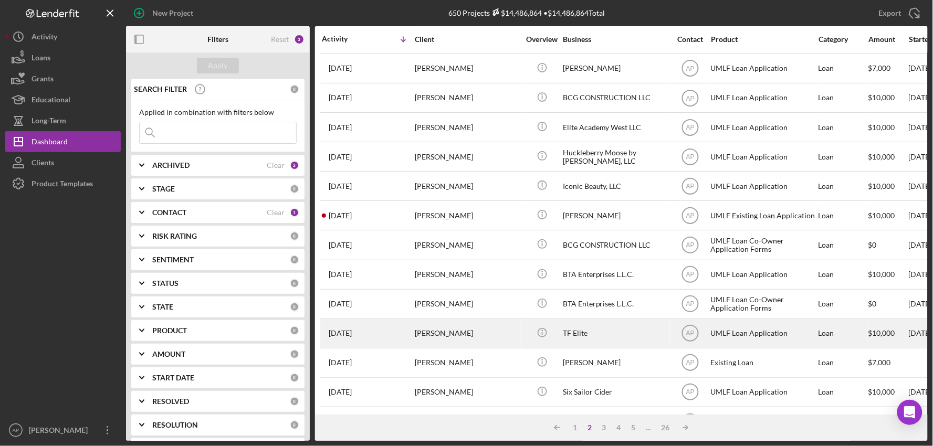
click at [591, 338] on div "TF Elite" at bounding box center [615, 334] width 105 height 28
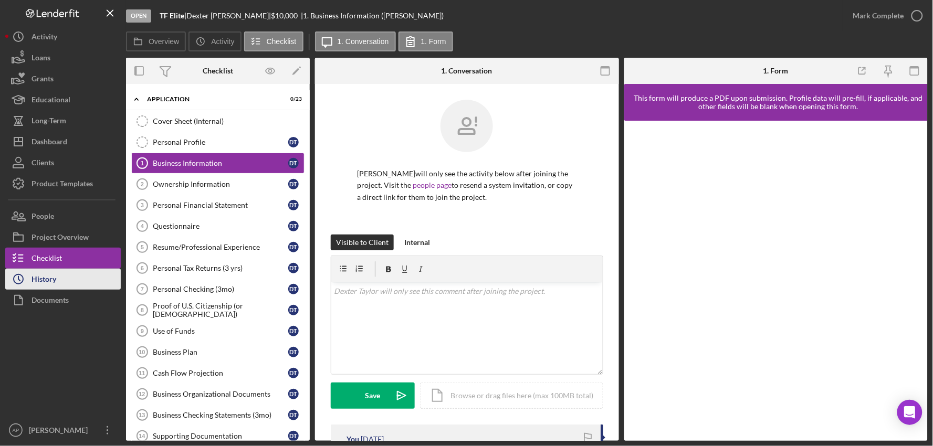
click at [81, 280] on button "Icon/History History" at bounding box center [63, 279] width 116 height 21
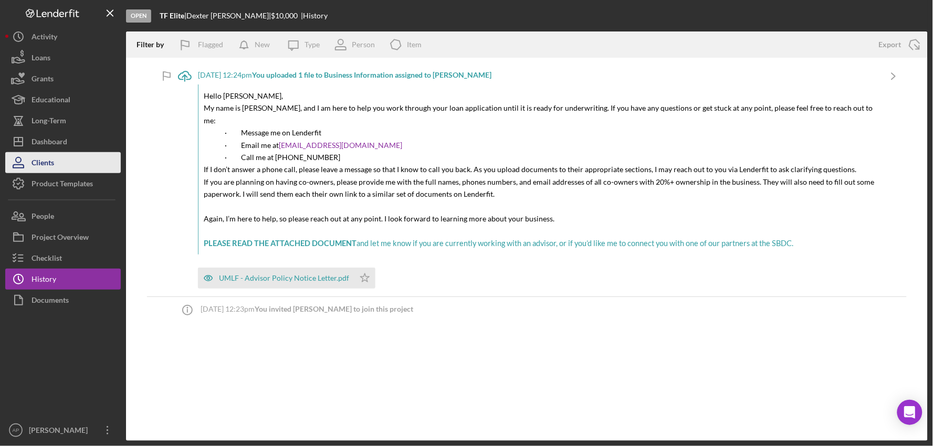
click at [49, 154] on div "Clients" at bounding box center [43, 164] width 23 height 24
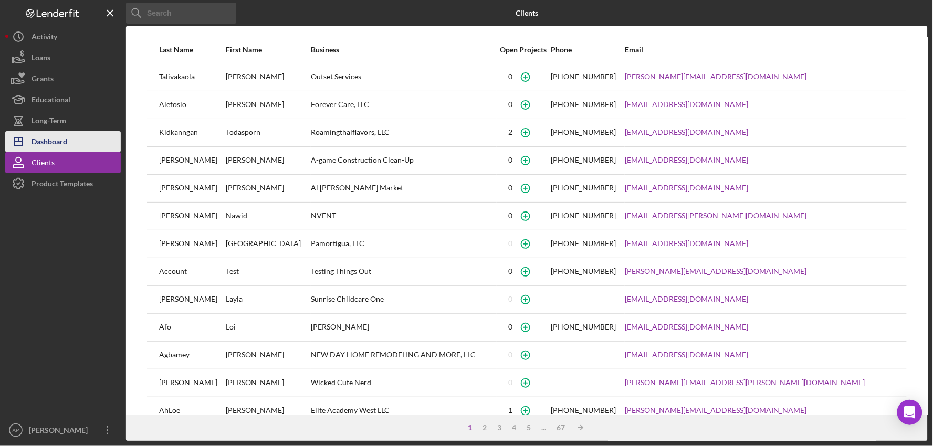
click at [53, 143] on div "Dashboard" at bounding box center [50, 143] width 36 height 24
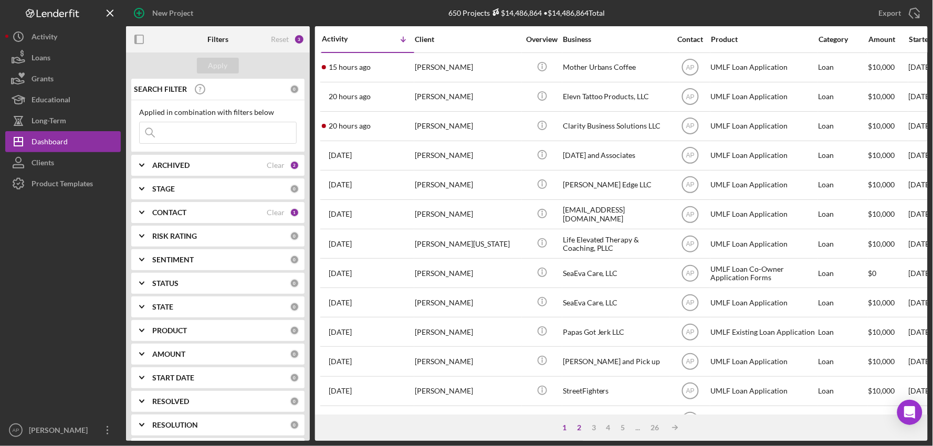
click at [582, 431] on div "2" at bounding box center [579, 428] width 15 height 8
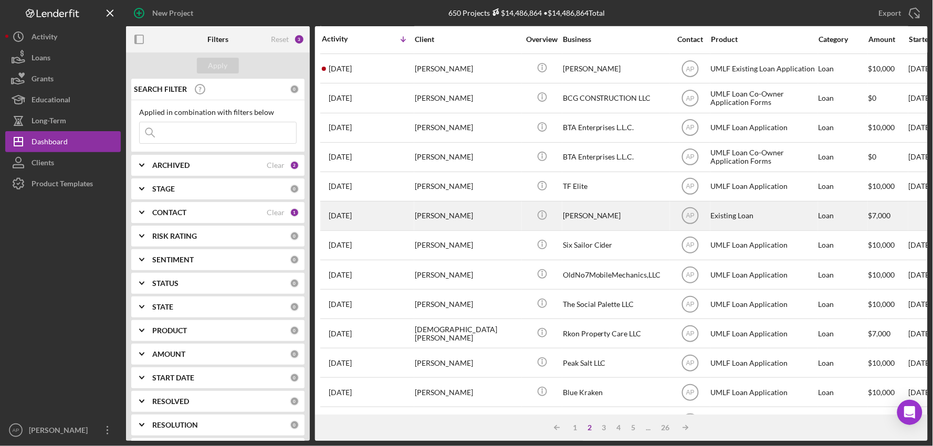
scroll to position [291, 0]
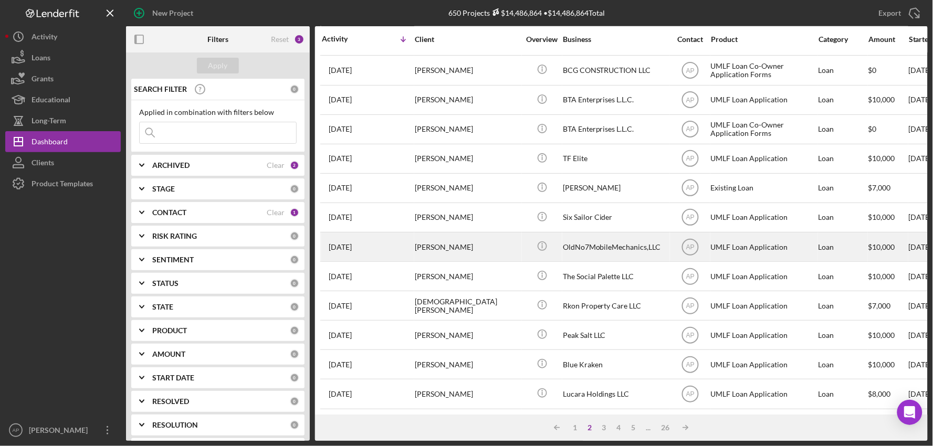
click at [478, 253] on div "[PERSON_NAME]" at bounding box center [467, 247] width 105 height 28
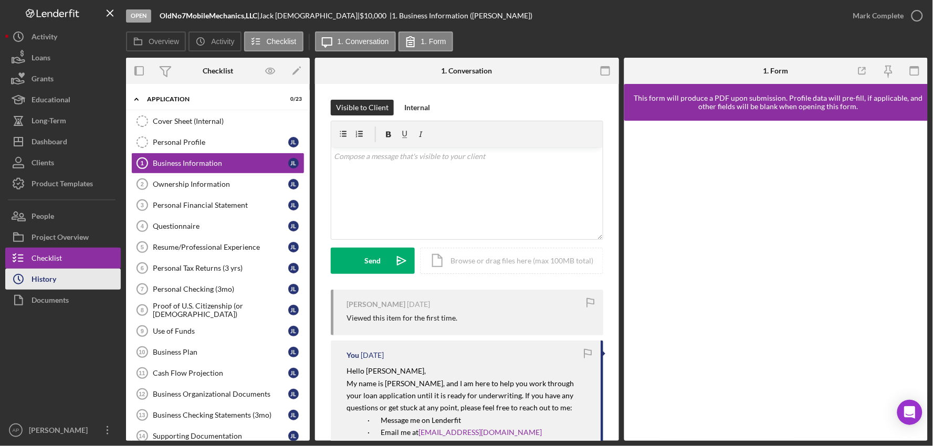
click at [107, 285] on button "Icon/History History" at bounding box center [63, 279] width 116 height 21
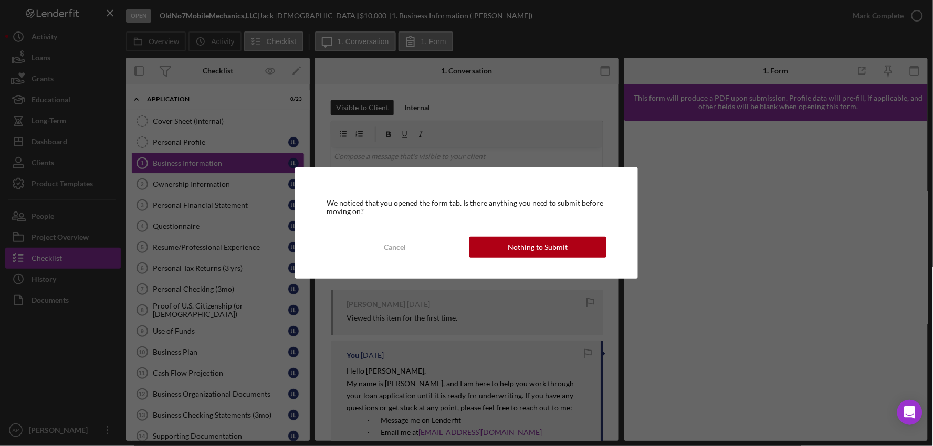
click at [565, 260] on div "We noticed that you opened the form tab. Is there anything you need to submit b…" at bounding box center [466, 223] width 343 height 111
click at [563, 255] on div "Nothing to Submit" at bounding box center [538, 247] width 60 height 21
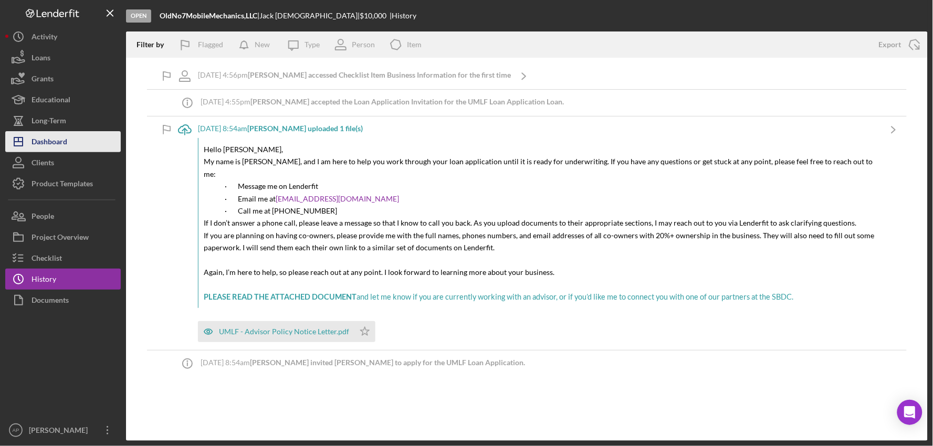
click at [67, 154] on button "Clients" at bounding box center [63, 162] width 116 height 21
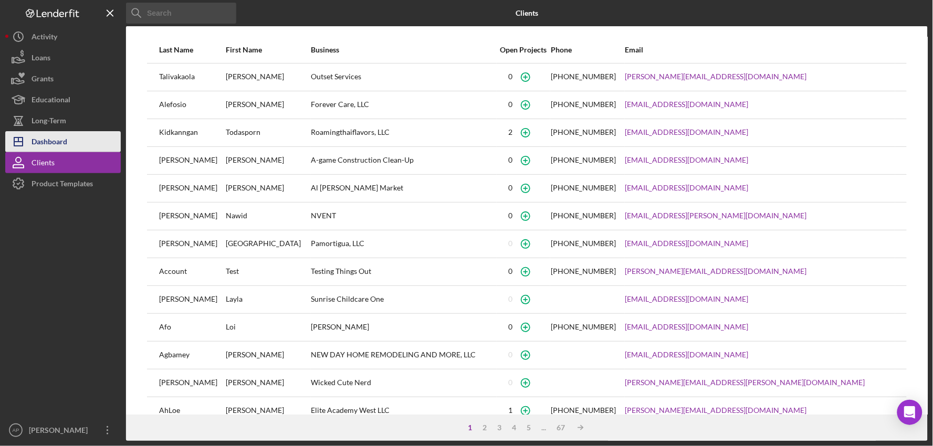
click at [69, 144] on button "Icon/Dashboard Dashboard" at bounding box center [63, 141] width 116 height 21
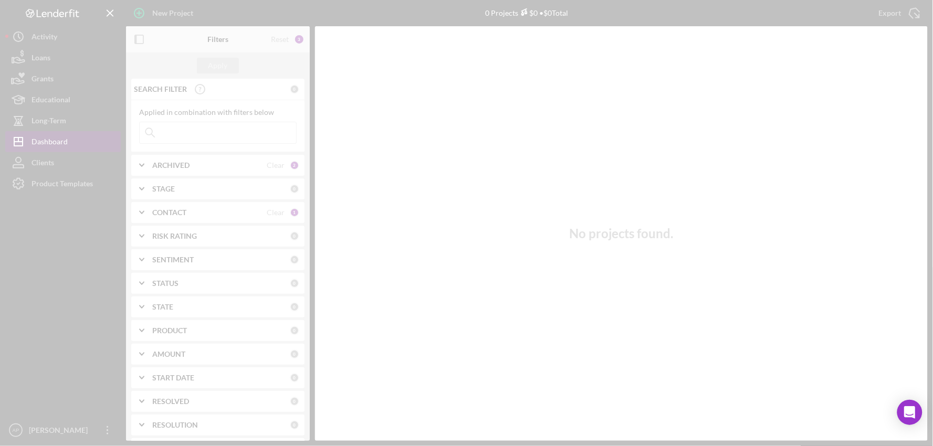
click at [70, 144] on div at bounding box center [466, 223] width 933 height 446
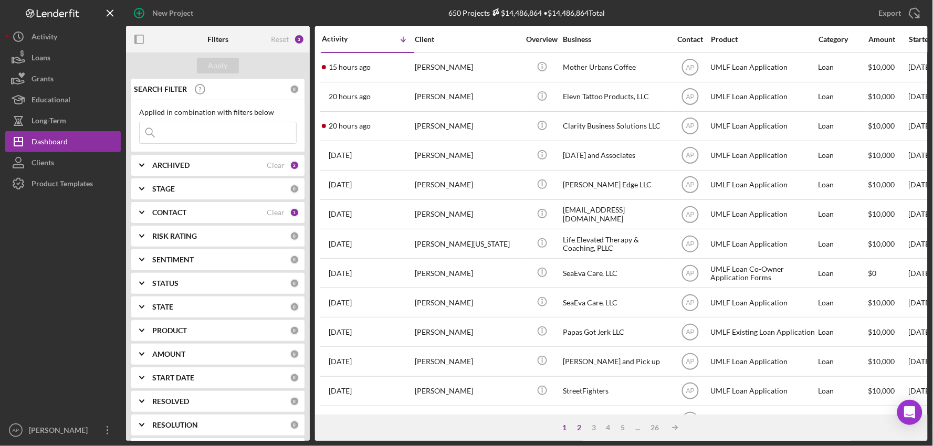
click at [577, 429] on div "2" at bounding box center [579, 428] width 15 height 8
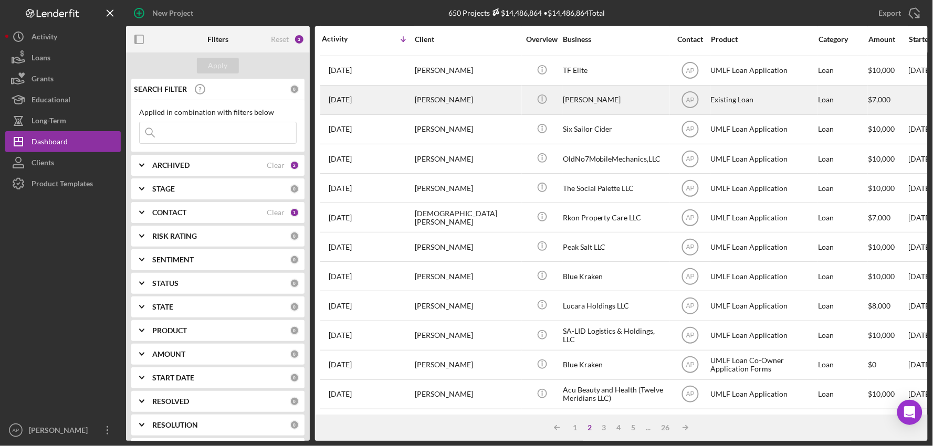
scroll to position [400, 0]
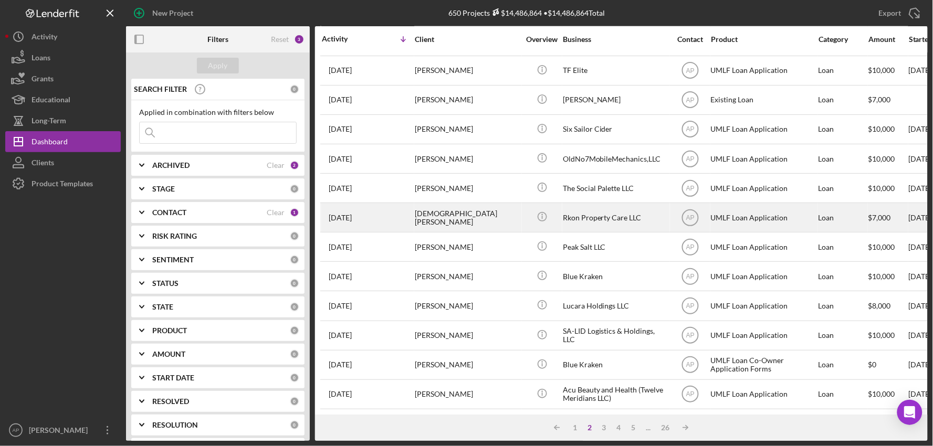
click at [584, 211] on div "Rkon Property Care LLC" at bounding box center [615, 218] width 105 height 28
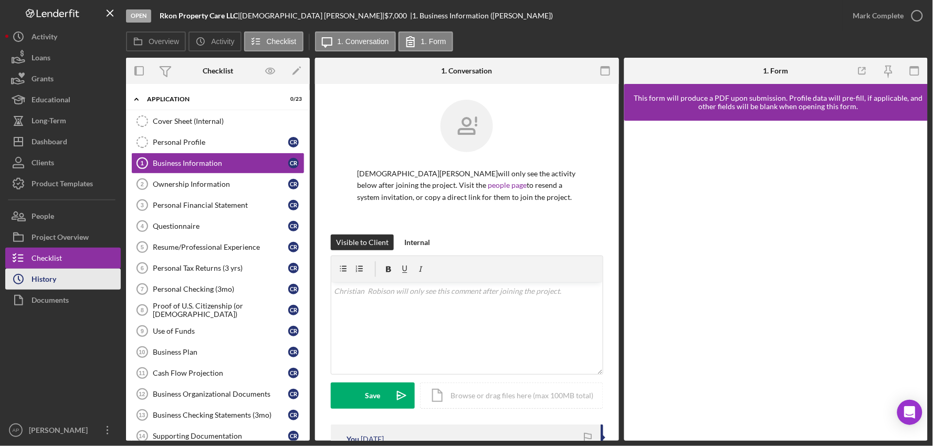
click at [49, 277] on div "History" at bounding box center [44, 281] width 25 height 24
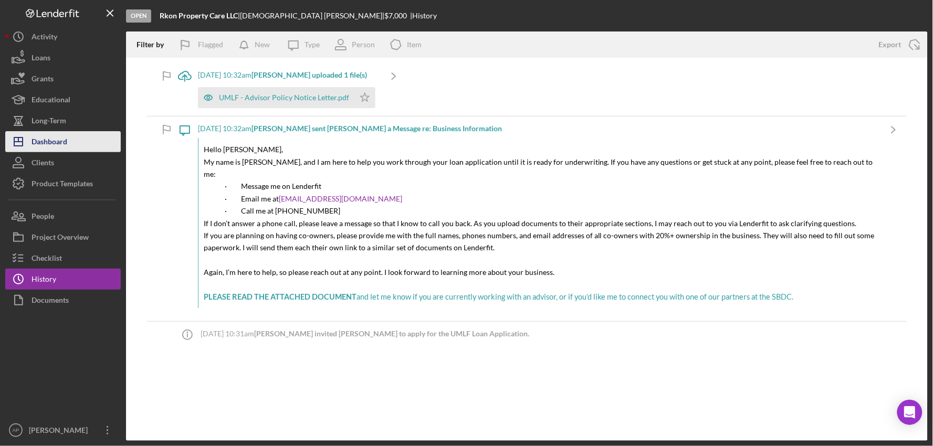
click at [49, 147] on div "Dashboard" at bounding box center [50, 143] width 36 height 24
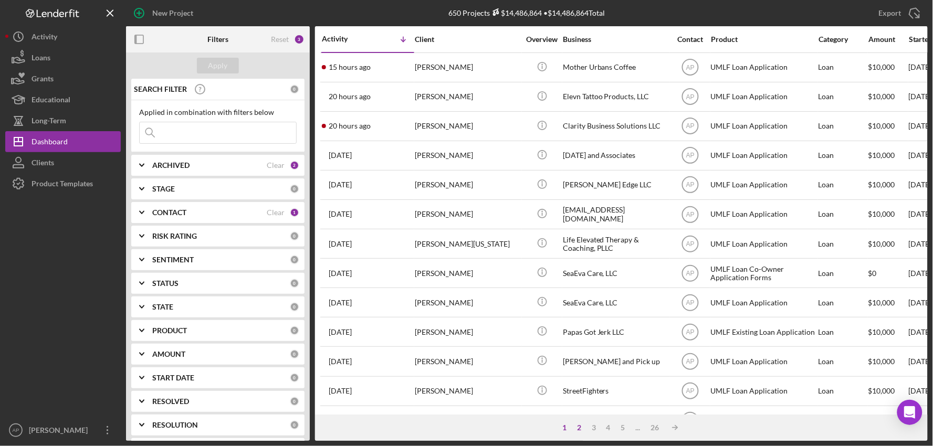
click at [581, 428] on div "2" at bounding box center [579, 428] width 15 height 8
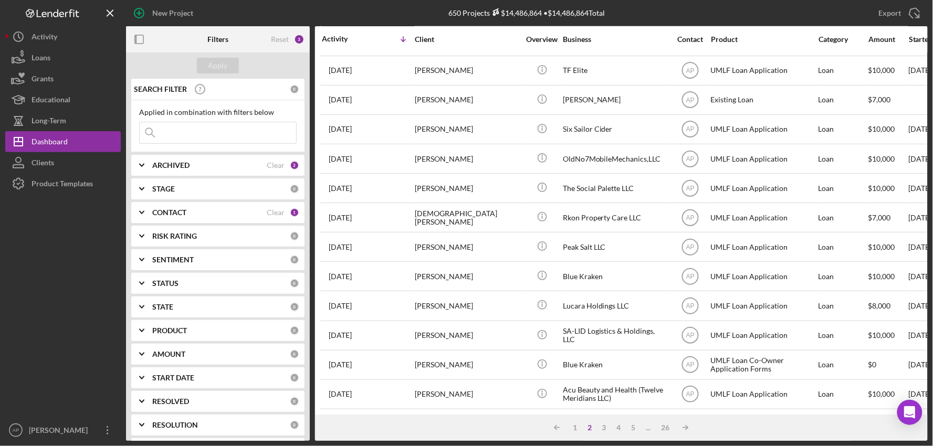
scroll to position [400, 0]
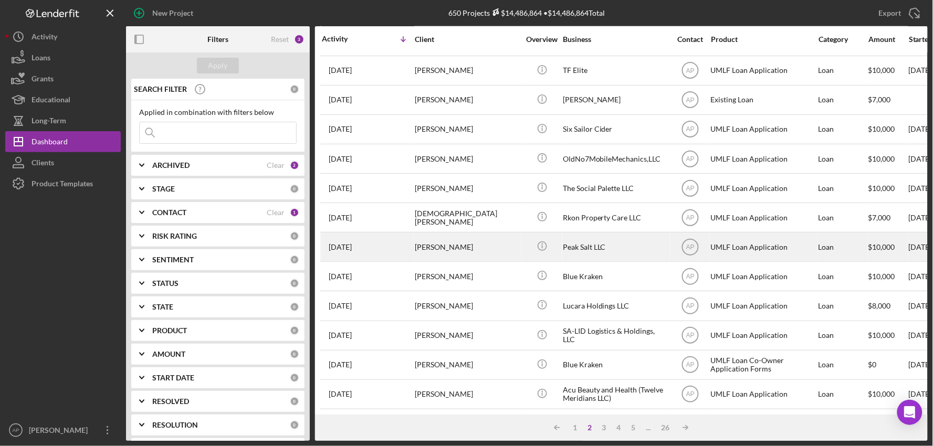
click at [570, 241] on div "Peak Salt LLC" at bounding box center [615, 247] width 105 height 28
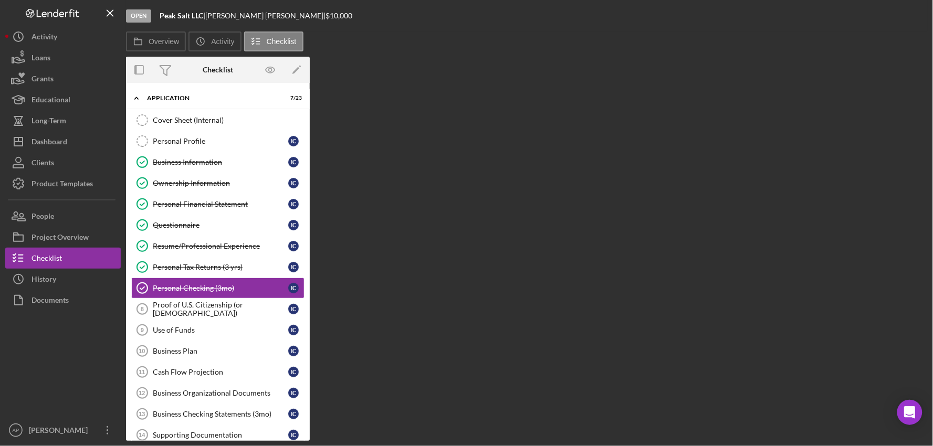
scroll to position [27, 0]
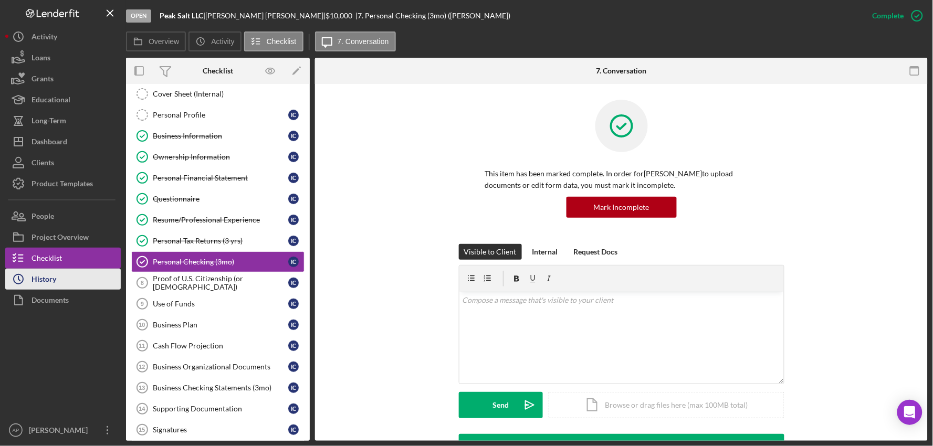
click at [45, 285] on div "History" at bounding box center [44, 281] width 25 height 24
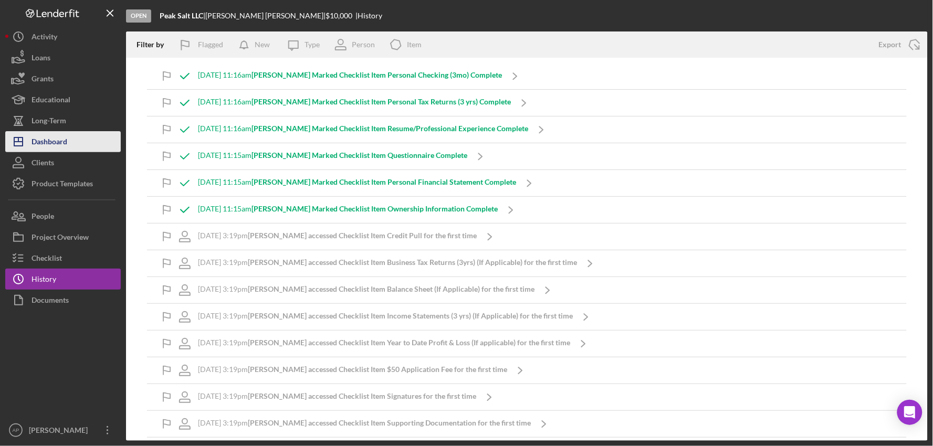
drag, startPoint x: 59, startPoint y: 149, endPoint x: 65, endPoint y: 148, distance: 5.4
click at [59, 149] on div "Dashboard" at bounding box center [50, 143] width 36 height 24
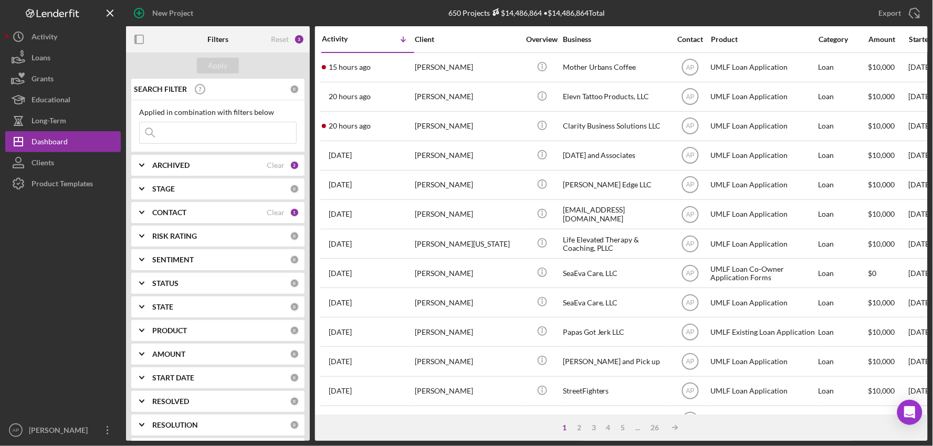
click at [583, 432] on div "1 2 3 4 5 ... 26 Icon/Table Sort Arrow" at bounding box center [621, 428] width 613 height 26
click at [579, 429] on div "2" at bounding box center [579, 428] width 15 height 8
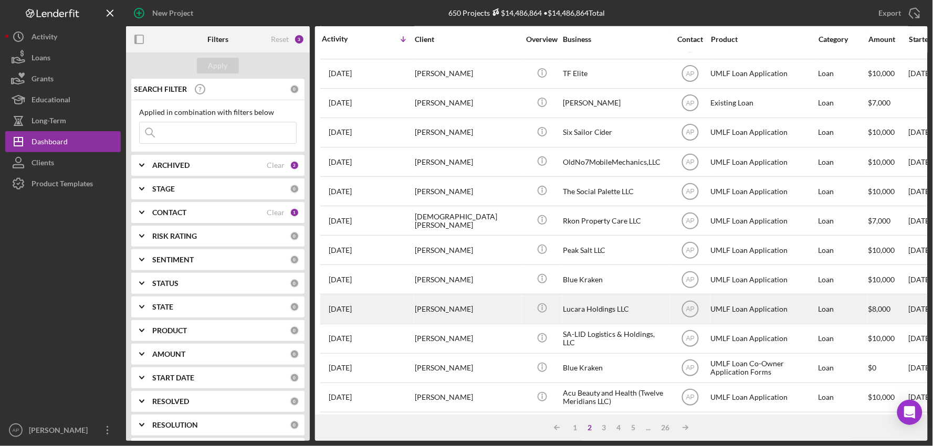
scroll to position [400, 0]
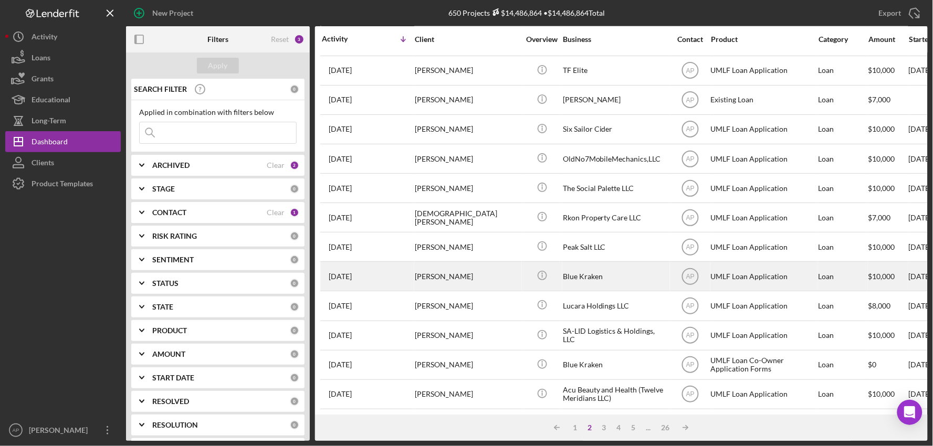
click at [482, 264] on div "[PERSON_NAME]" at bounding box center [467, 277] width 105 height 28
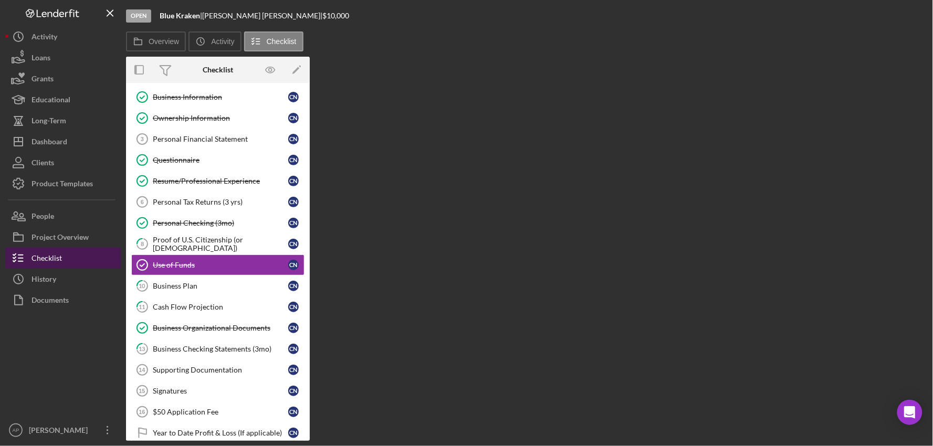
scroll to position [69, 0]
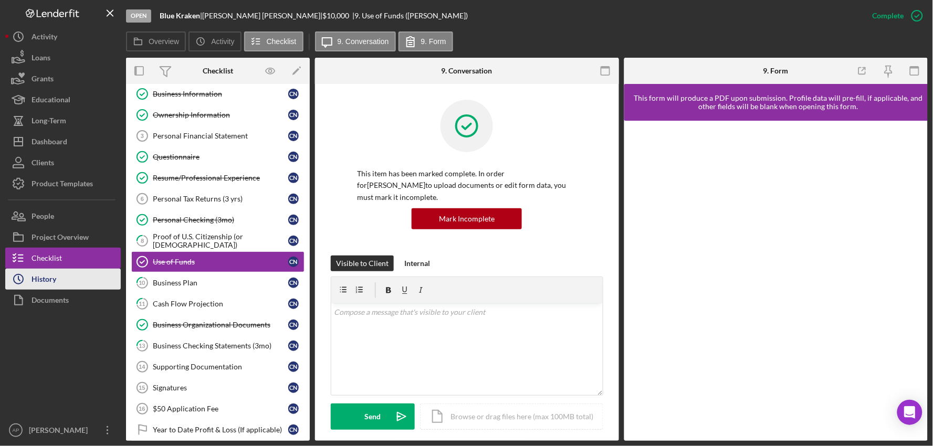
click at [51, 275] on div "History" at bounding box center [44, 281] width 25 height 24
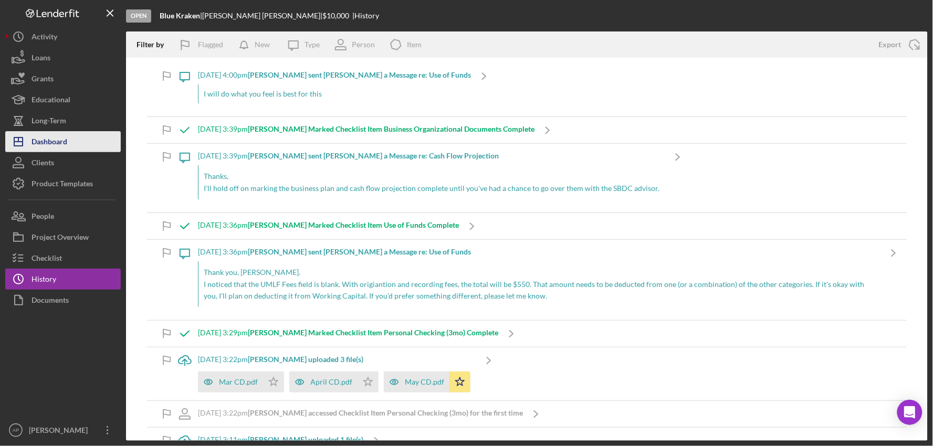
click at [98, 149] on button "Icon/Dashboard Dashboard" at bounding box center [63, 141] width 116 height 21
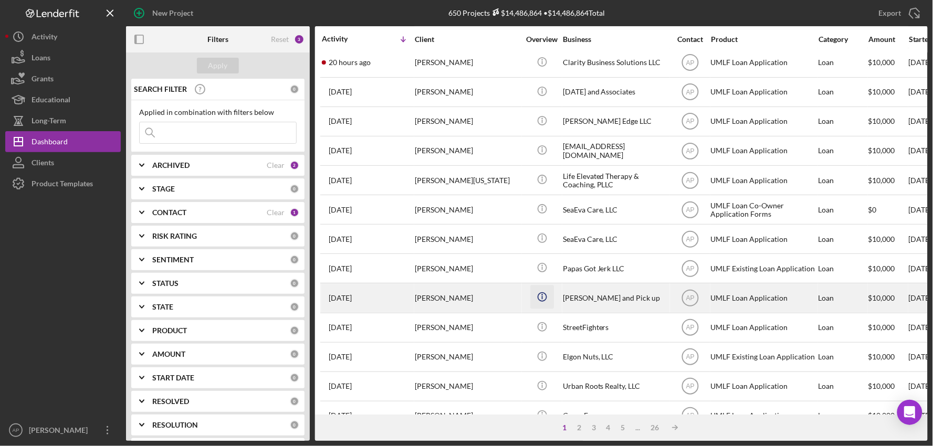
scroll to position [400, 0]
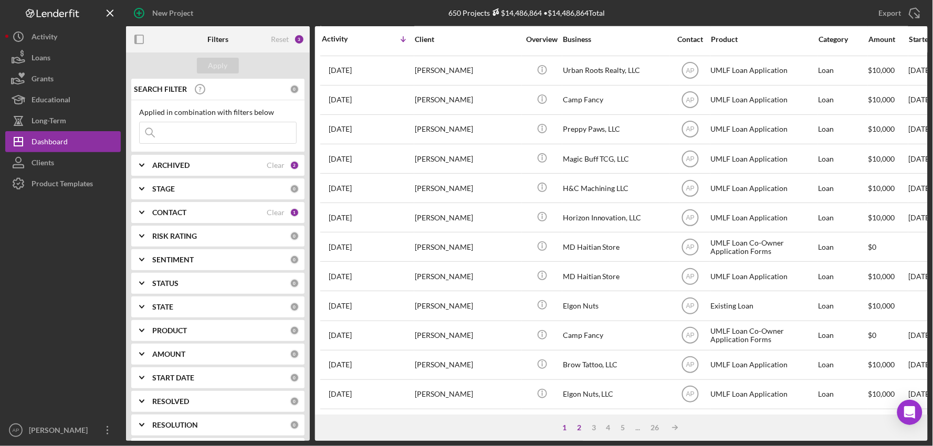
click at [580, 428] on div "2" at bounding box center [579, 428] width 15 height 8
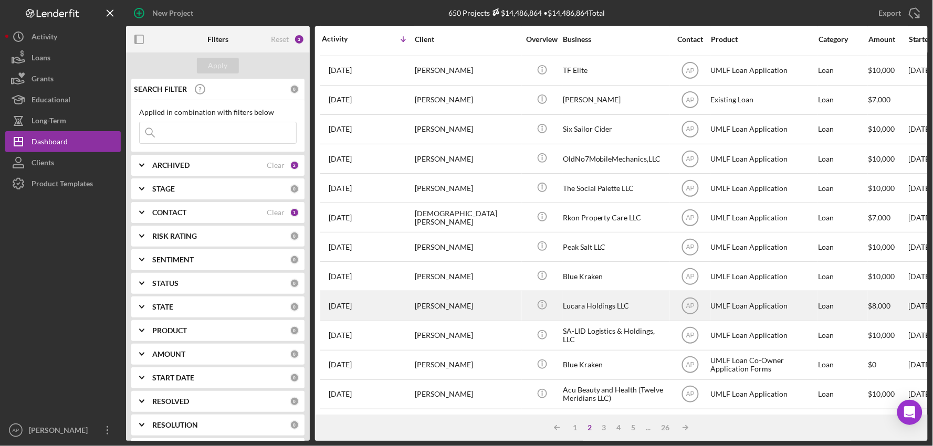
click at [511, 302] on div "[PERSON_NAME]" at bounding box center [467, 306] width 105 height 28
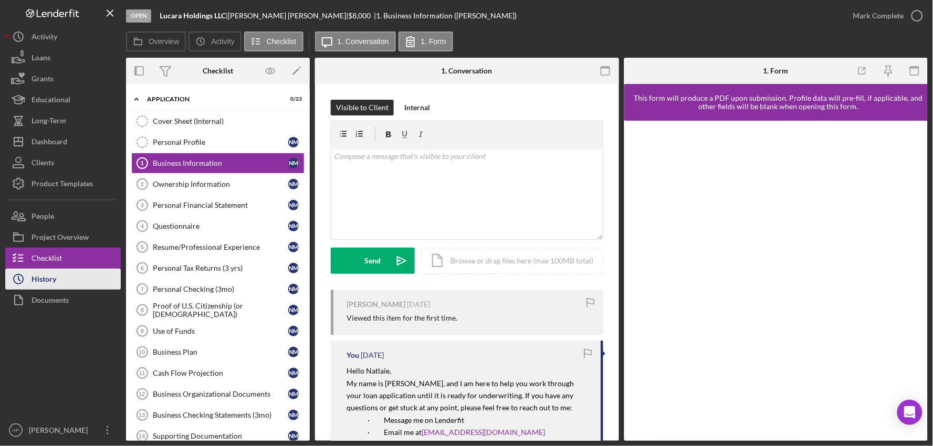
click at [111, 280] on button "Icon/History History" at bounding box center [63, 279] width 116 height 21
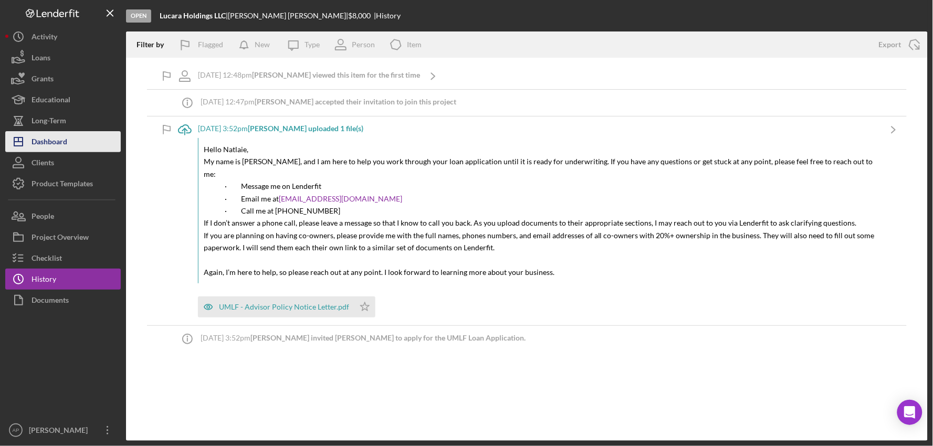
click at [77, 144] on button "Icon/Dashboard Dashboard" at bounding box center [63, 141] width 116 height 21
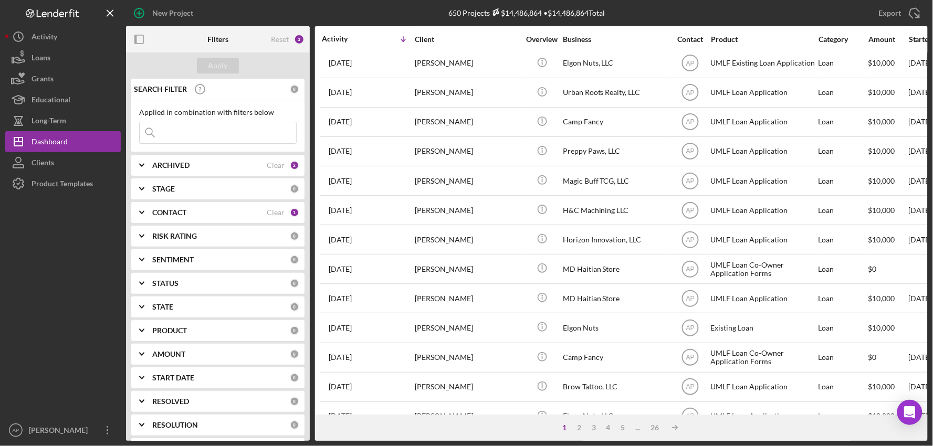
scroll to position [400, 0]
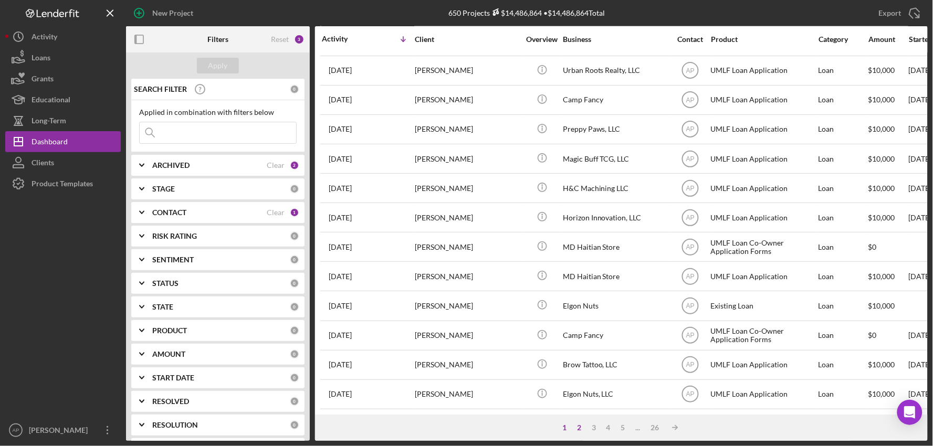
click at [584, 427] on div "2" at bounding box center [579, 428] width 15 height 8
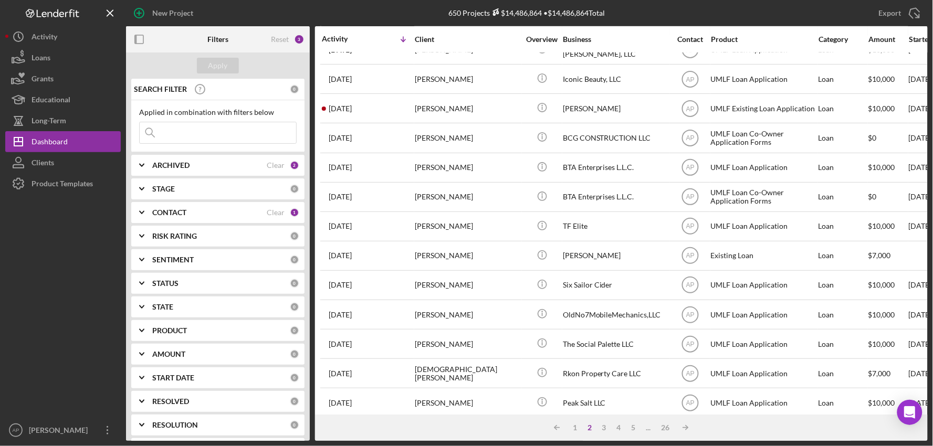
scroll to position [0, 0]
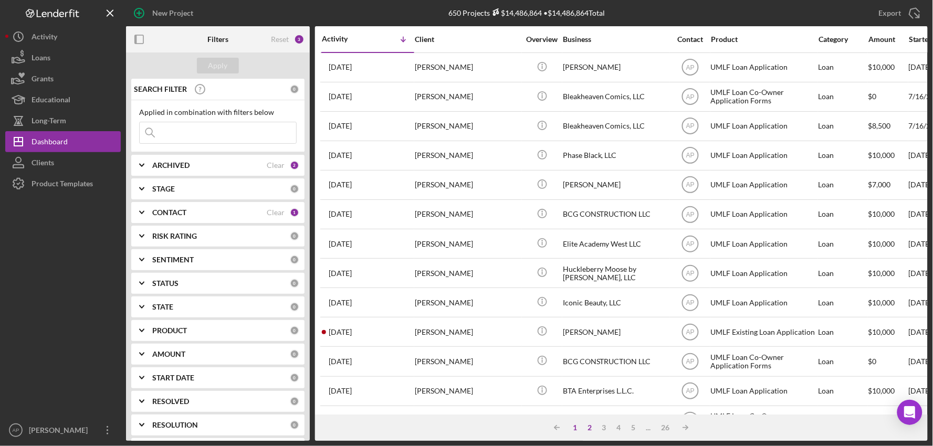
click at [577, 429] on div "1" at bounding box center [575, 428] width 15 height 8
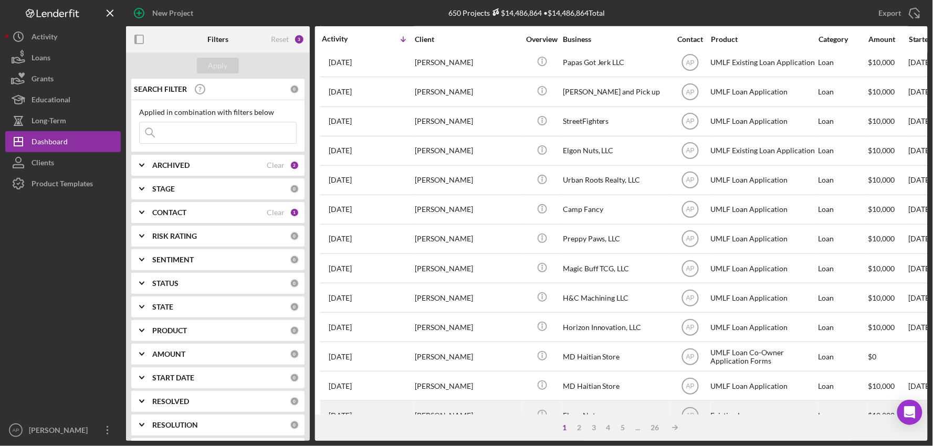
scroll to position [400, 0]
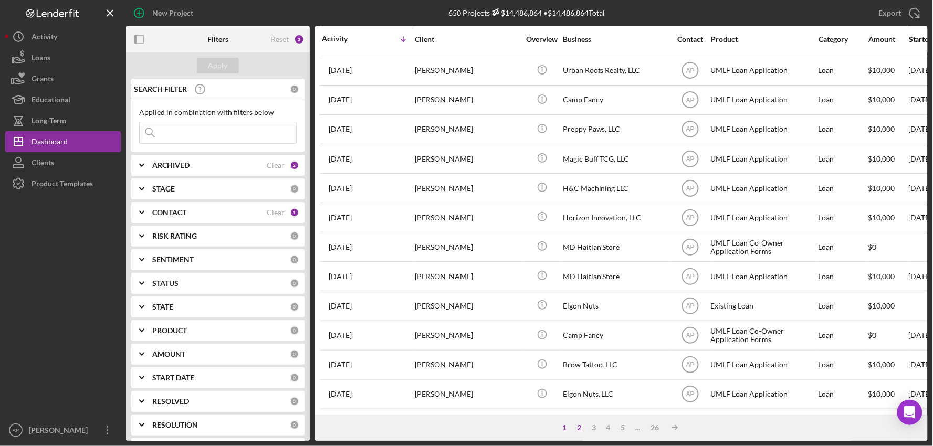
click at [580, 427] on div "2" at bounding box center [579, 428] width 15 height 8
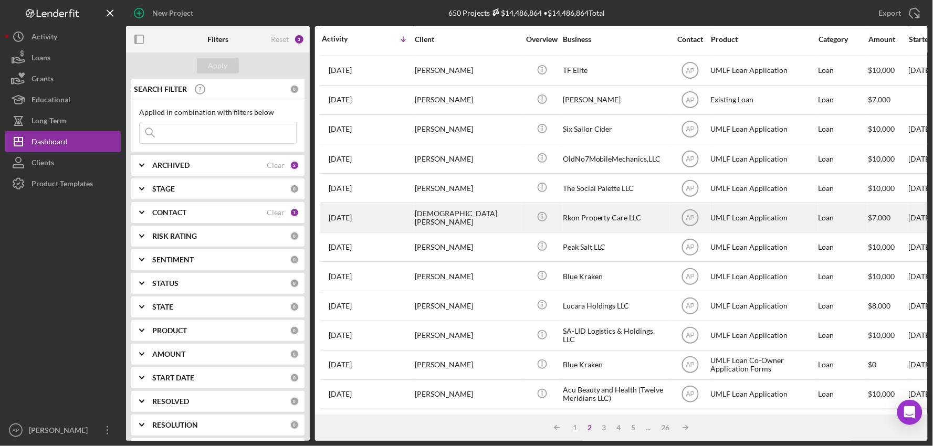
scroll to position [0, 0]
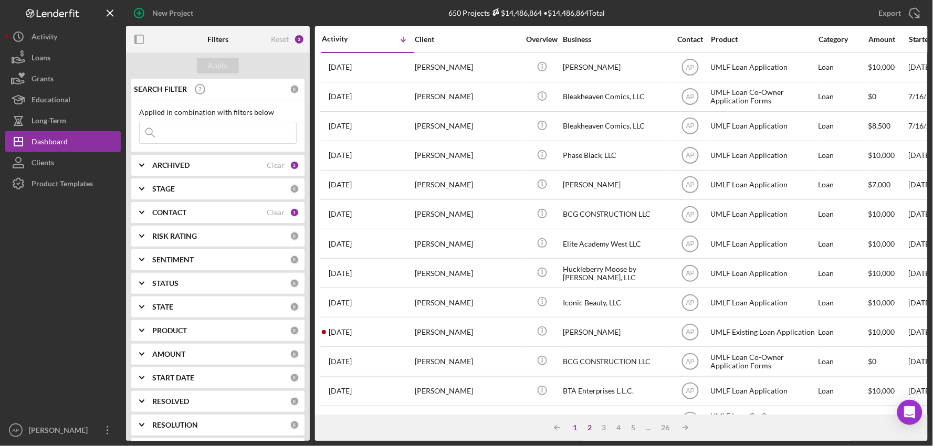
click at [574, 428] on div "1" at bounding box center [575, 428] width 15 height 8
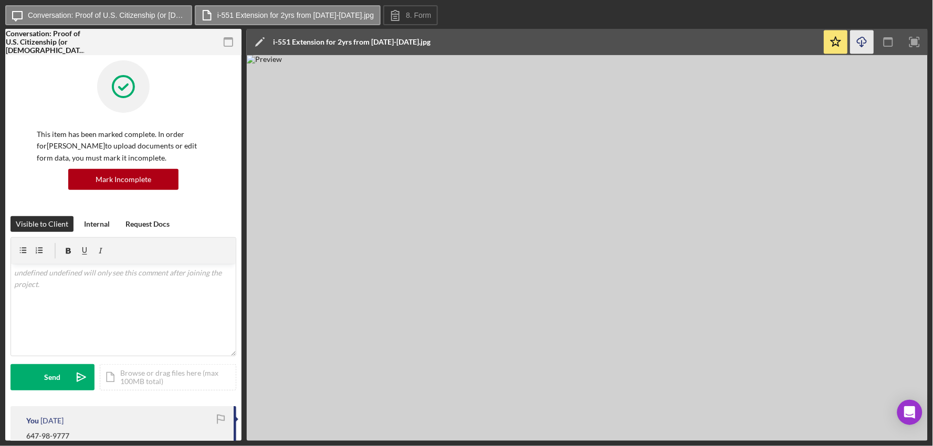
click at [857, 44] on icon "Icon/Download" at bounding box center [863, 42] width 24 height 24
